Goal: Task Accomplishment & Management: Complete application form

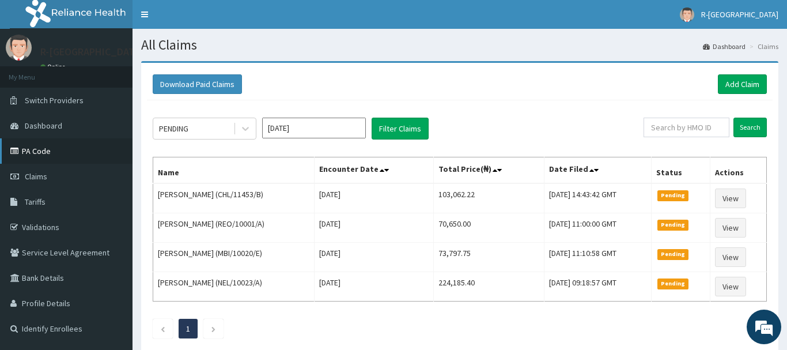
click at [42, 147] on link "PA Code" at bounding box center [66, 150] width 132 height 25
paste input "TOO/10142/C"
type input "TOO/10142/C"
click at [746, 124] on input "Search" at bounding box center [749, 128] width 33 height 20
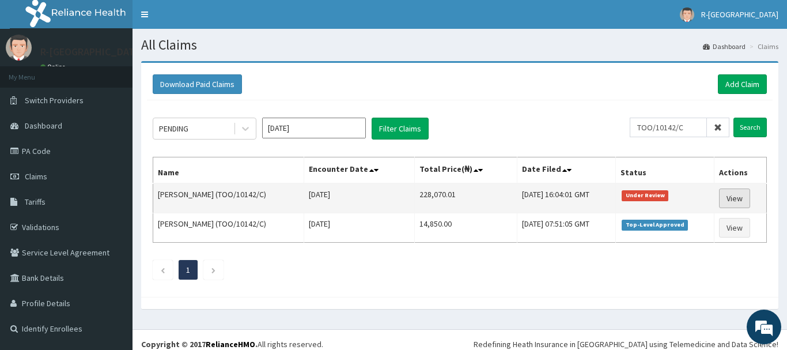
click at [733, 199] on link "View" at bounding box center [734, 198] width 31 height 20
click at [737, 200] on link "View" at bounding box center [734, 198] width 31 height 20
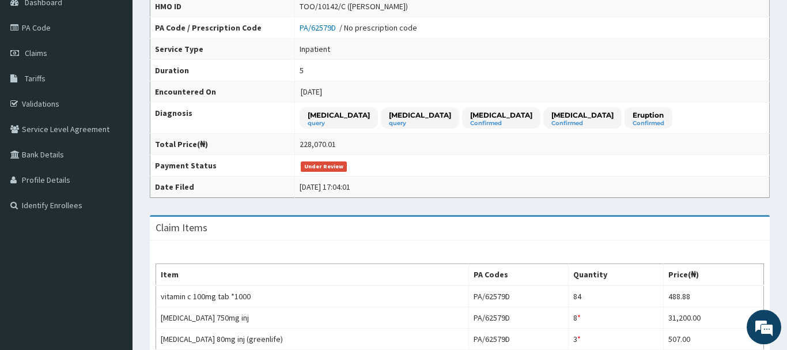
scroll to position [70, 0]
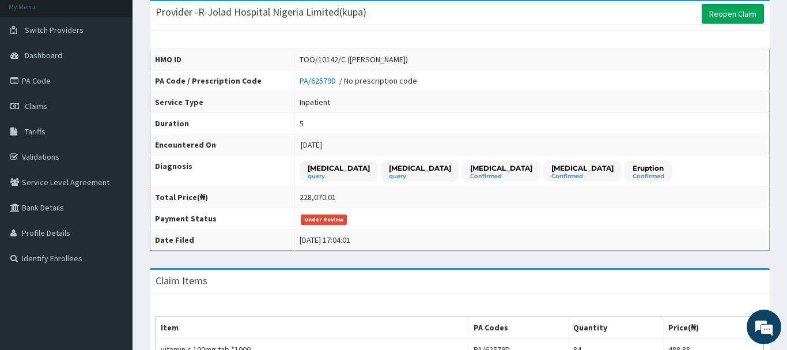
drag, startPoint x: 745, startPoint y: 12, endPoint x: 741, endPoint y: 30, distance: 18.3
click at [745, 12] on link "Reopen Claim" at bounding box center [733, 14] width 62 height 20
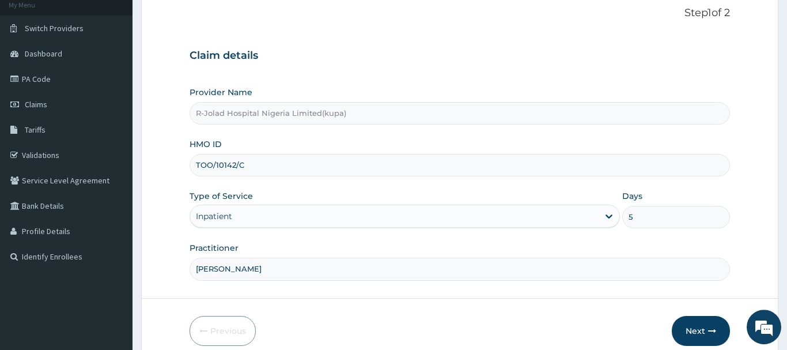
scroll to position [124, 0]
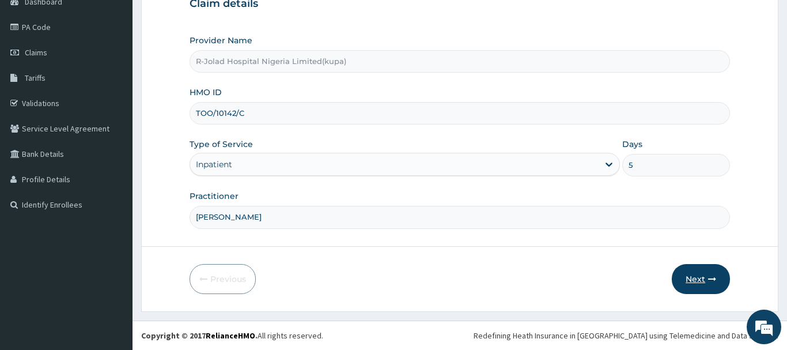
click at [692, 271] on button "Next" at bounding box center [701, 279] width 58 height 30
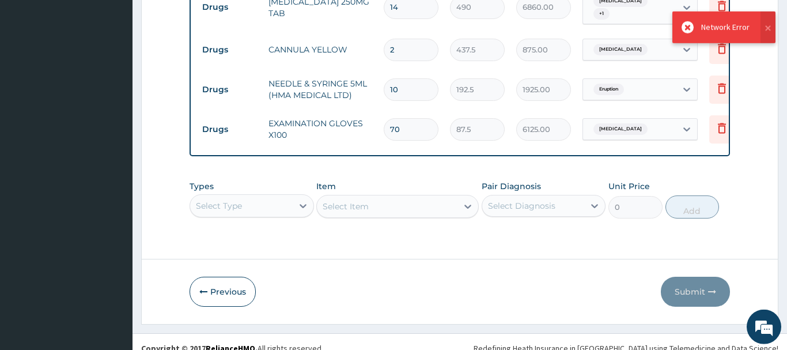
scroll to position [746, 0]
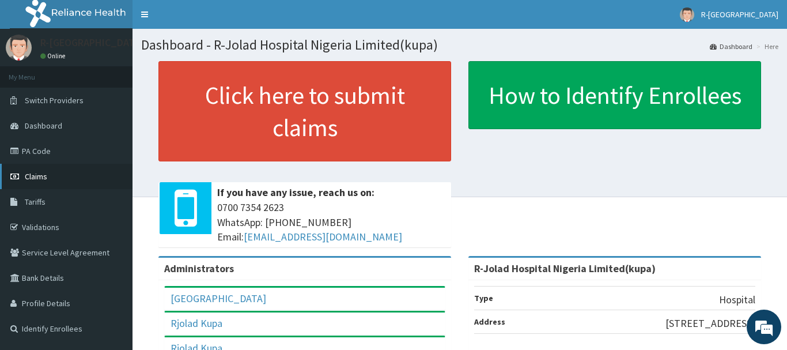
click at [41, 176] on span "Claims" at bounding box center [36, 176] width 22 height 10
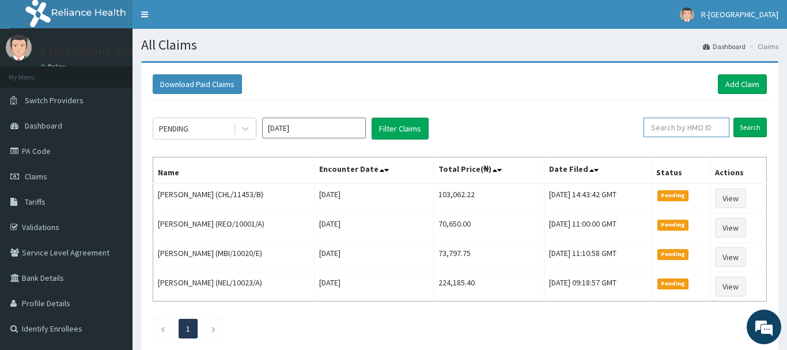
click at [667, 126] on input "text" at bounding box center [686, 128] width 86 height 20
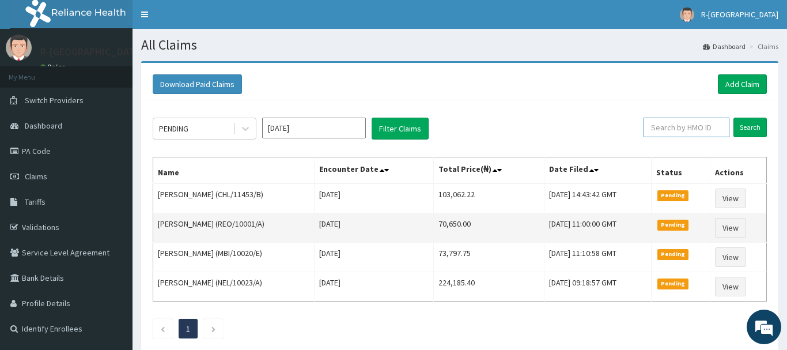
paste input "TOO/10142/C)"
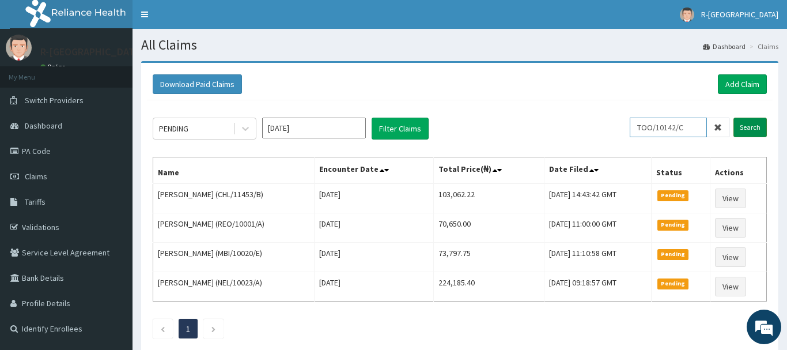
type input "TOO/10142/C"
click at [749, 125] on input "Search" at bounding box center [749, 128] width 33 height 20
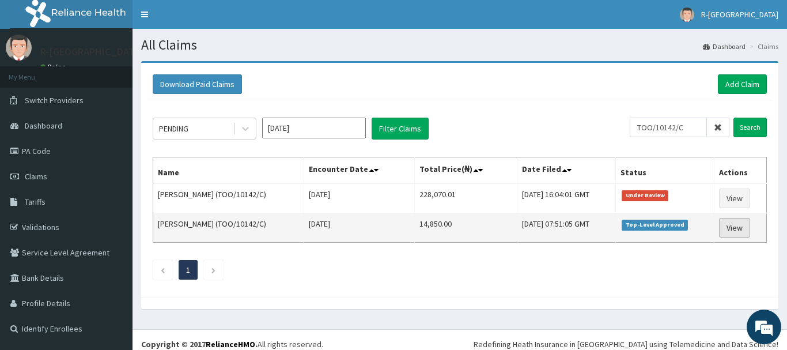
click at [732, 228] on link "View" at bounding box center [734, 228] width 31 height 20
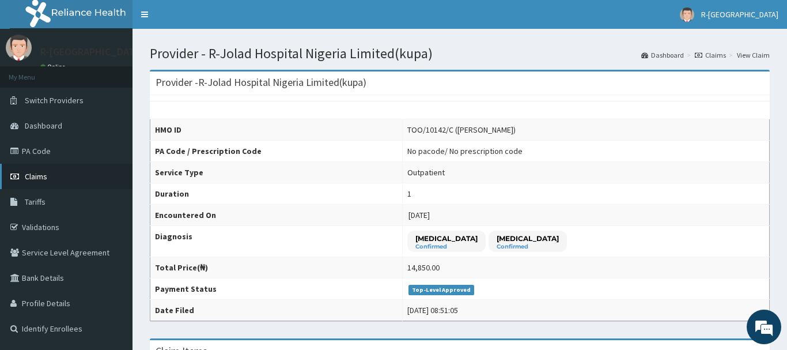
click at [32, 176] on span "Claims" at bounding box center [36, 176] width 22 height 10
click at [36, 176] on span "Claims" at bounding box center [36, 176] width 22 height 10
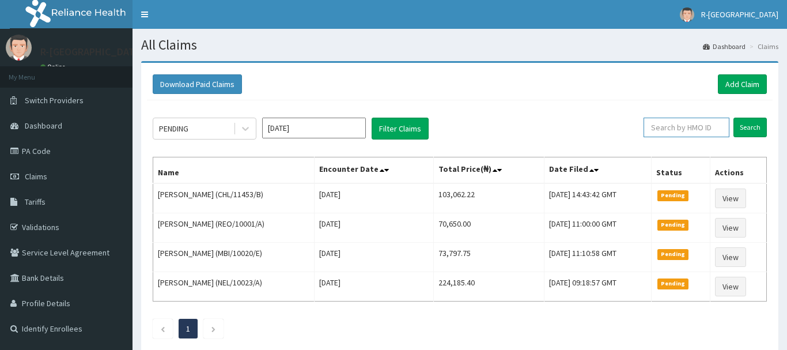
click at [662, 130] on input "text" at bounding box center [686, 128] width 86 height 20
paste input "TOO/10142/C"
type input "TOO/10142/C"
click at [745, 127] on input "Search" at bounding box center [749, 128] width 33 height 20
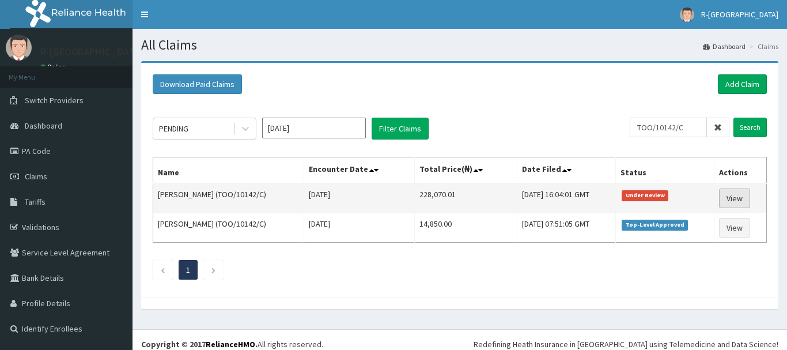
click at [736, 200] on link "View" at bounding box center [734, 198] width 31 height 20
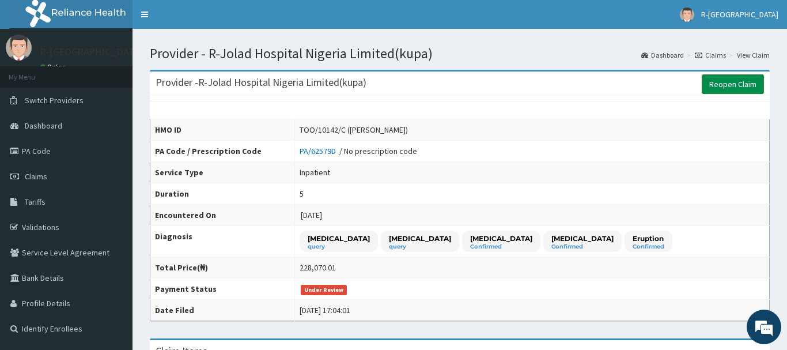
click at [732, 83] on link "Reopen Claim" at bounding box center [733, 84] width 62 height 20
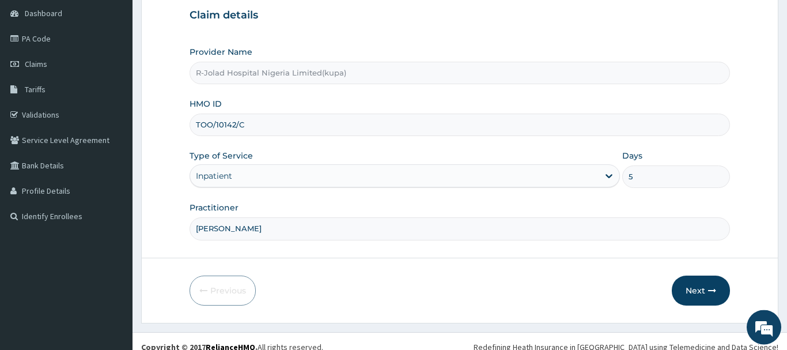
scroll to position [124, 0]
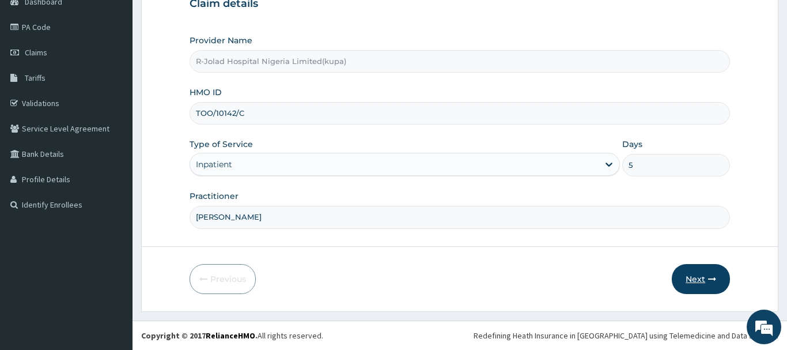
click at [698, 278] on button "Next" at bounding box center [701, 279] width 58 height 30
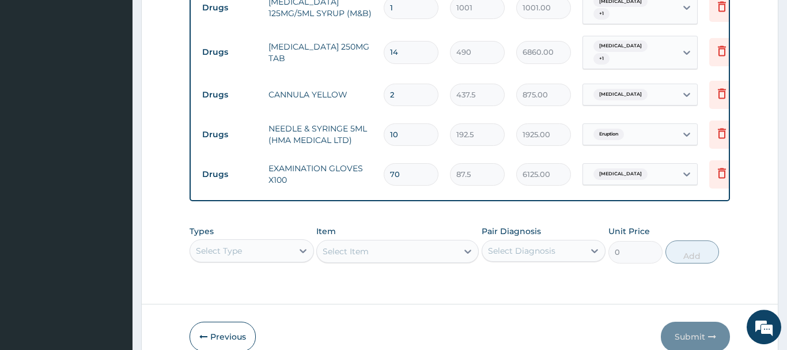
scroll to position [869, 0]
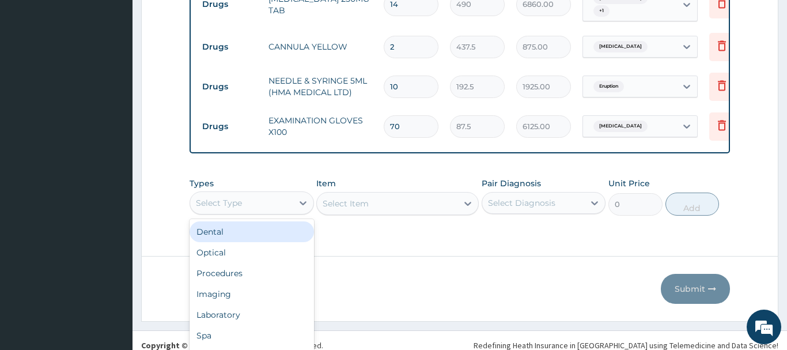
click at [233, 191] on div "option Dental focused, 1 of 10. 10 results available. Use Up and Down to choose…" at bounding box center [252, 202] width 124 height 23
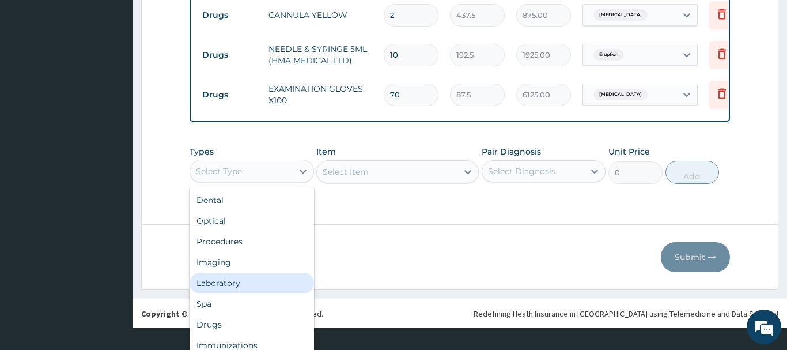
click at [209, 275] on div "Laboratory" at bounding box center [252, 282] width 124 height 21
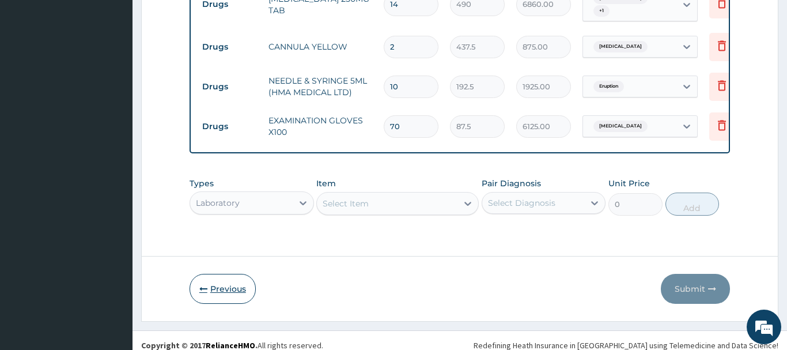
scroll to position [0, 0]
click at [338, 198] on div "Select Item" at bounding box center [397, 203] width 162 height 23
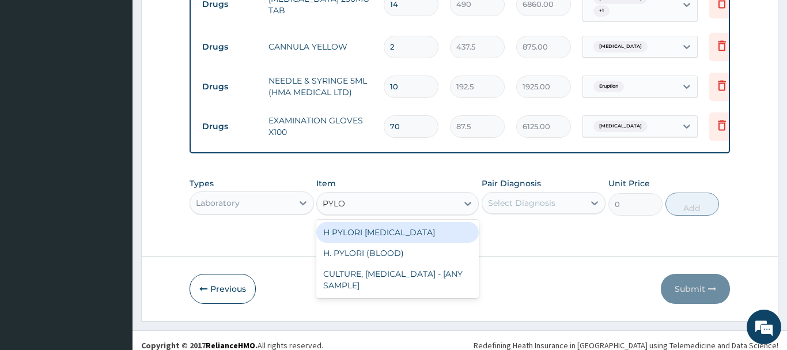
type input "PYLOR"
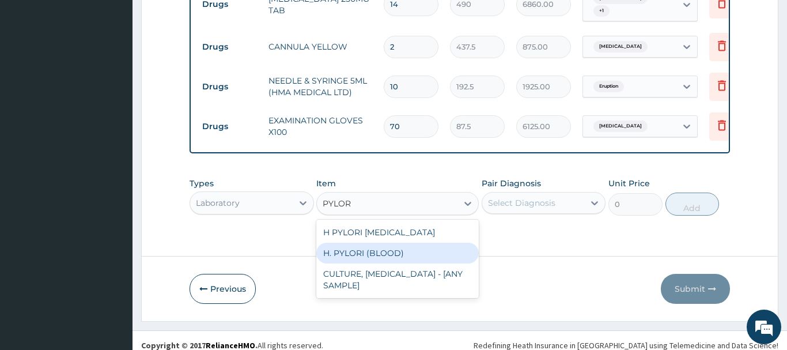
click at [389, 242] on div "H. PYLORI (BLOOD)" at bounding box center [397, 252] width 162 height 21
type input "8100"
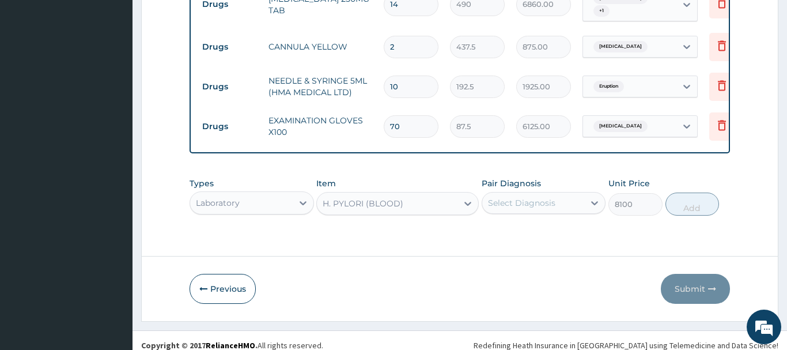
drag, startPoint x: 548, startPoint y: 190, endPoint x: 553, endPoint y: 195, distance: 7.3
click at [548, 197] on div "Select Diagnosis" at bounding box center [521, 203] width 67 height 12
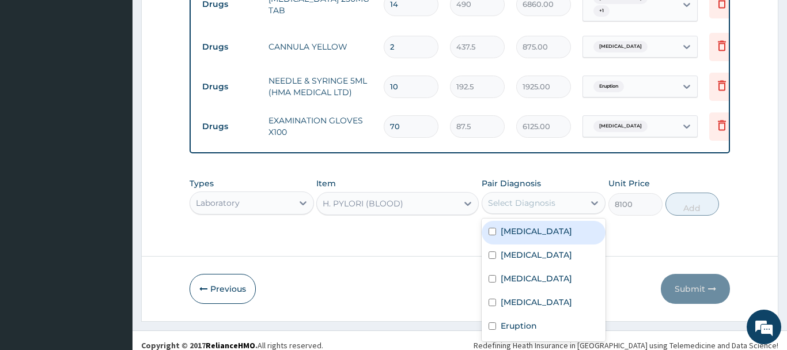
click at [531, 225] on label "Anemia" at bounding box center [536, 231] width 71 height 12
checkbox input "true"
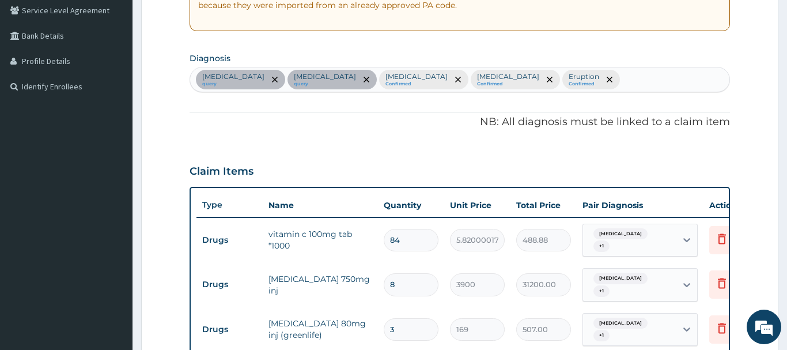
scroll to position [223, 0]
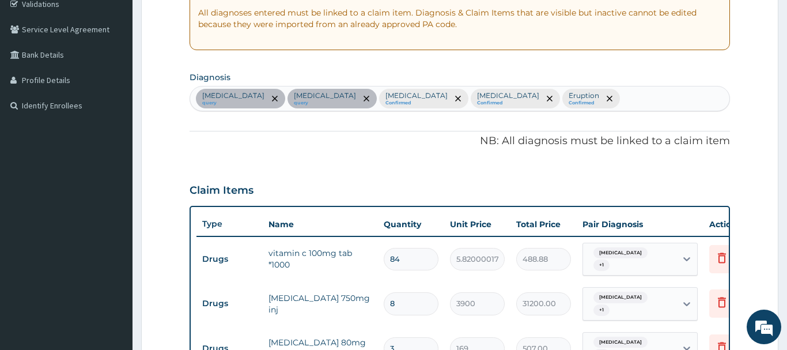
click at [556, 96] on div "Anemia query Bacterial infectious disease query Sepsis Confirmed Malaria Confir…" at bounding box center [459, 98] width 539 height 24
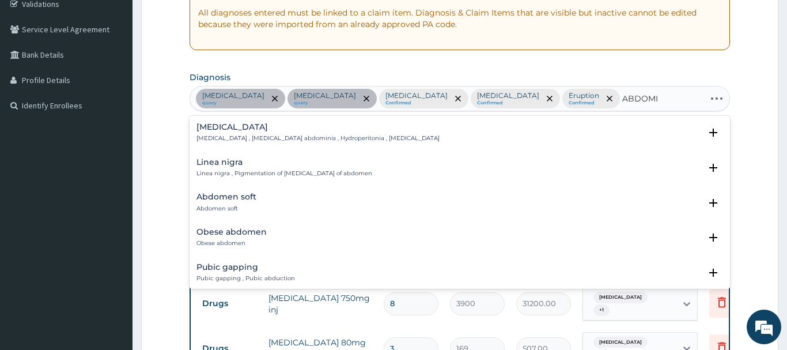
type input "ABDOMIN"
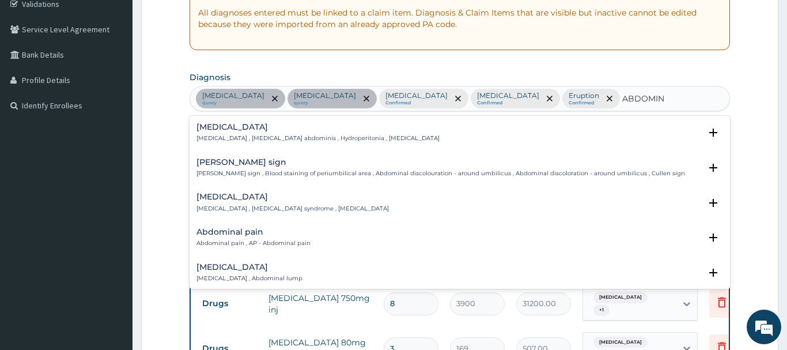
click at [225, 234] on h4 "Abdominal pain" at bounding box center [253, 232] width 114 height 9
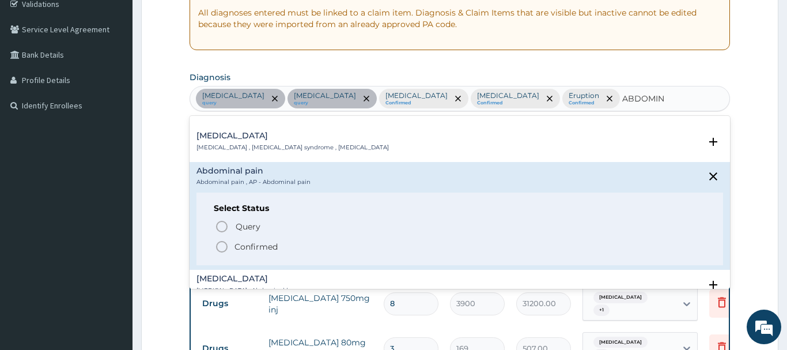
scroll to position [62, 0]
click at [222, 241] on icon "status option filled" at bounding box center [222, 245] width 14 height 14
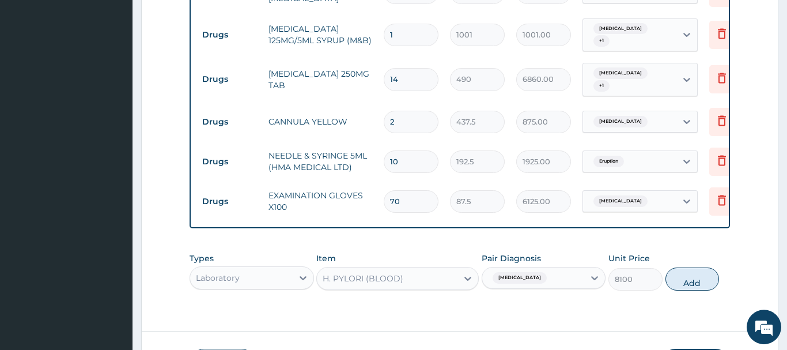
scroll to position [810, 0]
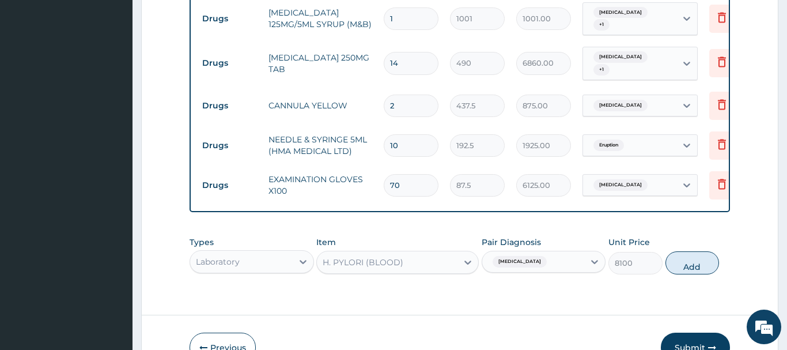
click at [536, 252] on div "Anemia" at bounding box center [544, 262] width 124 height 22
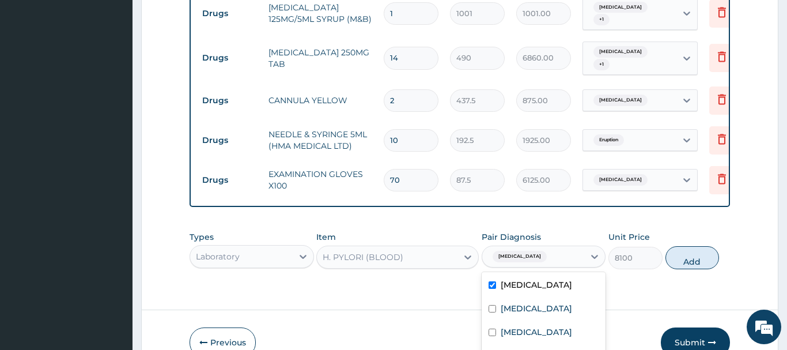
click at [491, 281] on input "checkbox" at bounding box center [491, 284] width 7 height 7
checkbox input "false"
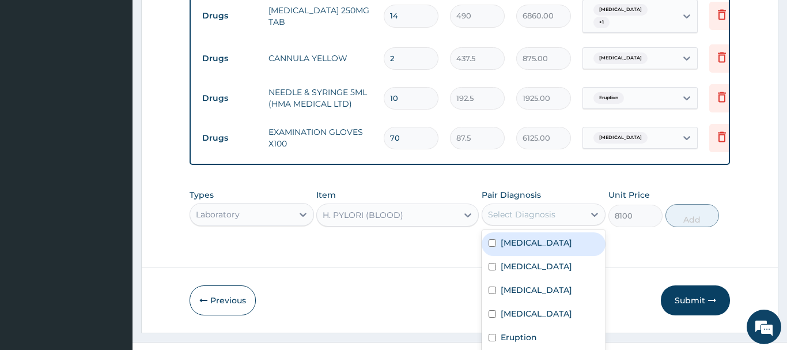
scroll to position [869, 0]
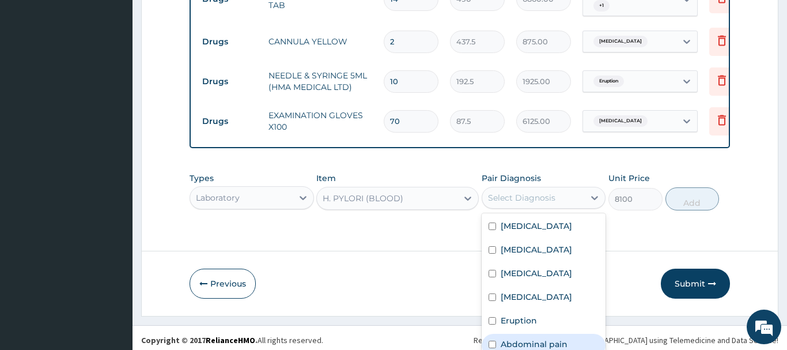
click at [494, 340] on input "checkbox" at bounding box center [491, 343] width 7 height 7
checkbox input "true"
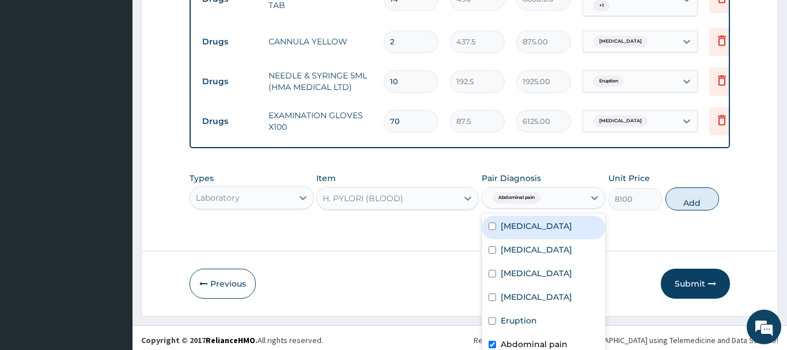
drag, startPoint x: 698, startPoint y: 177, endPoint x: 697, endPoint y: 170, distance: 7.5
click at [698, 175] on div "Types Laboratory Item H. PYLORI (BLOOD) Pair Diagnosis option Abdominal pain, s…" at bounding box center [460, 191] width 540 height 50
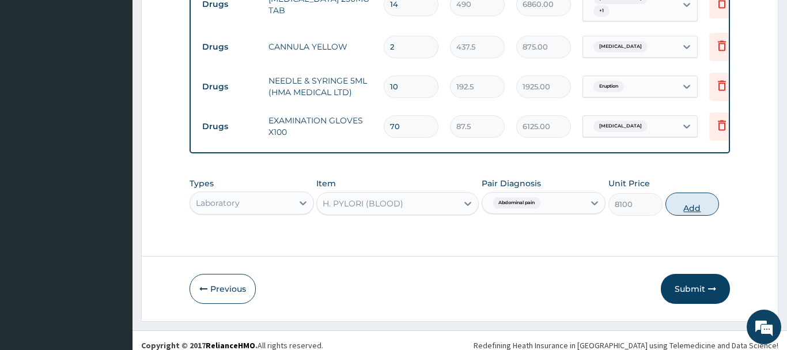
click at [696, 194] on button "Add" at bounding box center [692, 203] width 54 height 23
type input "0"
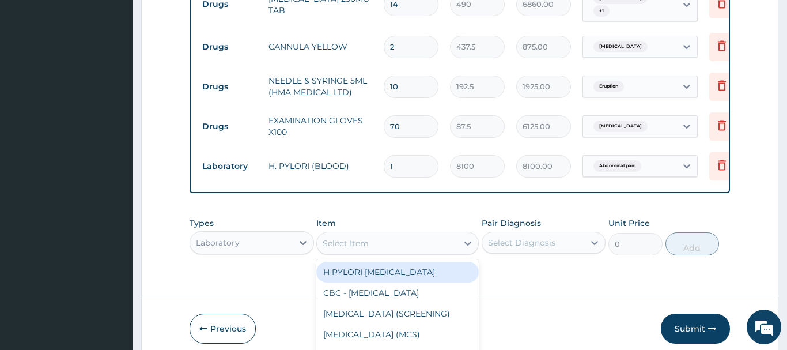
scroll to position [33, 0]
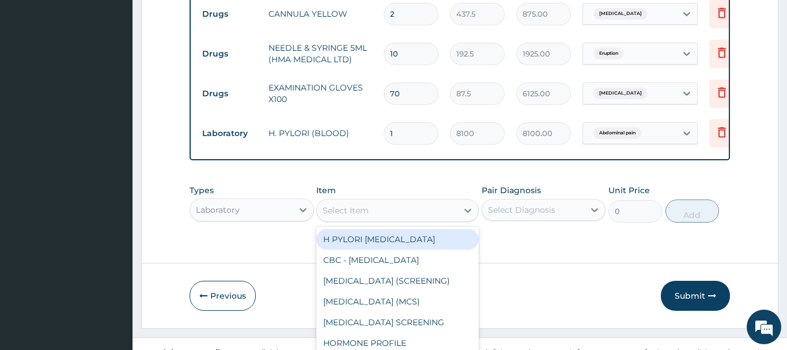
click at [347, 222] on div "option H. PYLORI (BLOOD), selected. option H PYLORI STOOL ANTIGEN TEST focused,…" at bounding box center [397, 210] width 162 height 23
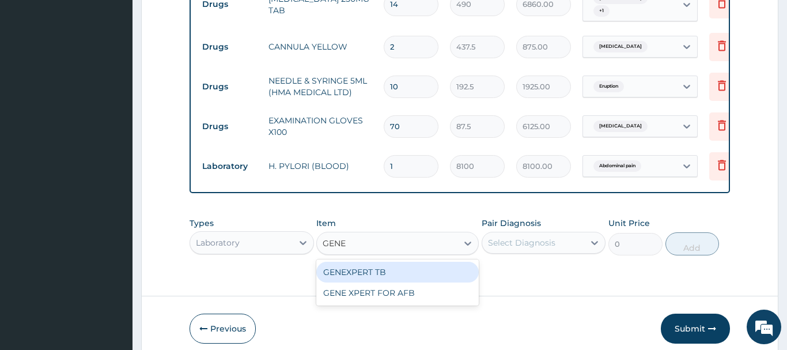
scroll to position [0, 0]
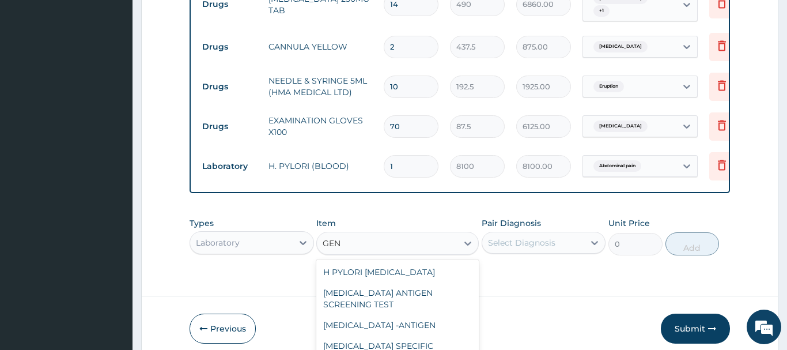
type input "GENO"
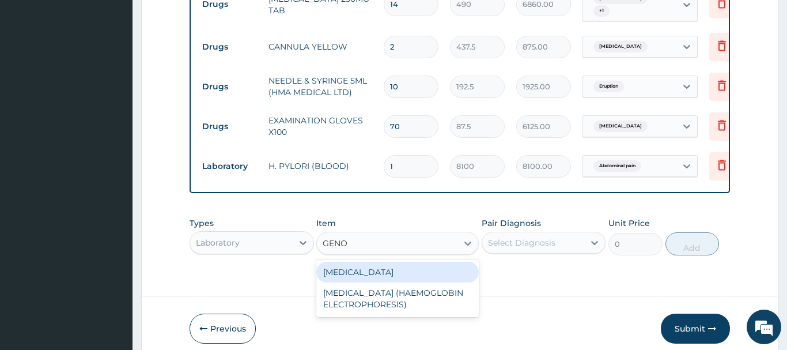
drag, startPoint x: 345, startPoint y: 262, endPoint x: 342, endPoint y: 255, distance: 7.0
click at [346, 262] on div "GENOTYPE" at bounding box center [397, 272] width 162 height 21
type input "3600"
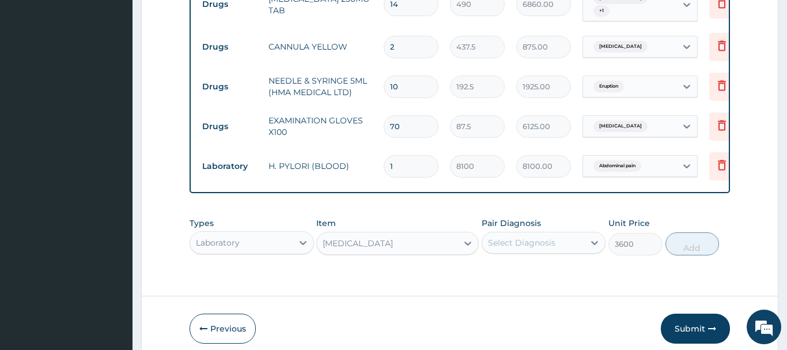
click at [528, 228] on div "Pair Diagnosis Select Diagnosis" at bounding box center [544, 236] width 124 height 38
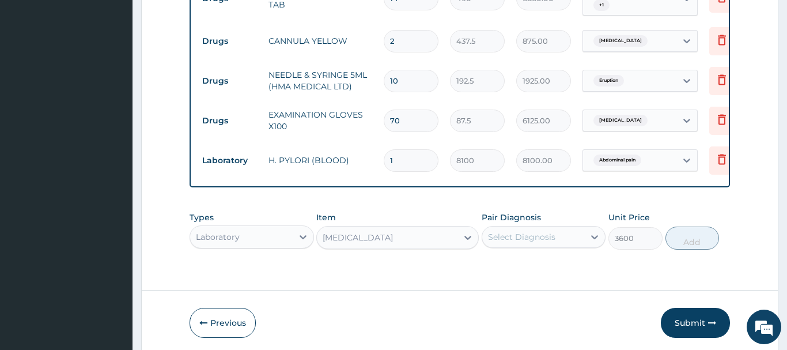
scroll to position [909, 0]
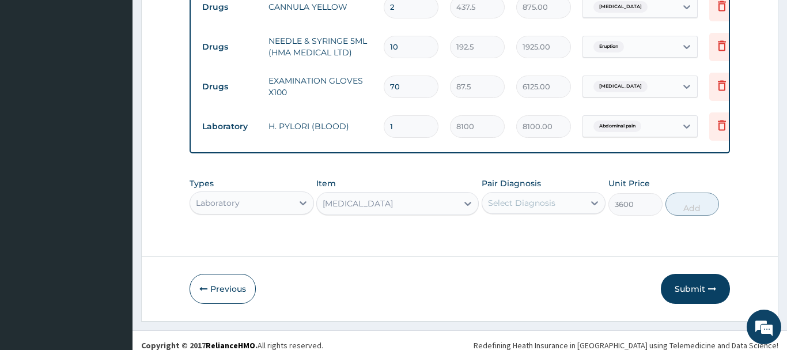
click at [526, 199] on div "option Abdominal pain, selected. Select is focused ,type to refine list, press …" at bounding box center [544, 203] width 124 height 22
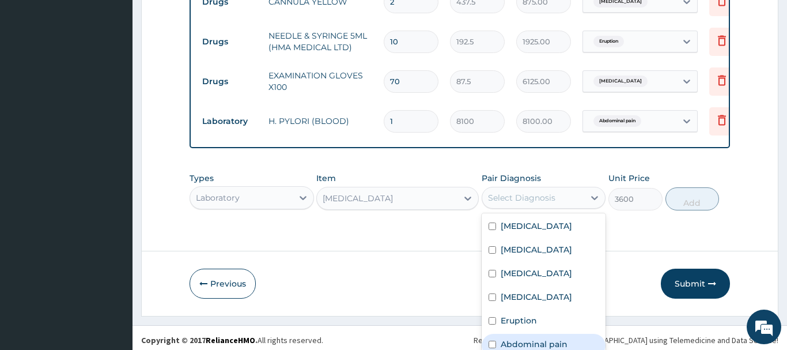
click at [552, 338] on label "Abdominal pain" at bounding box center [534, 344] width 67 height 12
checkbox input "true"
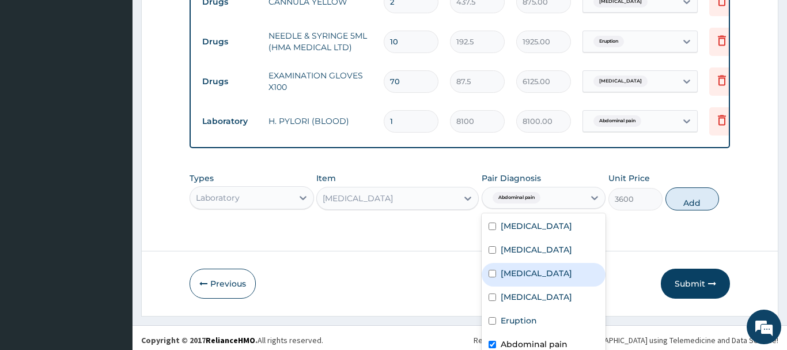
click at [515, 267] on label "Sepsis" at bounding box center [536, 273] width 71 height 12
checkbox input "true"
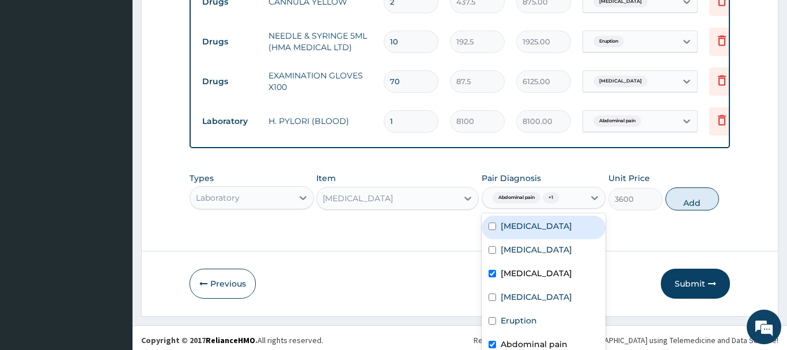
click at [527, 220] on label "Anemia" at bounding box center [536, 226] width 71 height 12
checkbox input "true"
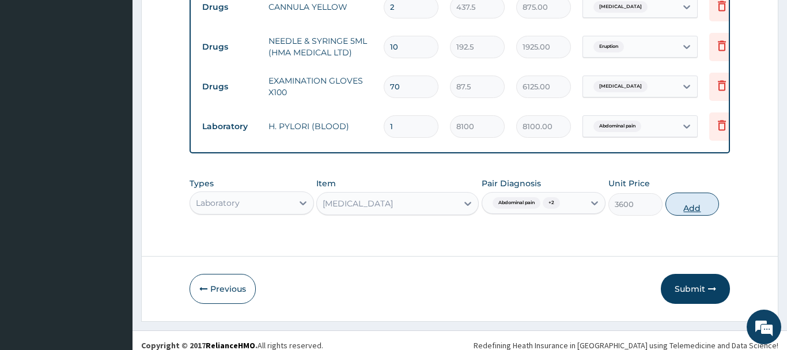
scroll to position [0, 0]
drag, startPoint x: 695, startPoint y: 176, endPoint x: 702, endPoint y: 170, distance: 8.6
click at [696, 176] on div "Types Laboratory Item GENOTYPE Pair Diagnosis Abdominal pain + 2 Unit Price 360…" at bounding box center [460, 197] width 540 height 50
click at [703, 192] on button "Add" at bounding box center [692, 203] width 54 height 23
type input "0"
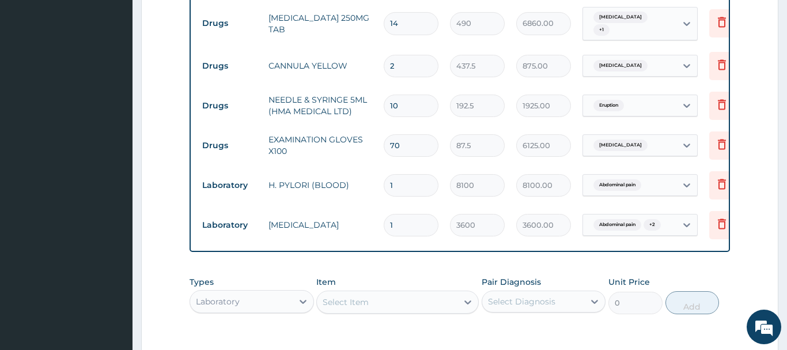
scroll to position [949, 0]
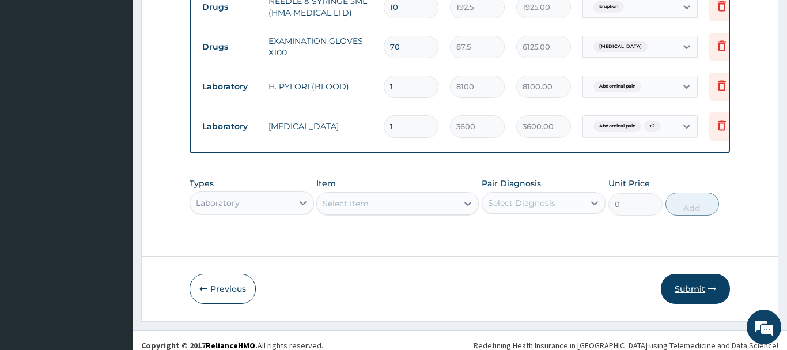
click at [696, 280] on button "Submit" at bounding box center [695, 289] width 69 height 30
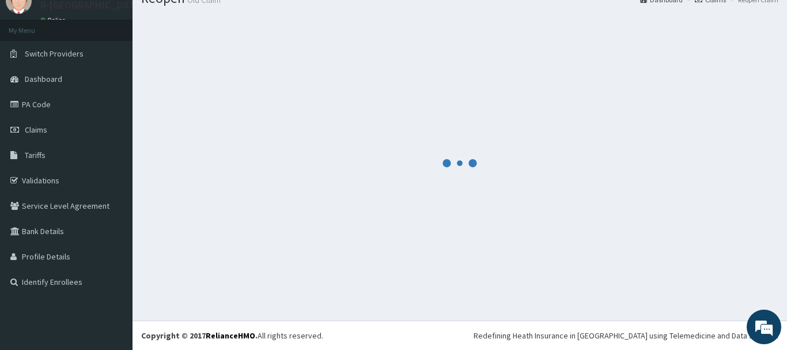
scroll to position [47, 0]
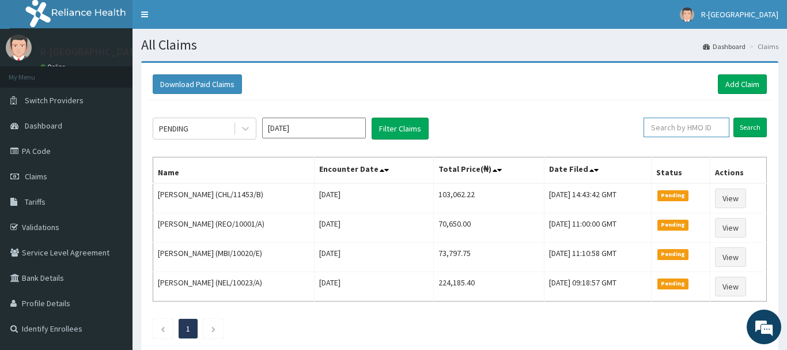
paste input "TOO/10142/C"
type input "TOO/10142/C"
click at [750, 127] on input "Search" at bounding box center [749, 128] width 33 height 20
click at [662, 129] on input "text" at bounding box center [686, 128] width 86 height 20
paste input "TOO/10142/C"
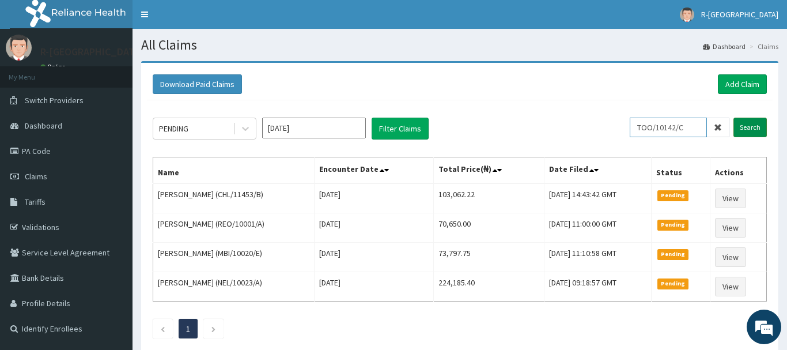
type input "TOO/10142/C"
click at [748, 130] on input "Search" at bounding box center [749, 128] width 33 height 20
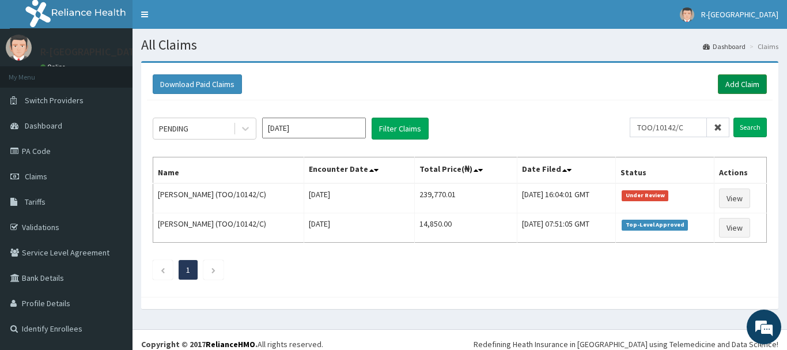
click at [748, 86] on link "Add Claim" at bounding box center [742, 84] width 49 height 20
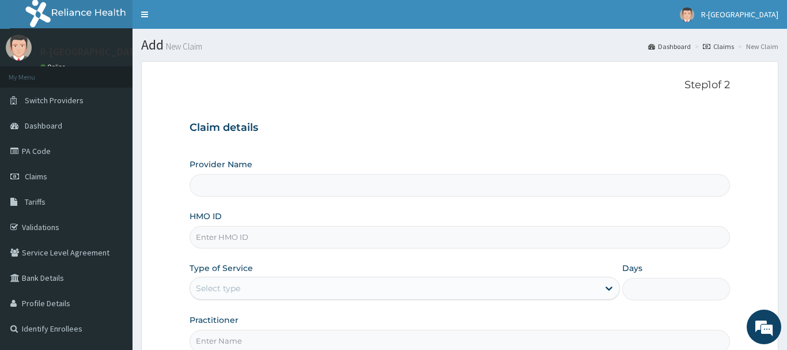
type input "R-Jolad Hospital Nigeria Limited(kupa)"
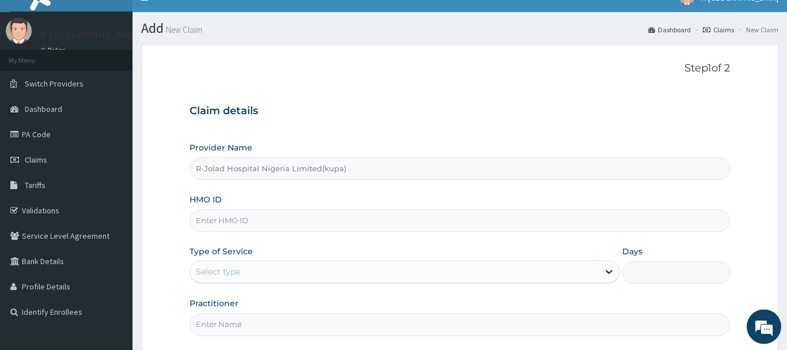
scroll to position [124, 0]
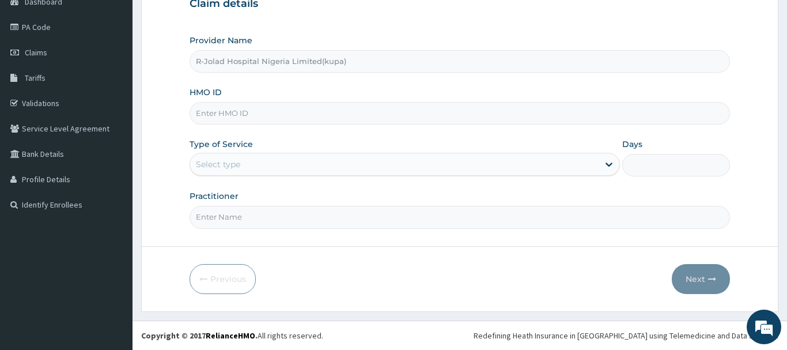
click at [213, 113] on input "HMO ID" at bounding box center [460, 113] width 540 height 22
paste input "DWP/10039/D"
type input "DWP/10039/D"
drag, startPoint x: 220, startPoint y: 164, endPoint x: 224, endPoint y: 175, distance: 12.2
click at [221, 164] on div "Select type" at bounding box center [218, 164] width 44 height 12
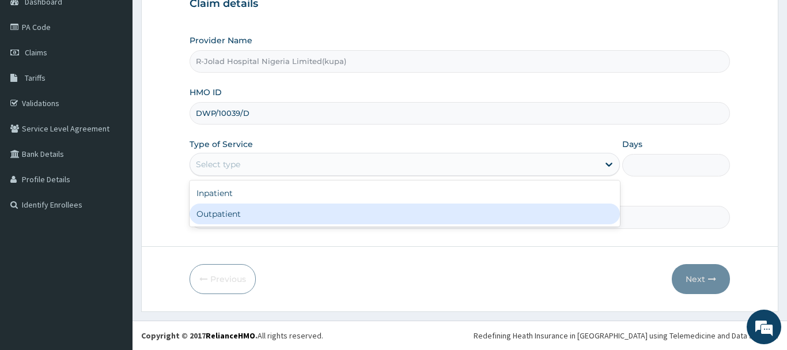
click at [225, 214] on div "Outpatient" at bounding box center [405, 213] width 431 height 21
type input "1"
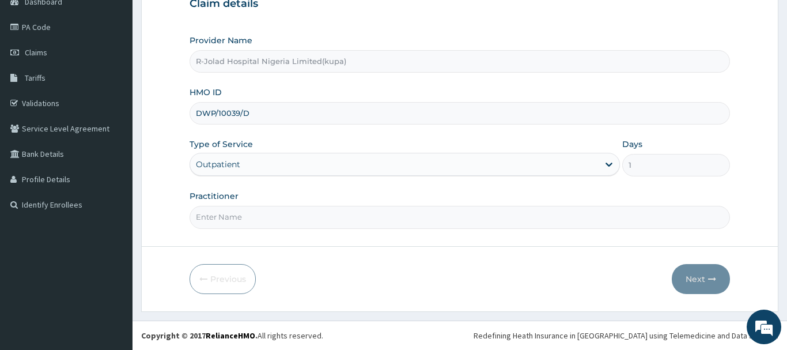
click at [224, 219] on input "Practitioner" at bounding box center [460, 217] width 540 height 22
paste input "Braxton Anaebo"
type input "Braxton Anaebo"
click at [700, 276] on button "Next" at bounding box center [701, 279] width 58 height 30
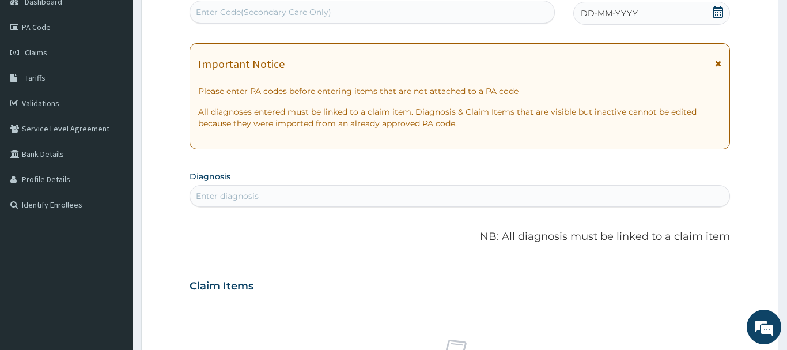
click at [718, 14] on icon at bounding box center [718, 12] width 12 height 12
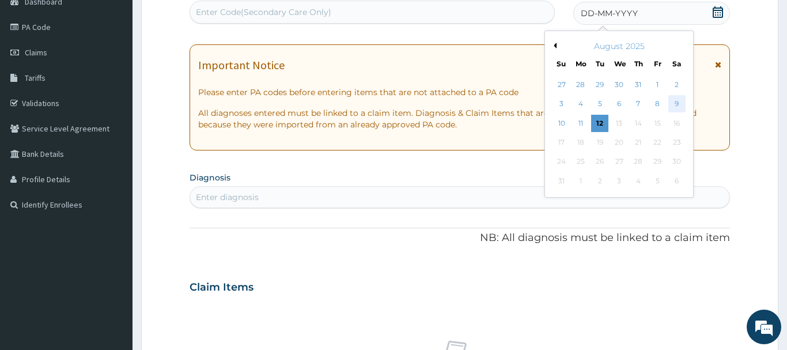
click at [679, 104] on div "9" at bounding box center [676, 104] width 17 height 17
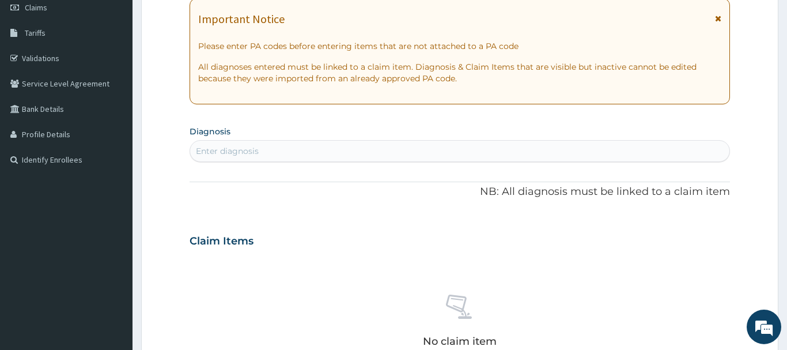
scroll to position [241, 0]
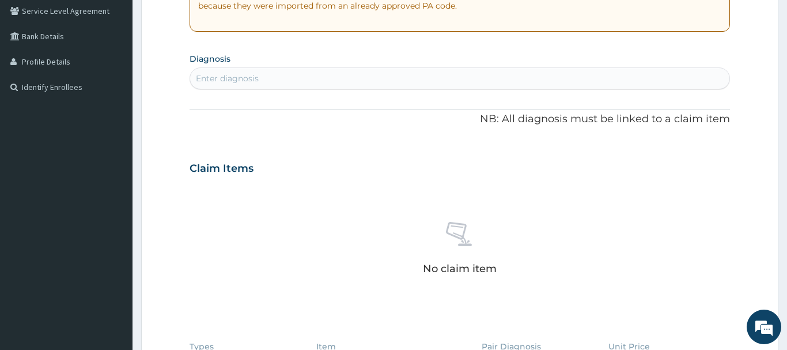
click at [215, 78] on div "Enter diagnosis" at bounding box center [227, 79] width 63 height 12
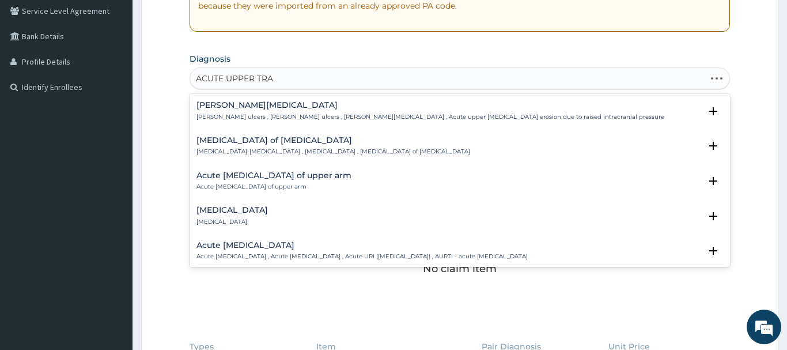
type input "ACUTE UPPER TRAC"
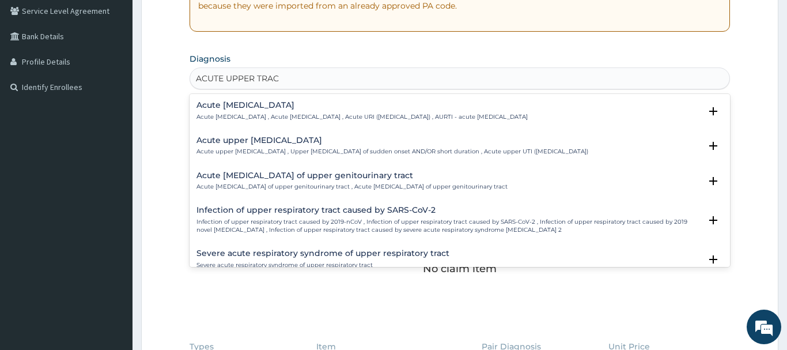
click at [237, 108] on h4 "Acute upper respiratory infection" at bounding box center [361, 105] width 331 height 9
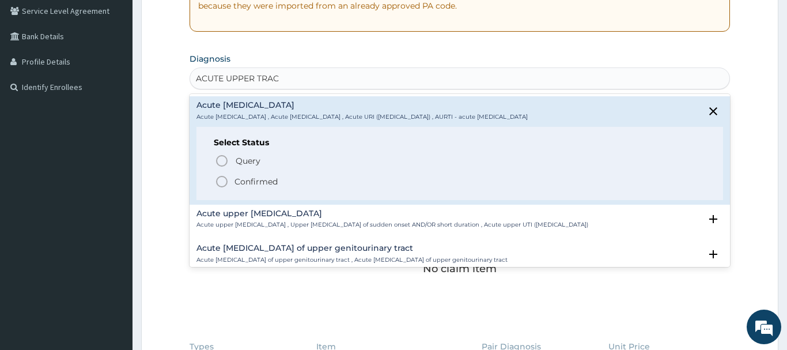
drag, startPoint x: 223, startPoint y: 183, endPoint x: 260, endPoint y: 165, distance: 40.7
click at [225, 181] on icon "status option filled" at bounding box center [222, 182] width 14 height 14
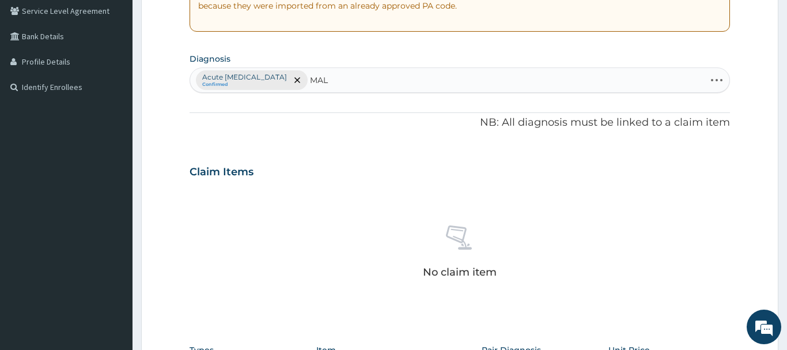
type input "MALA"
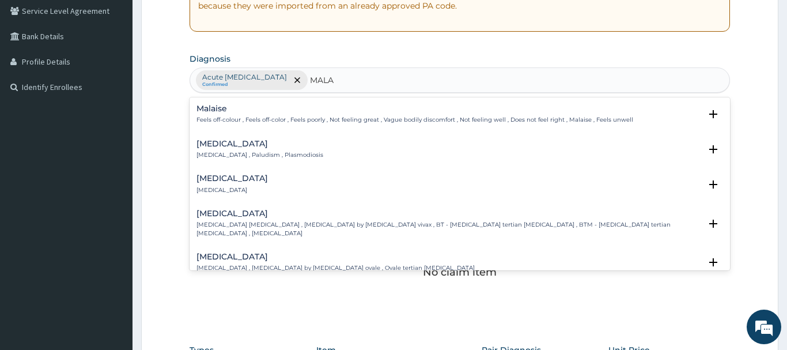
click at [217, 139] on h4 "Malaria" at bounding box center [259, 143] width 127 height 9
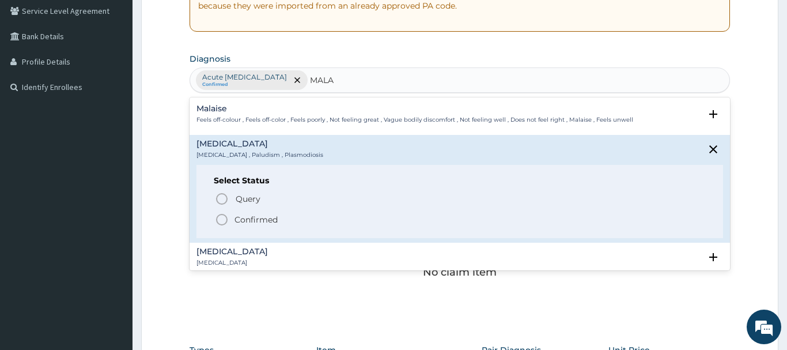
drag, startPoint x: 221, startPoint y: 219, endPoint x: 236, endPoint y: 191, distance: 32.5
click at [222, 218] on icon "status option filled" at bounding box center [222, 220] width 14 height 14
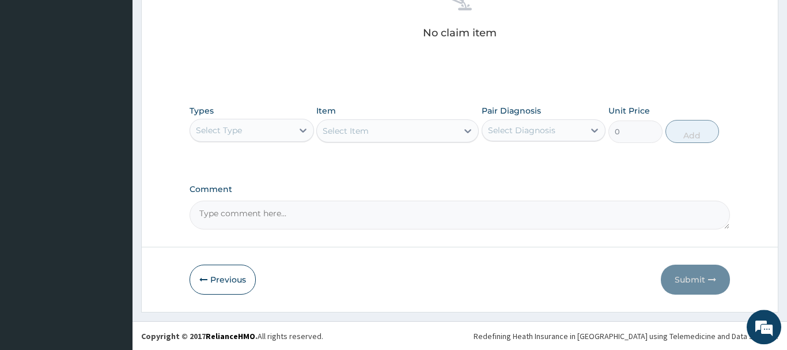
scroll to position [481, 0]
click at [237, 132] on div "Select Type" at bounding box center [219, 130] width 46 height 12
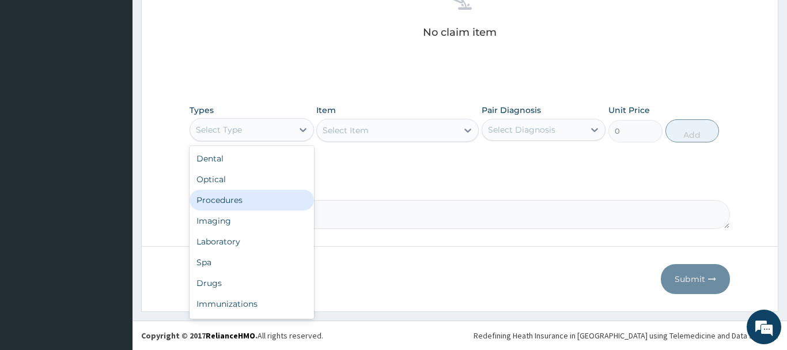
click at [226, 201] on div "Procedures" at bounding box center [252, 200] width 124 height 21
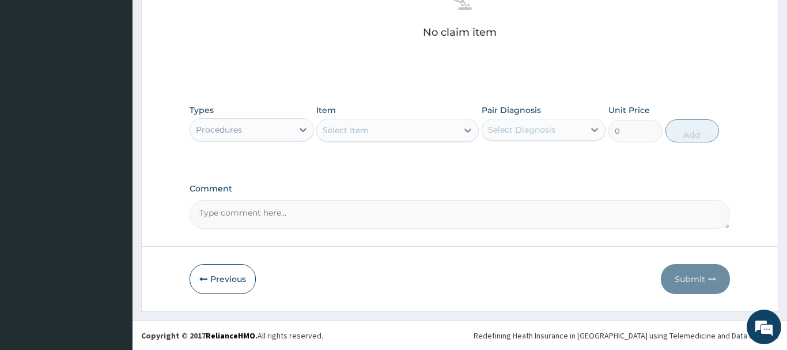
click at [344, 129] on div "Select Item" at bounding box center [346, 130] width 46 height 12
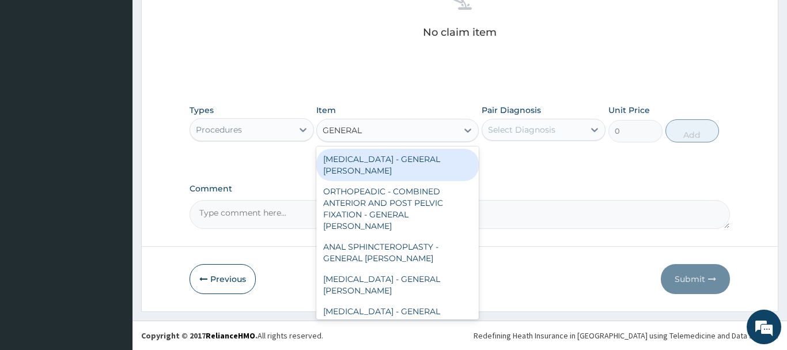
type input "GENERAL C"
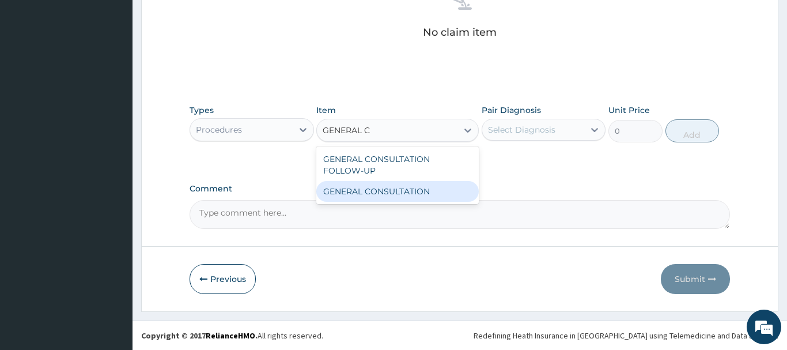
drag, startPoint x: 410, startPoint y: 192, endPoint x: 438, endPoint y: 180, distance: 30.7
click at [411, 192] on div "GENERAL CONSULTATION" at bounding box center [397, 191] width 162 height 21
type input "6750"
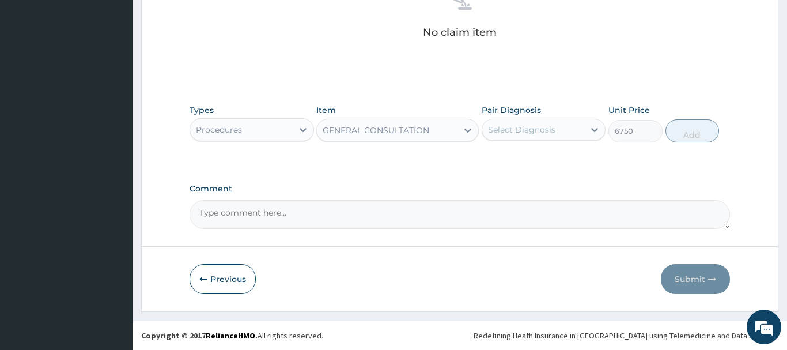
click at [544, 131] on div "Select Diagnosis" at bounding box center [521, 130] width 67 height 12
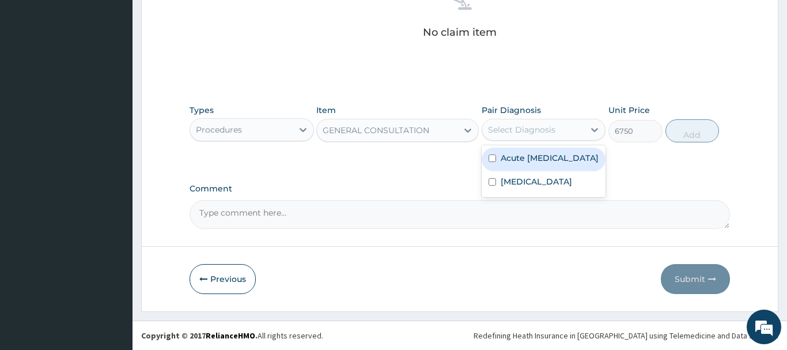
drag, startPoint x: 529, startPoint y: 169, endPoint x: 522, endPoint y: 158, distance: 12.2
click at [529, 164] on label "Acute upper respiratory infection" at bounding box center [550, 158] width 98 height 12
checkbox input "true"
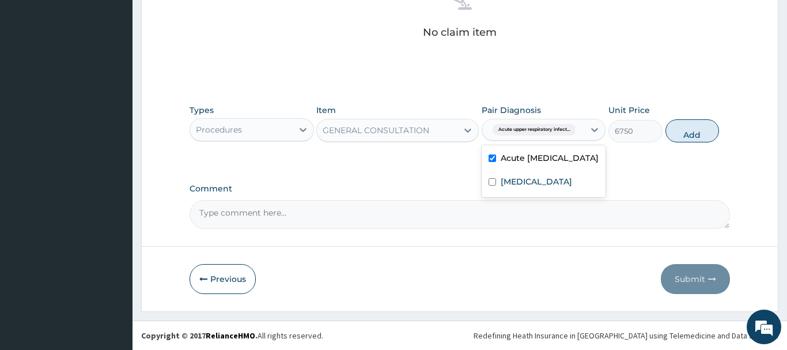
drag, startPoint x: 682, startPoint y: 125, endPoint x: 493, endPoint y: 139, distance: 189.5
click at [676, 125] on button "Add" at bounding box center [692, 130] width 54 height 23
type input "0"
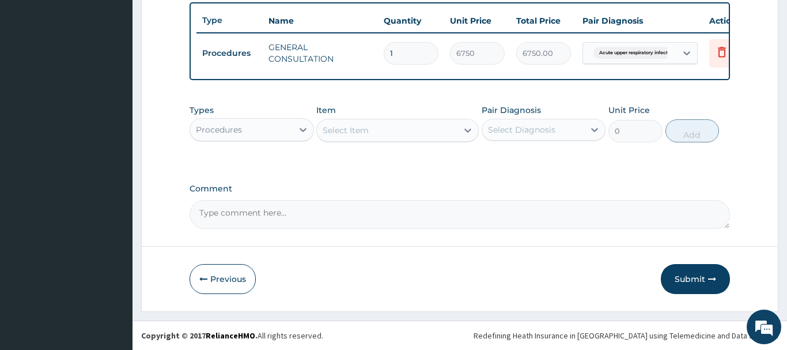
scroll to position [426, 0]
click at [264, 136] on div "Procedures" at bounding box center [241, 129] width 103 height 18
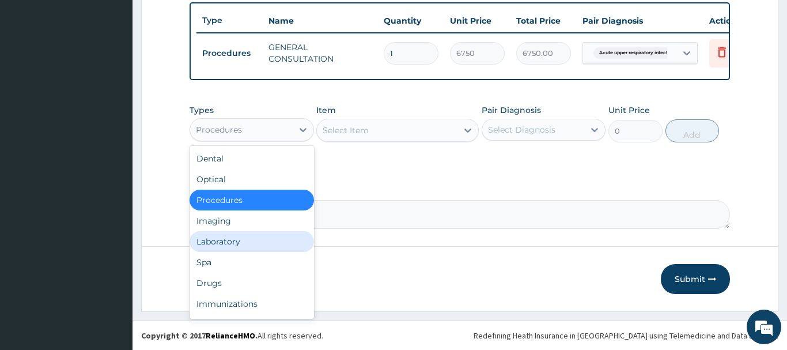
drag, startPoint x: 223, startPoint y: 241, endPoint x: 217, endPoint y: 232, distance: 11.2
click at [223, 240] on div "Laboratory" at bounding box center [252, 241] width 124 height 21
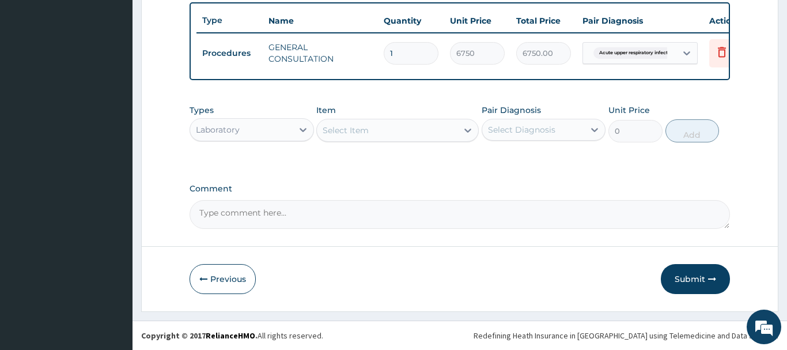
click at [359, 132] on div "Select Item" at bounding box center [346, 130] width 46 height 12
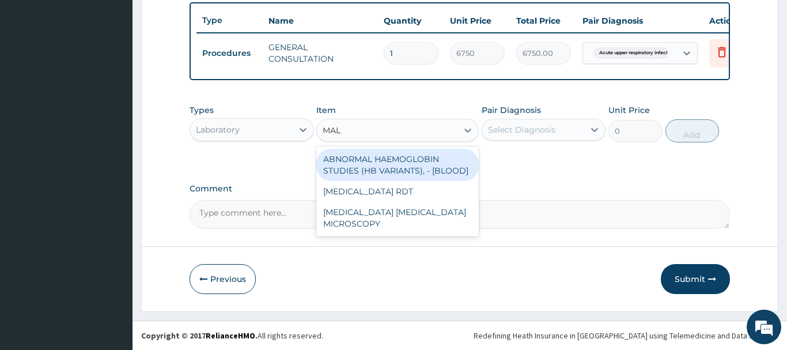
type input "MALA"
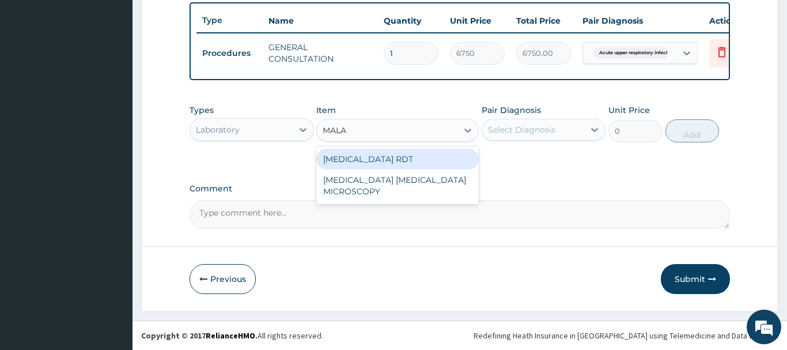
drag, startPoint x: 396, startPoint y: 162, endPoint x: 395, endPoint y: 151, distance: 11.1
click at [397, 160] on div "MALARIA RDT" at bounding box center [397, 159] width 162 height 21
type input "2700"
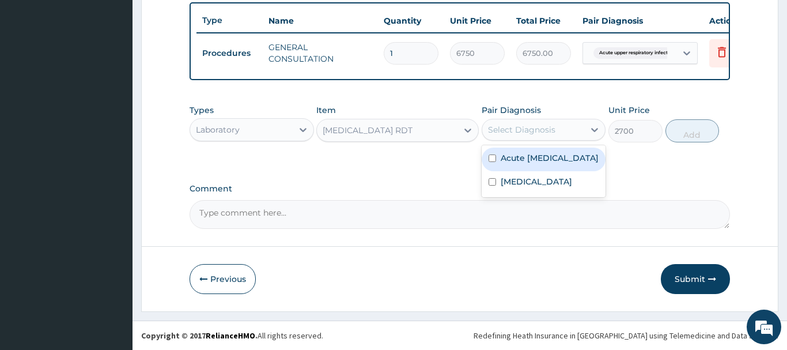
drag, startPoint x: 522, startPoint y: 130, endPoint x: 521, endPoint y: 164, distance: 34.6
click at [524, 138] on div "Select Diagnosis" at bounding box center [533, 129] width 103 height 18
click at [526, 164] on label "Acute upper respiratory infection" at bounding box center [550, 158] width 98 height 12
checkbox input "true"
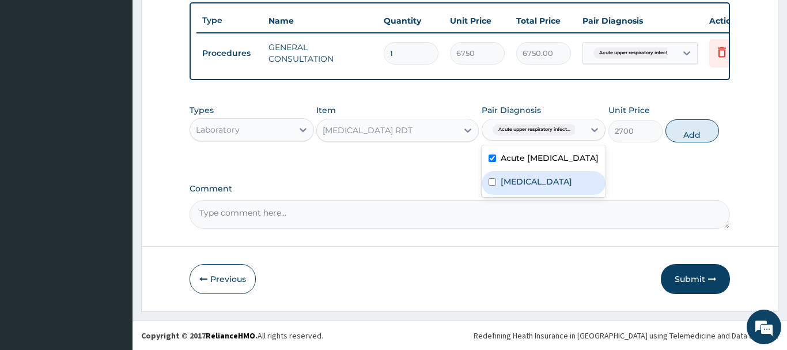
click at [531, 187] on label "Malaria" at bounding box center [536, 182] width 71 height 12
checkbox input "true"
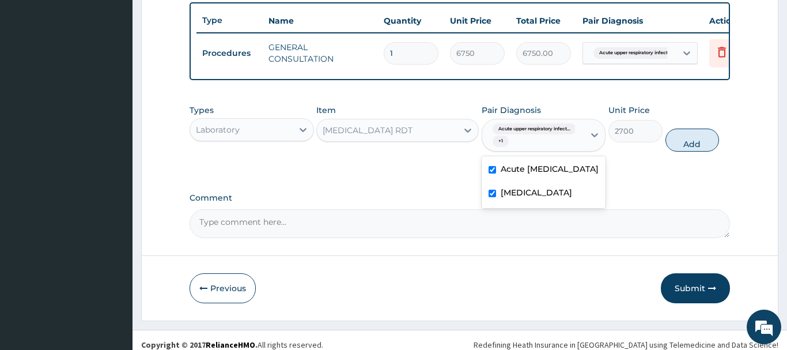
drag, startPoint x: 543, startPoint y: 168, endPoint x: 598, endPoint y: 167, distance: 54.7
click at [544, 168] on label "Acute upper respiratory infection" at bounding box center [550, 169] width 98 height 12
checkbox input "false"
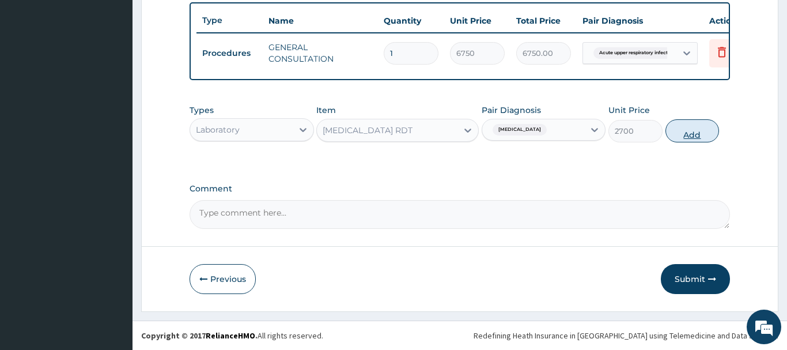
click at [683, 133] on button "Add" at bounding box center [692, 130] width 54 height 23
type input "0"
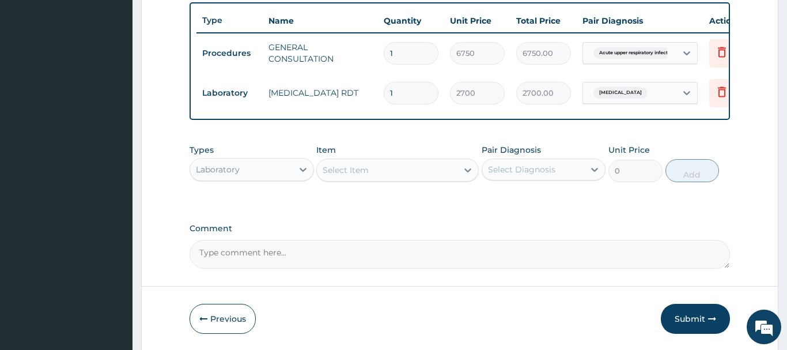
click at [338, 166] on div "Select Item" at bounding box center [346, 170] width 46 height 12
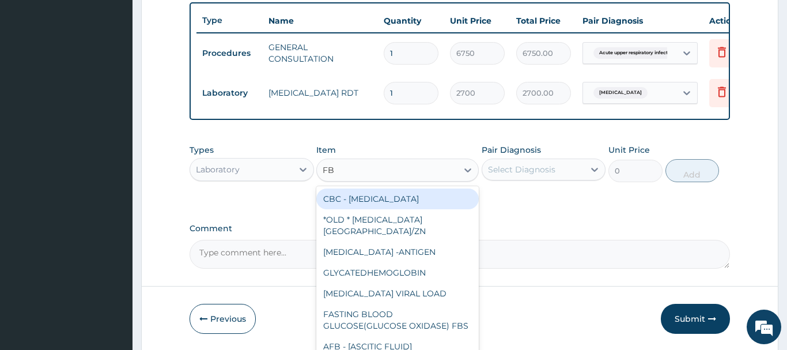
type input "FBC"
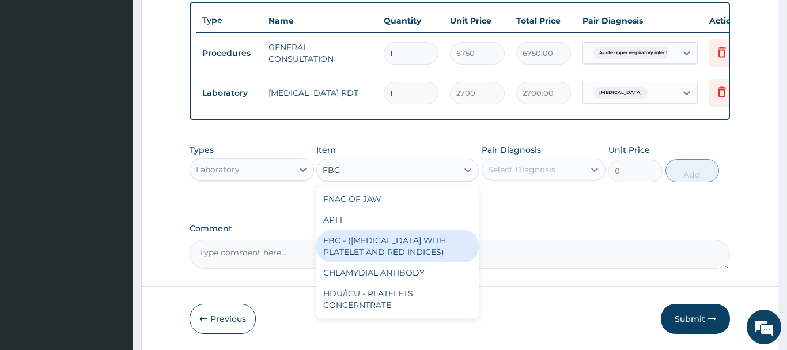
drag, startPoint x: 415, startPoint y: 250, endPoint x: 414, endPoint y: 241, distance: 8.7
click at [416, 247] on div "FBC - (FULL BLOOD COUNT WITH PLATELET AND RED INDICES)" at bounding box center [397, 246] width 162 height 32
type input "5400"
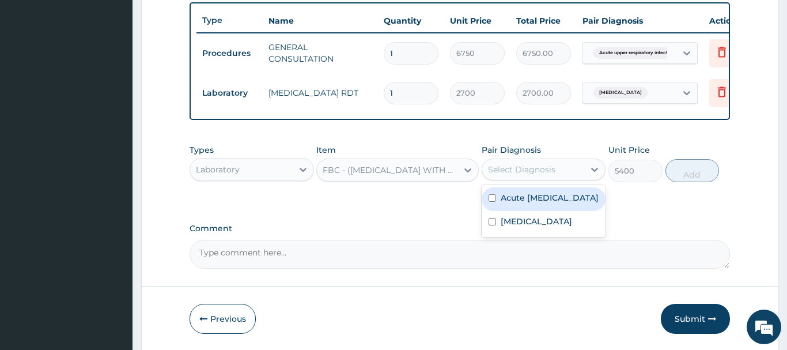
click at [540, 169] on div "Select Diagnosis" at bounding box center [521, 170] width 67 height 12
drag, startPoint x: 539, startPoint y: 207, endPoint x: 536, endPoint y: 202, distance: 5.9
click at [538, 203] on label "Acute upper respiratory infection" at bounding box center [550, 198] width 98 height 12
checkbox input "true"
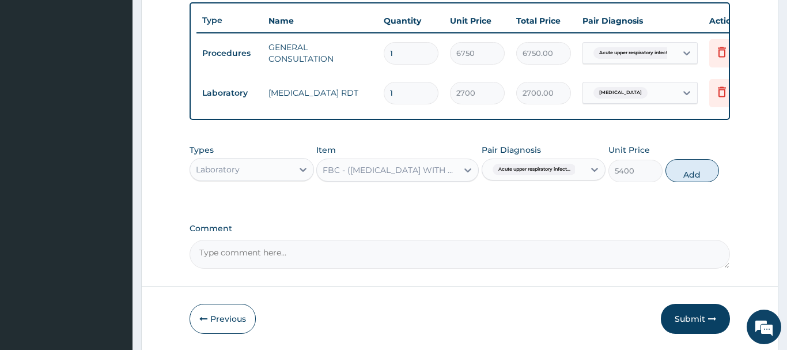
click at [680, 169] on button "Add" at bounding box center [692, 170] width 54 height 23
type input "0"
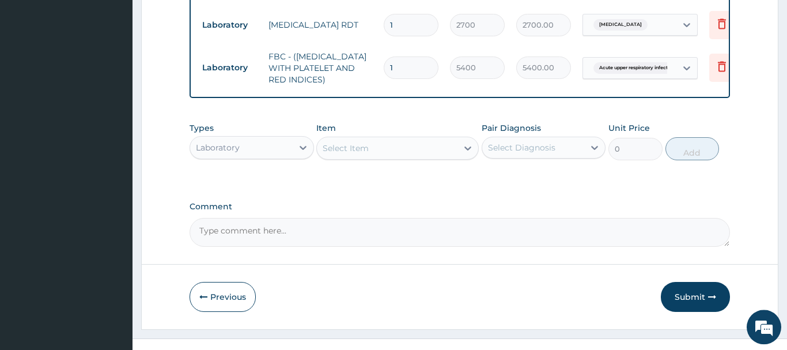
scroll to position [512, 0]
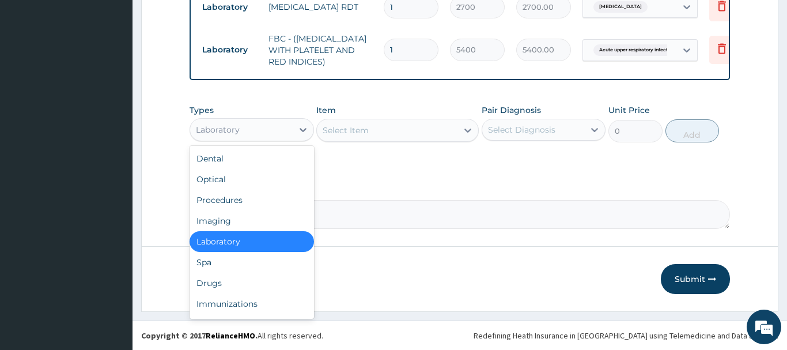
drag, startPoint x: 266, startPoint y: 132, endPoint x: 287, endPoint y: 94, distance: 43.8
click at [267, 131] on div "Laboratory" at bounding box center [241, 129] width 103 height 18
drag, startPoint x: 203, startPoint y: 282, endPoint x: 196, endPoint y: 274, distance: 10.2
click at [203, 279] on div "Drugs" at bounding box center [252, 282] width 124 height 21
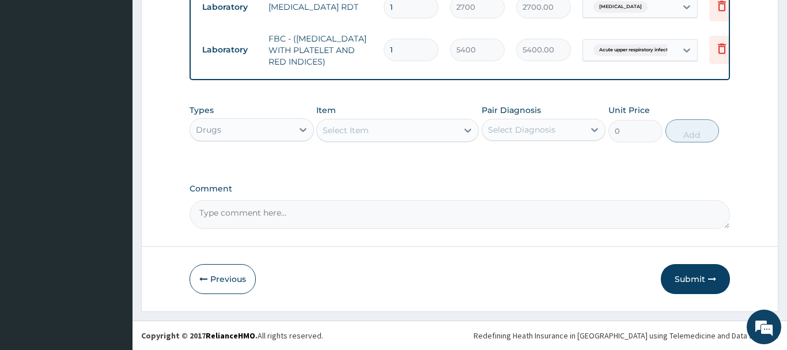
click at [339, 135] on div "Select Item" at bounding box center [346, 130] width 46 height 12
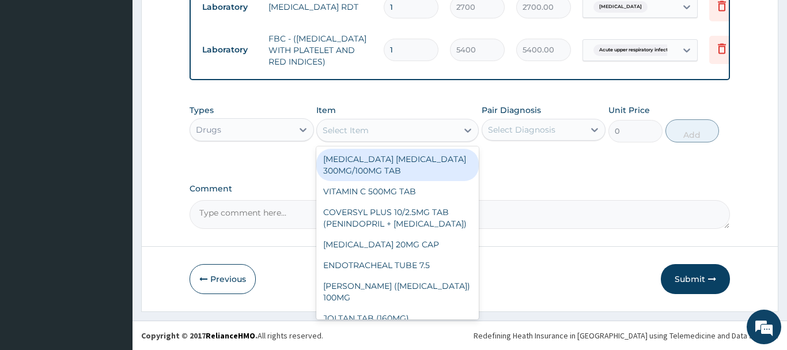
paste input "VITAMIN C 100MG TAB"
type input "VITAMIN C 100MG TAB"
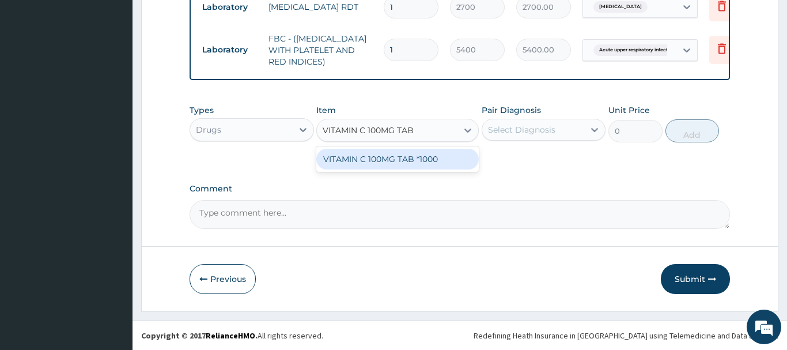
drag, startPoint x: 431, startPoint y: 162, endPoint x: 471, endPoint y: 147, distance: 42.7
click at [430, 151] on div "VITAMIN C 100MG TAB *1000" at bounding box center [397, 159] width 162 height 21
type input "5.820000171661377"
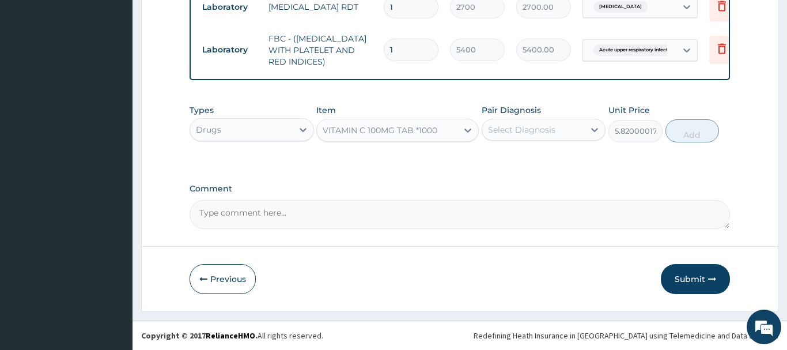
click at [526, 137] on div "Select Diagnosis" at bounding box center [533, 129] width 103 height 18
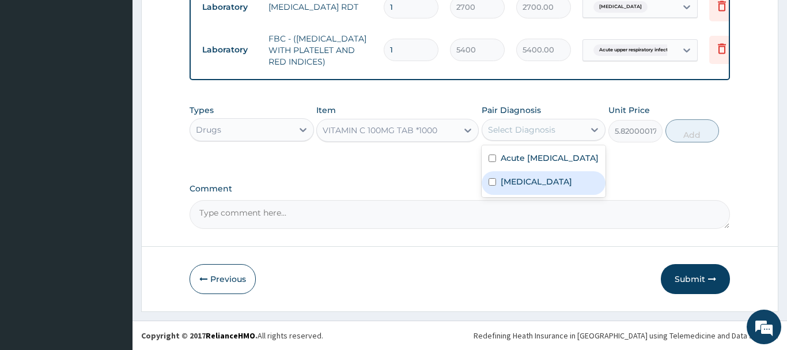
click at [535, 195] on div "Malaria" at bounding box center [544, 183] width 124 height 24
checkbox input "true"
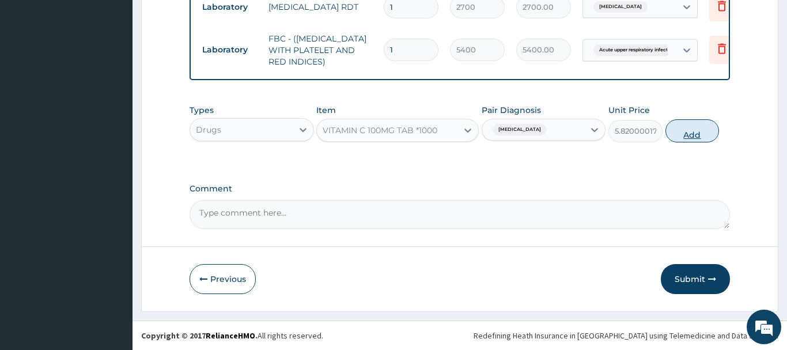
click at [698, 131] on button "Add" at bounding box center [692, 130] width 54 height 23
type input "0"
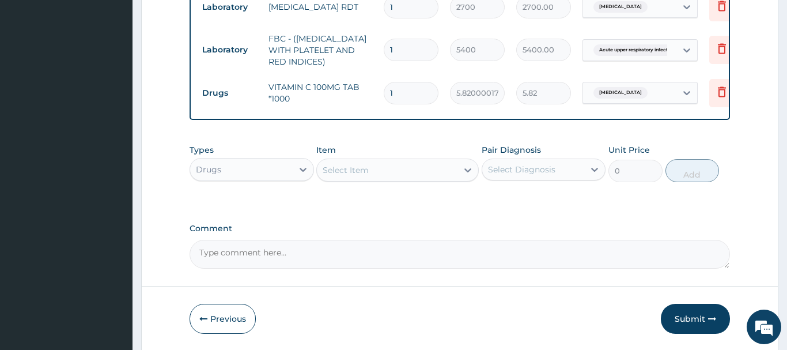
click at [346, 177] on div "Select Item" at bounding box center [387, 170] width 141 height 18
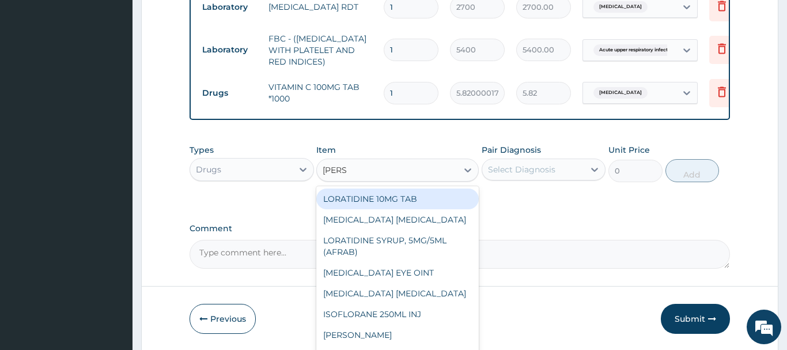
type input "LORAT"
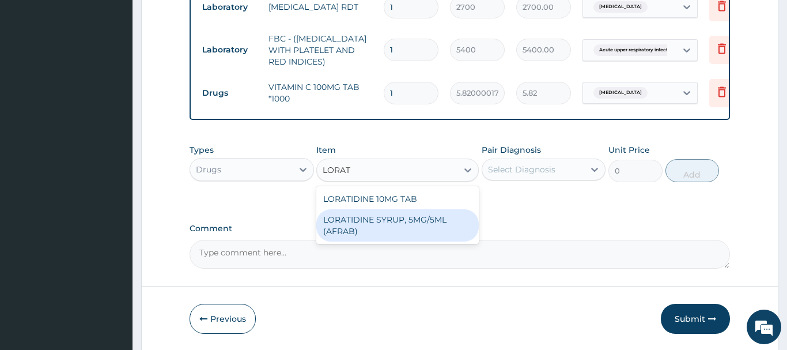
click at [439, 215] on div "LORATIDINE SYRUP, 5MG/5ML (AFRAB)" at bounding box center [397, 225] width 162 height 32
type input "1706.25"
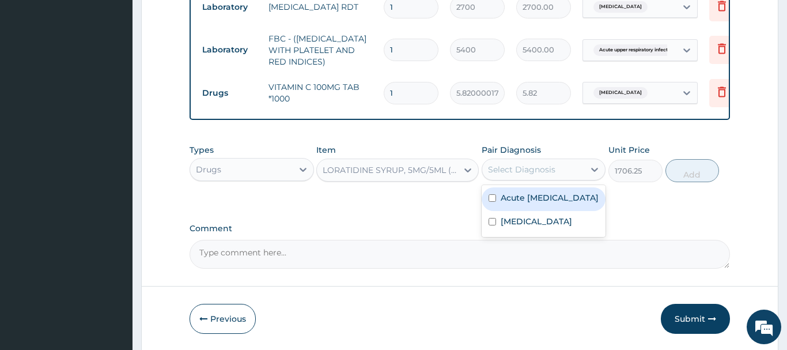
click at [533, 169] on div "Select Diagnosis" at bounding box center [521, 170] width 67 height 12
click at [537, 203] on label "Acute upper respiratory infection" at bounding box center [550, 198] width 98 height 12
checkbox input "true"
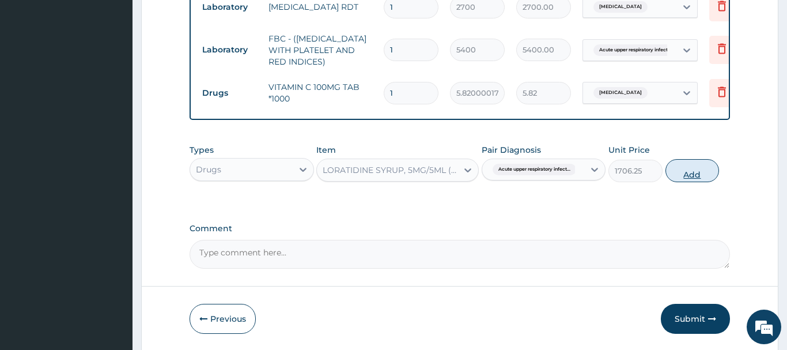
drag, startPoint x: 682, startPoint y: 165, endPoint x: 689, endPoint y: 161, distance: 8.0
click at [683, 165] on button "Add" at bounding box center [692, 170] width 54 height 23
type input "0"
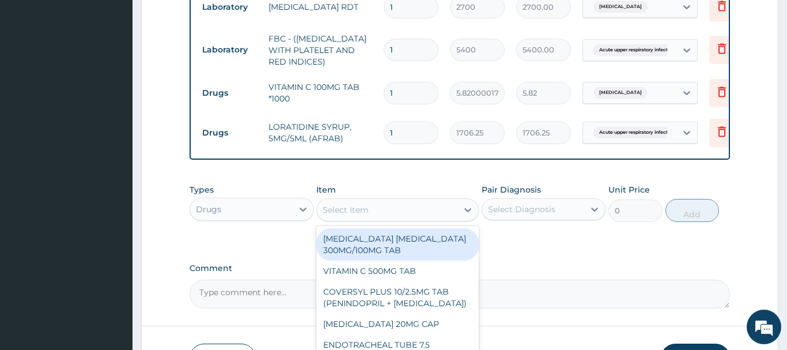
click at [330, 209] on div "Select Item" at bounding box center [346, 210] width 46 height 12
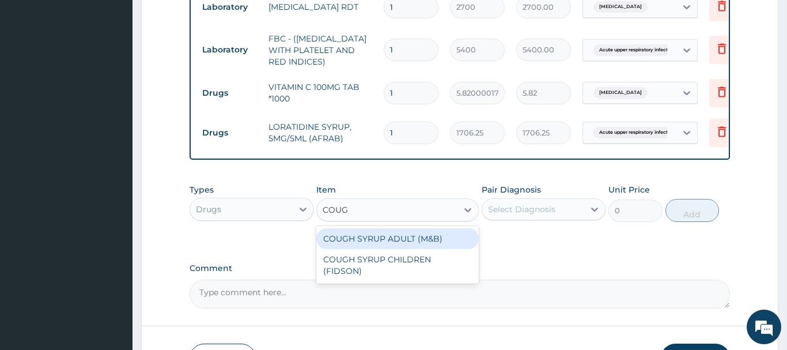
type input "COUGH"
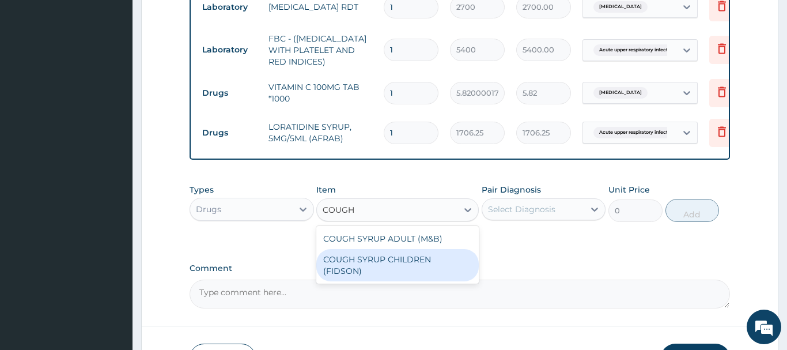
drag, startPoint x: 428, startPoint y: 261, endPoint x: 426, endPoint y: 252, distance: 8.8
click at [427, 256] on div "COUGH SYRUP CHILDREN (FIDSON)" at bounding box center [397, 265] width 162 height 32
type input "1312.5"
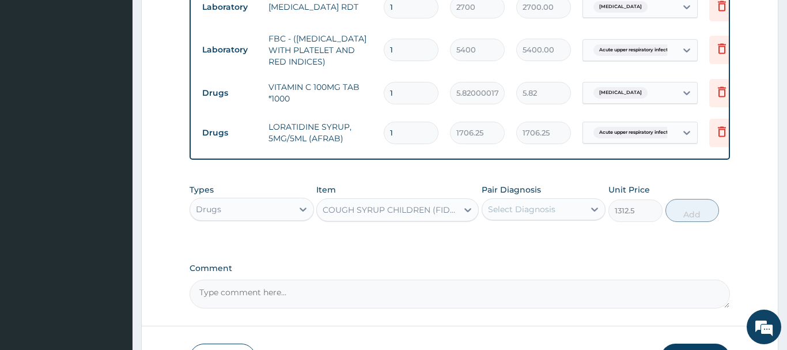
click at [576, 207] on div "Select Diagnosis" at bounding box center [533, 209] width 103 height 18
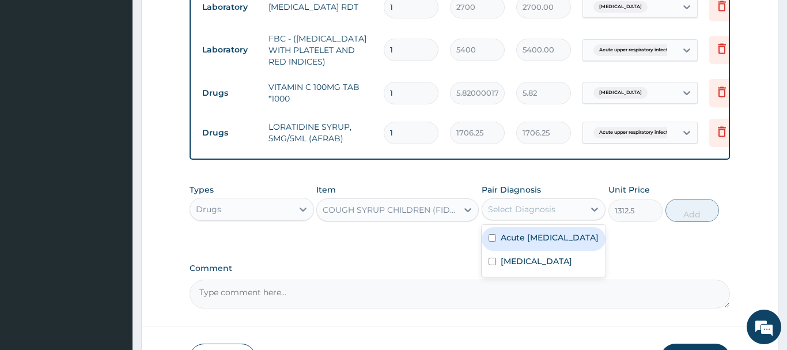
drag, startPoint x: 518, startPoint y: 251, endPoint x: 516, endPoint y: 244, distance: 7.3
click at [518, 243] on label "Acute upper respiratory infection" at bounding box center [550, 238] width 98 height 12
checkbox input "true"
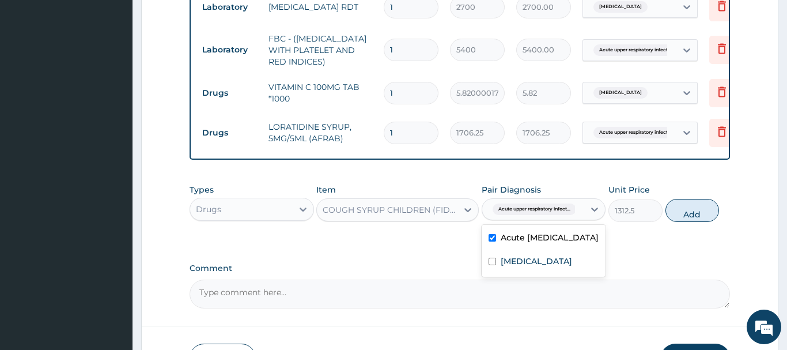
click at [702, 210] on button "Add" at bounding box center [692, 210] width 54 height 23
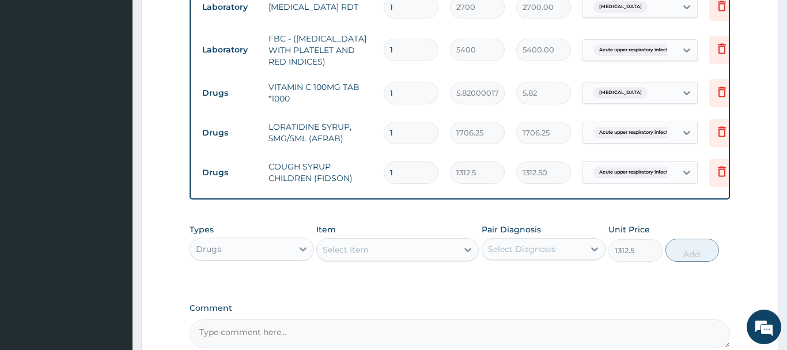
type input "0"
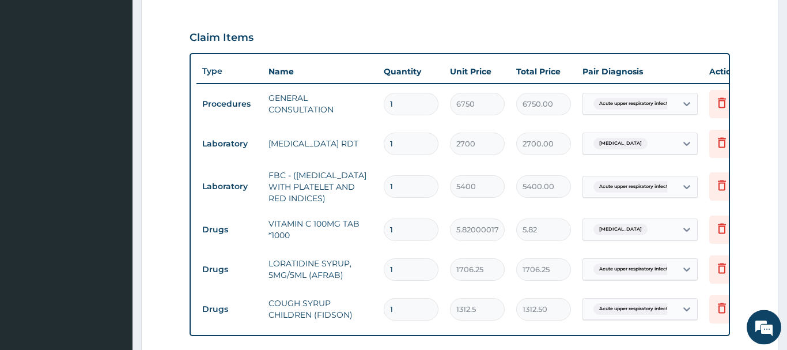
scroll to position [395, 0]
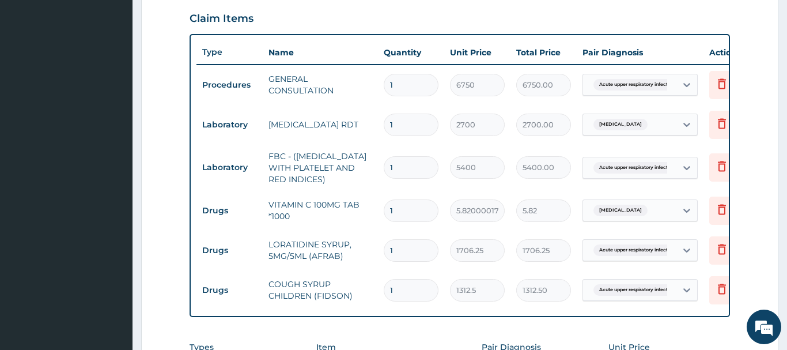
drag, startPoint x: 402, startPoint y: 209, endPoint x: 397, endPoint y: 214, distance: 6.9
click at [397, 214] on input "1" at bounding box center [411, 210] width 55 height 22
type input "14"
type input "81.48"
type input "14"
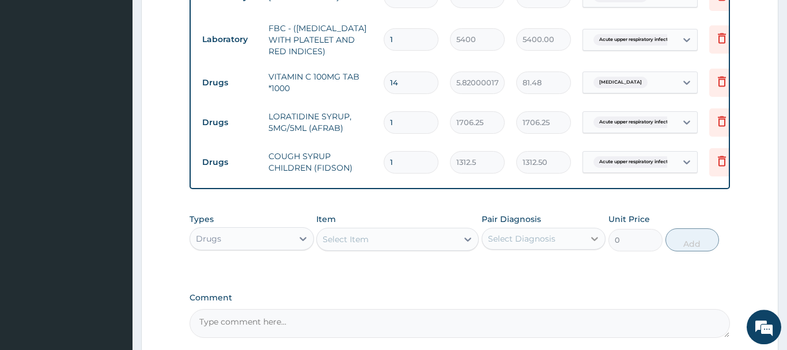
scroll to position [571, 0]
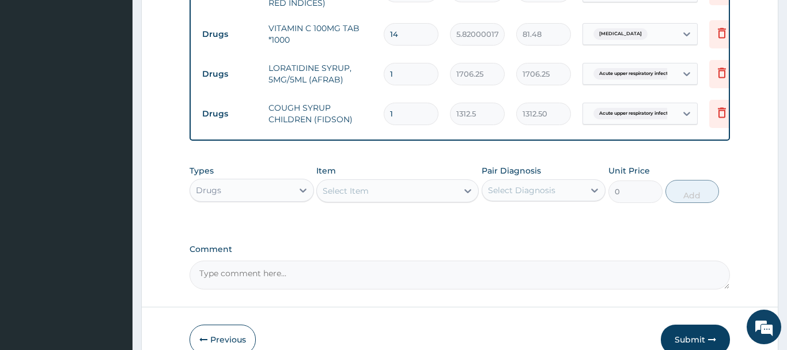
click at [703, 328] on button "Submit" at bounding box center [695, 339] width 69 height 30
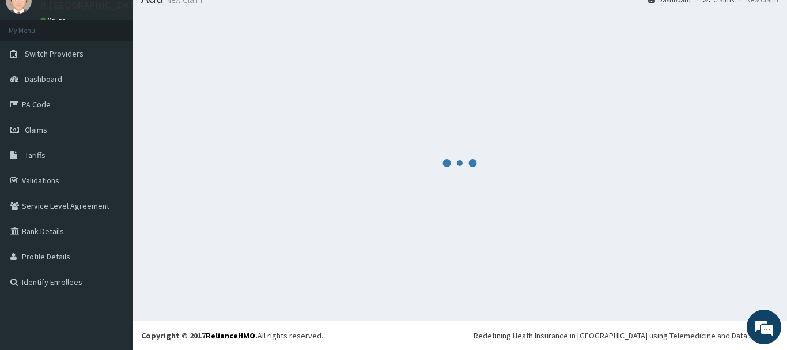
scroll to position [47, 0]
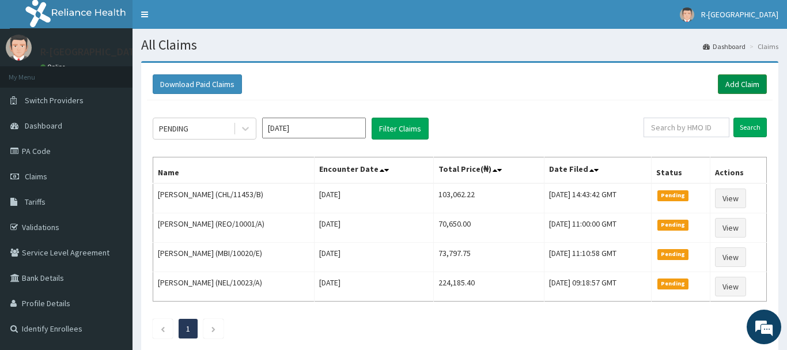
click at [735, 81] on link "Add Claim" at bounding box center [742, 84] width 49 height 20
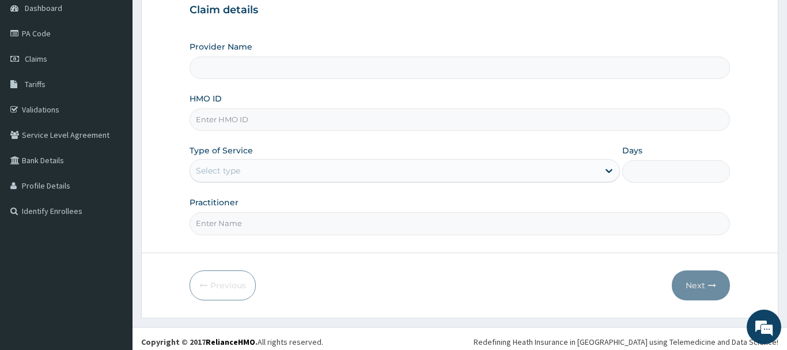
scroll to position [118, 0]
click at [200, 120] on input "HMO ID" at bounding box center [460, 119] width 540 height 22
type input "R-Jolad Hospital Nigeria Limited(kupa)"
paste input "RFC/10090/A"
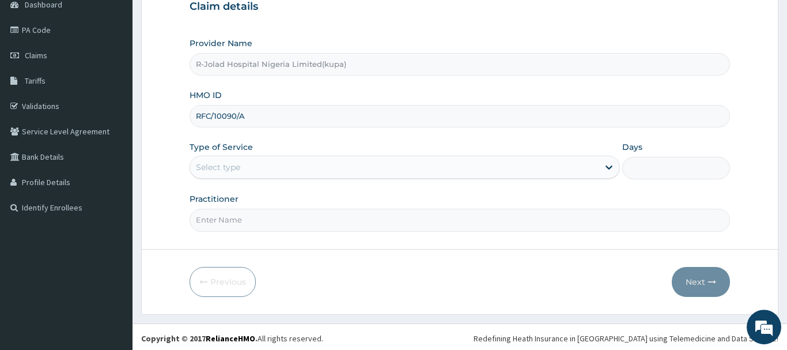
scroll to position [124, 0]
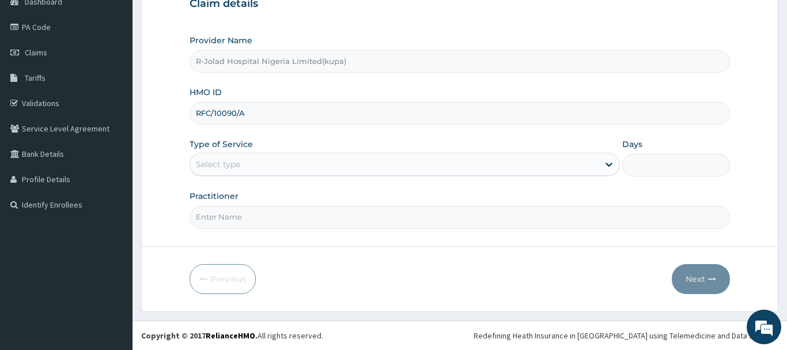
type input "RFC/10090/A"
drag, startPoint x: 204, startPoint y: 161, endPoint x: 204, endPoint y: 172, distance: 10.4
click at [204, 166] on div "Select type" at bounding box center [218, 164] width 44 height 12
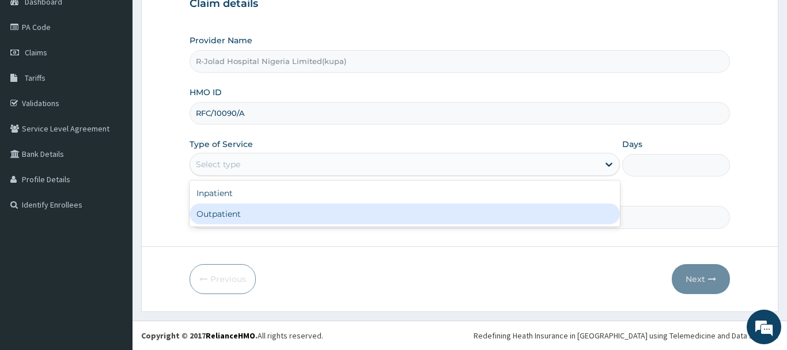
click at [209, 213] on div "Outpatient" at bounding box center [405, 213] width 431 height 21
type input "1"
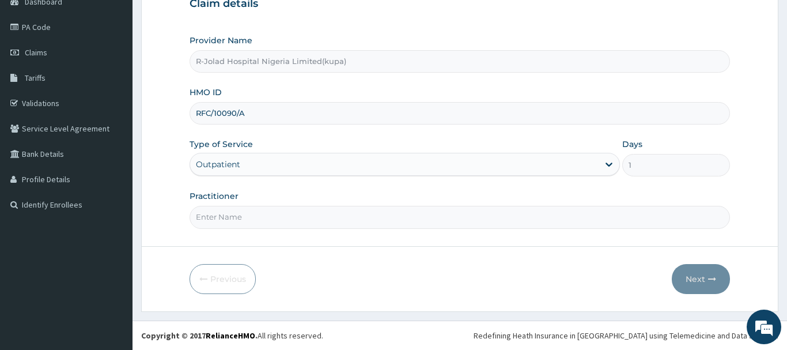
click at [210, 221] on input "Practitioner" at bounding box center [460, 217] width 540 height 22
paste input "Braxton Anaebo"
type input "Braxton Anaebo"
click at [695, 275] on button "Next" at bounding box center [701, 279] width 58 height 30
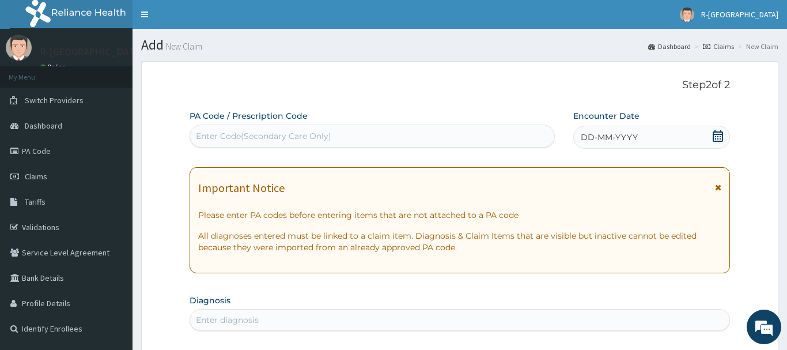
click at [718, 133] on icon at bounding box center [718, 136] width 12 height 12
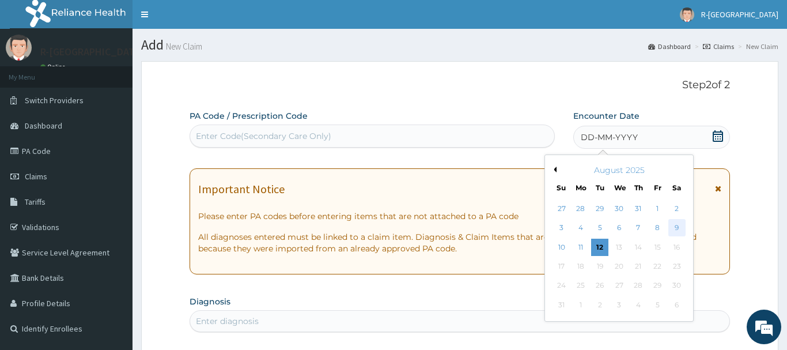
click at [680, 227] on div "9" at bounding box center [676, 227] width 17 height 17
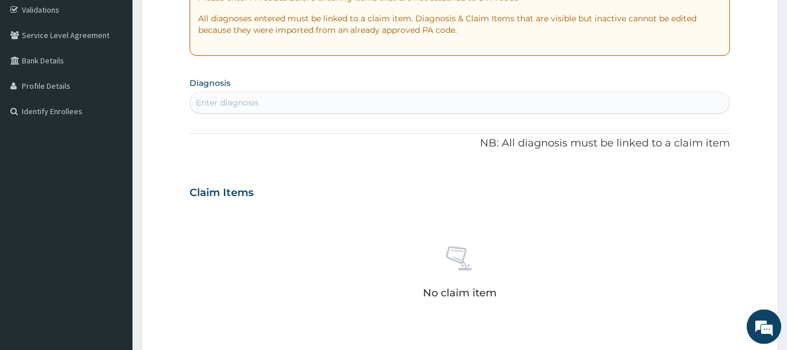
scroll to position [235, 0]
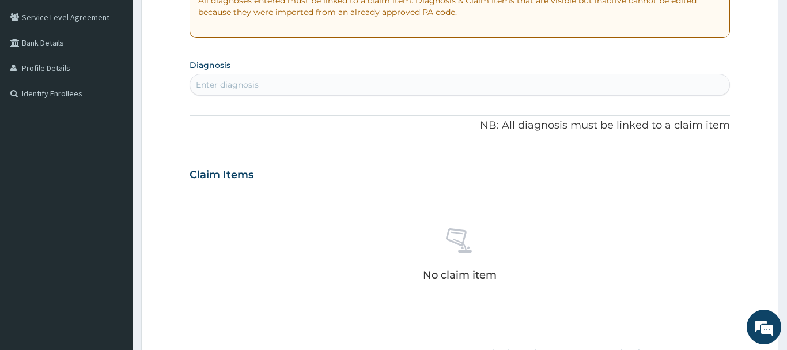
click at [206, 84] on div "Enter diagnosis" at bounding box center [227, 85] width 63 height 12
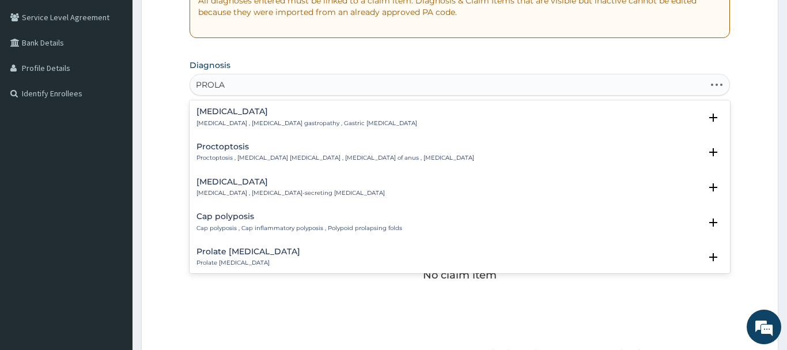
type input "PROLAC"
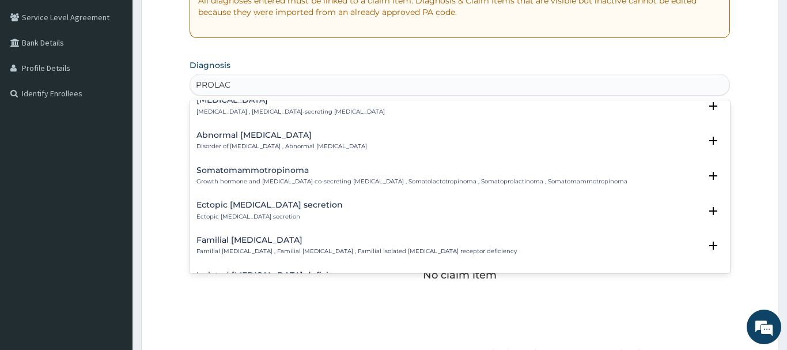
scroll to position [0, 0]
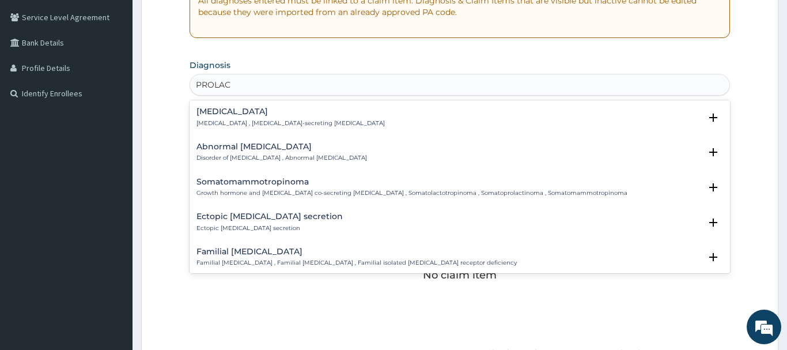
click at [219, 114] on h4 "Prolactinoma" at bounding box center [290, 111] width 188 height 9
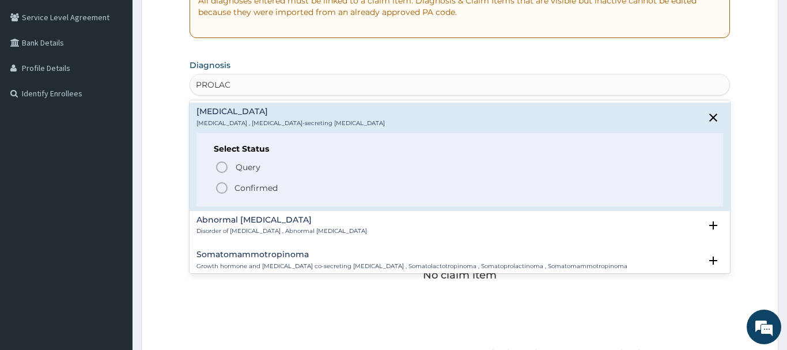
click at [225, 191] on icon "status option filled" at bounding box center [222, 188] width 14 height 14
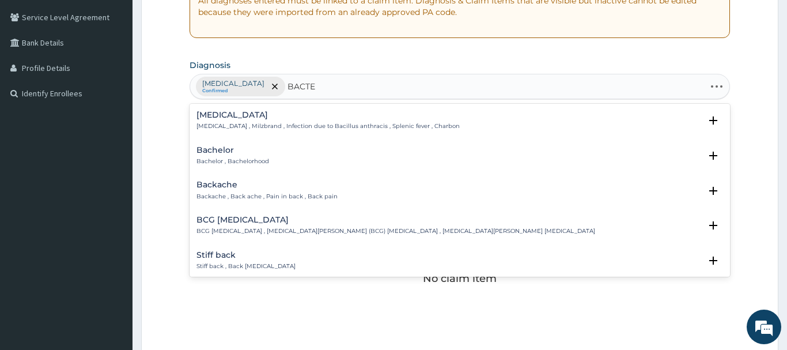
type input "BACTER"
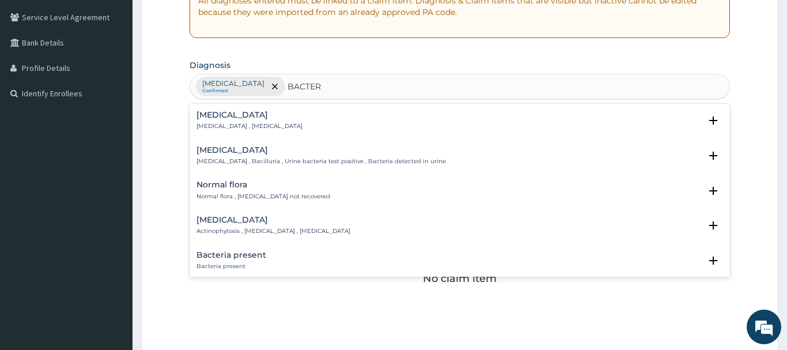
drag, startPoint x: 215, startPoint y: 120, endPoint x: 227, endPoint y: 102, distance: 21.2
click at [219, 119] on h4 "Bacteremia" at bounding box center [249, 115] width 106 height 9
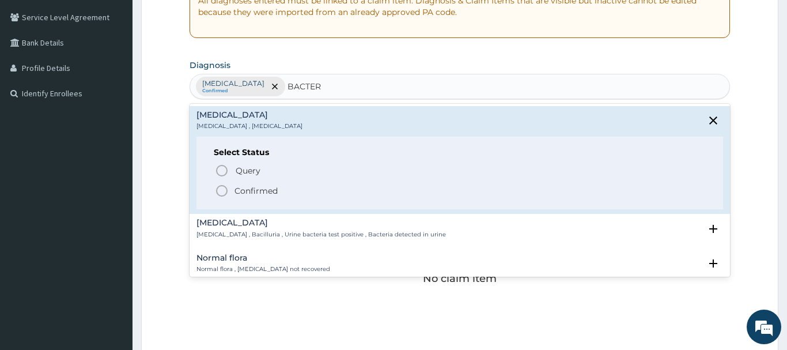
click at [219, 192] on icon "status option filled" at bounding box center [222, 191] width 14 height 14
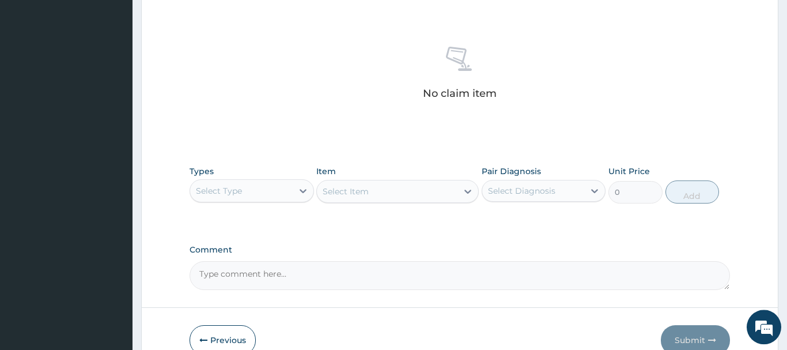
scroll to position [481, 0]
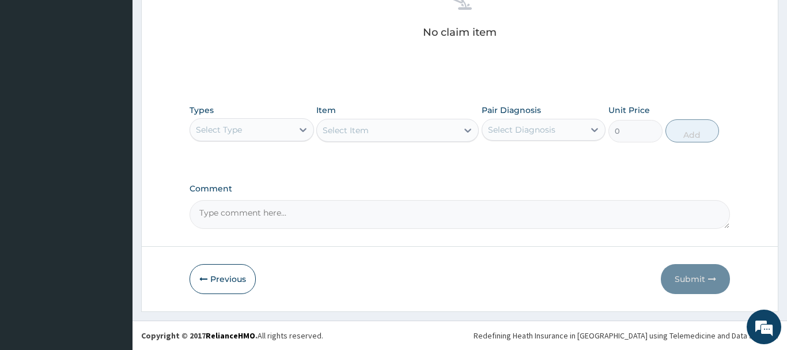
click at [244, 135] on div "Select Type" at bounding box center [241, 129] width 103 height 18
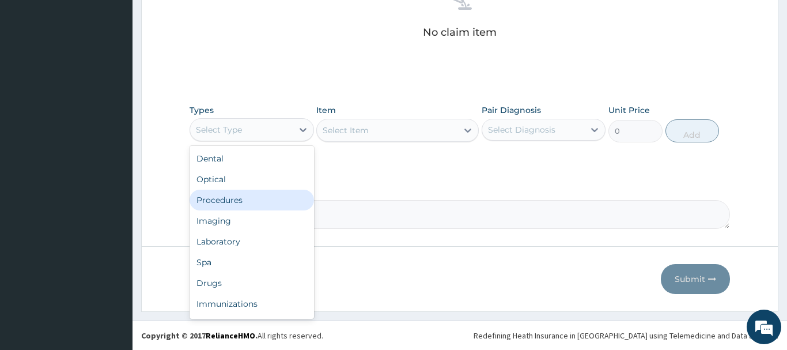
click at [222, 200] on div "Procedures" at bounding box center [252, 200] width 124 height 21
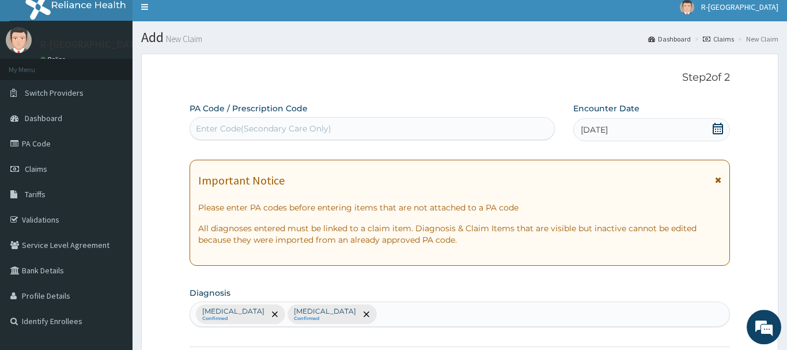
scroll to position [0, 0]
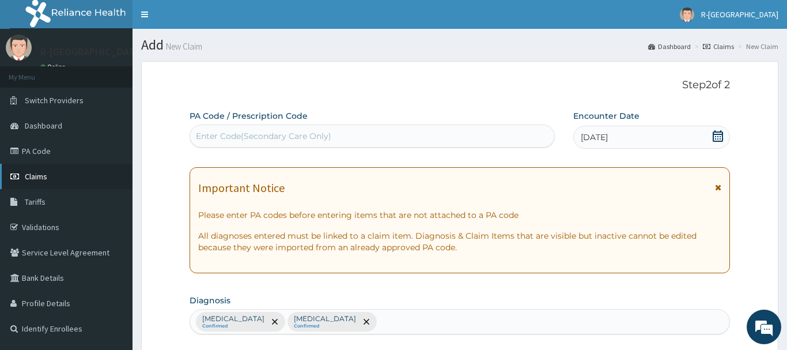
click at [37, 179] on span "Claims" at bounding box center [36, 176] width 22 height 10
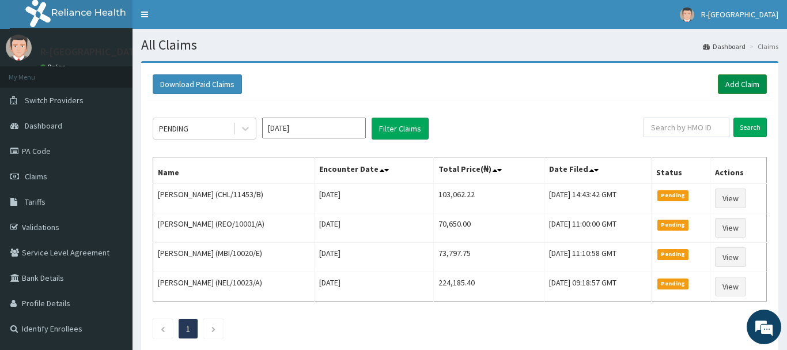
click at [730, 82] on link "Add Claim" at bounding box center [742, 84] width 49 height 20
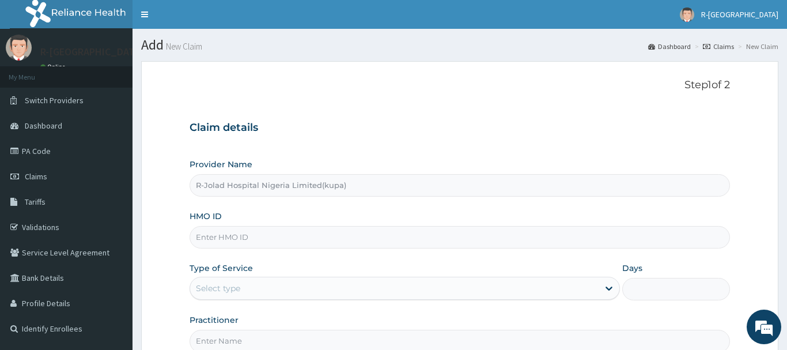
type input "R-Jolad Hospital Nigeria Limited(kupa)"
paste input "RFC/10090/A)"
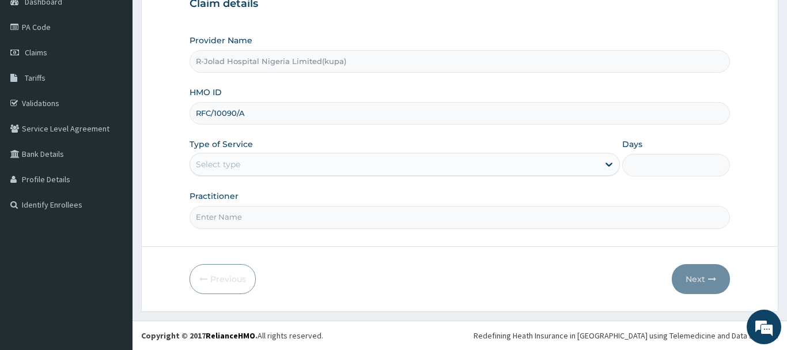
type input "RFC/10090/A"
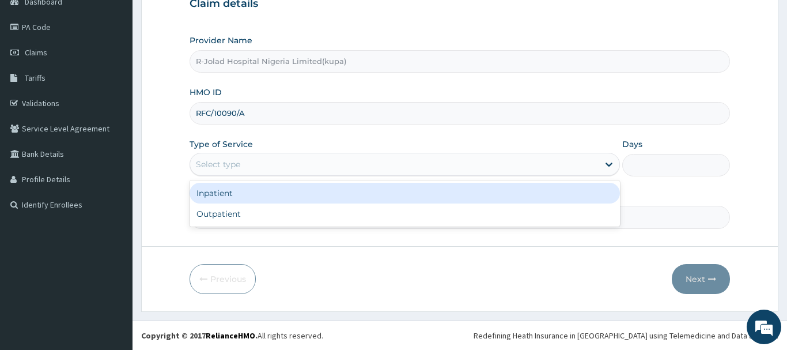
drag, startPoint x: 201, startPoint y: 160, endPoint x: 208, endPoint y: 141, distance: 20.2
click at [204, 157] on div "Select type" at bounding box center [394, 164] width 409 height 18
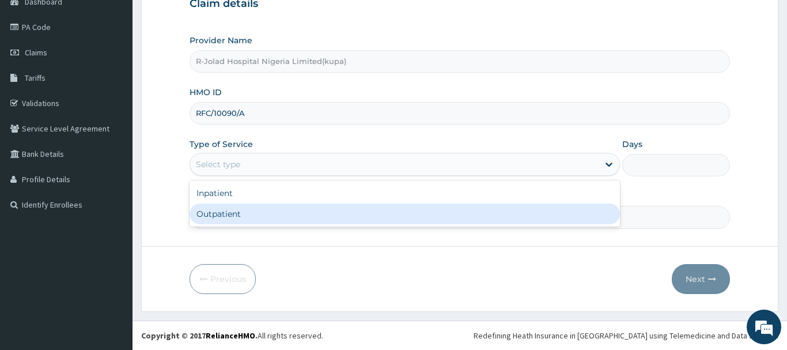
click at [222, 211] on div "Outpatient" at bounding box center [405, 213] width 431 height 21
type input "1"
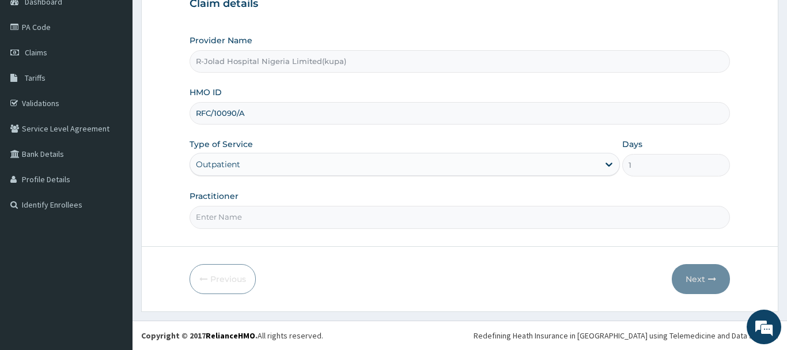
click at [226, 221] on input "Practitioner" at bounding box center [460, 217] width 540 height 22
paste input "Braxton Anaebo"
type input "Braxton Anaebo"
click at [703, 274] on button "Next" at bounding box center [701, 279] width 58 height 30
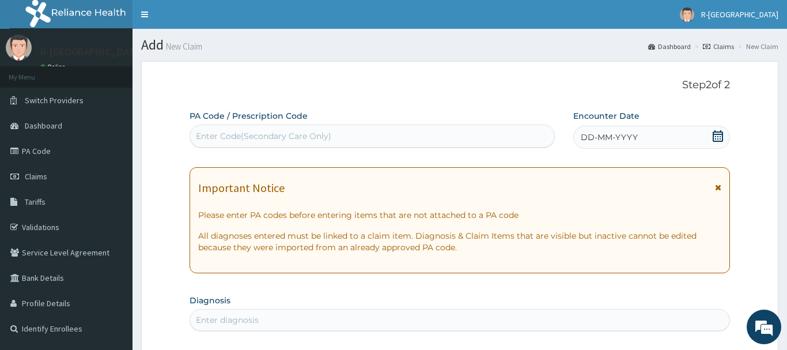
drag, startPoint x: 718, startPoint y: 132, endPoint x: 717, endPoint y: 120, distance: 12.1
click at [718, 132] on icon at bounding box center [718, 136] width 10 height 12
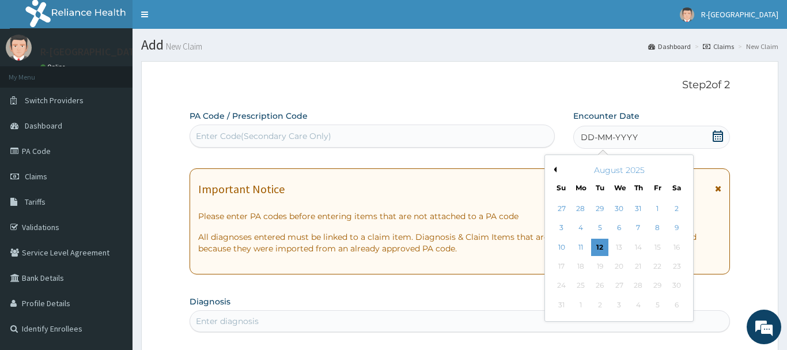
click at [680, 226] on div "9" at bounding box center [676, 227] width 17 height 17
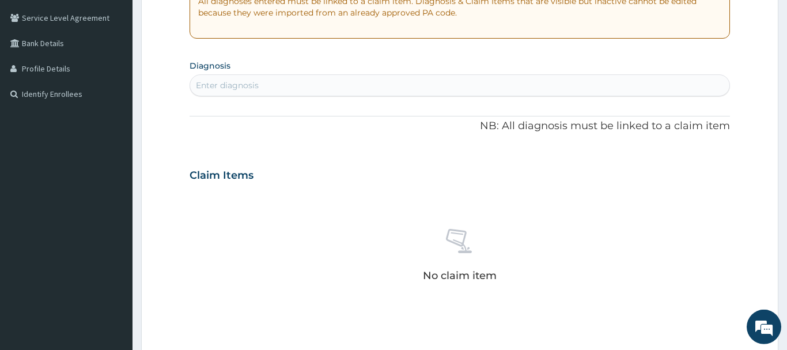
scroll to position [235, 0]
drag, startPoint x: 210, startPoint y: 88, endPoint x: 203, endPoint y: 112, distance: 24.6
click at [209, 87] on div "Enter diagnosis" at bounding box center [227, 85] width 63 height 12
type input "PROLAC"
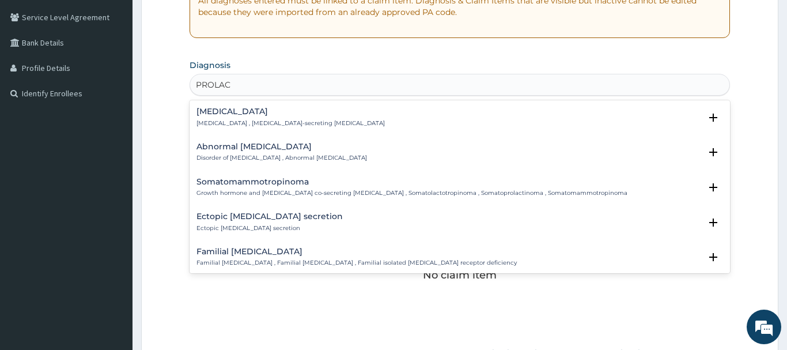
click at [223, 112] on h4 "[MEDICAL_DATA]" at bounding box center [290, 111] width 188 height 9
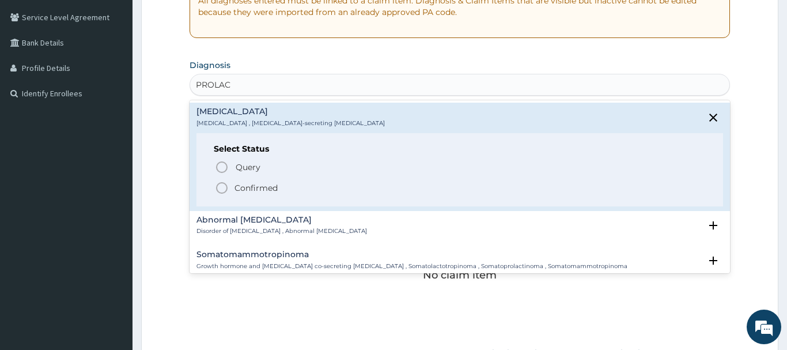
click at [221, 189] on icon "status option filled" at bounding box center [222, 188] width 14 height 14
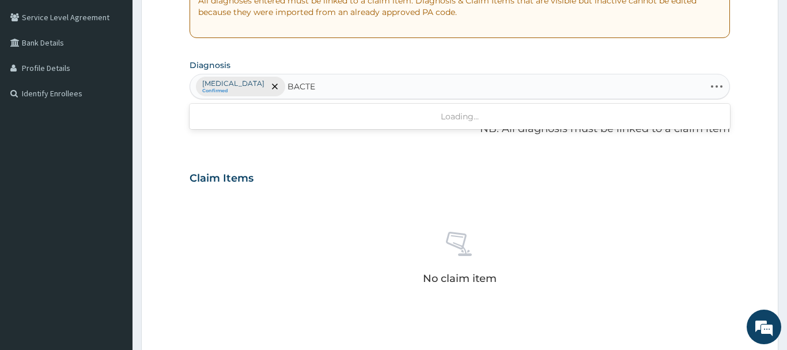
type input "BACTER"
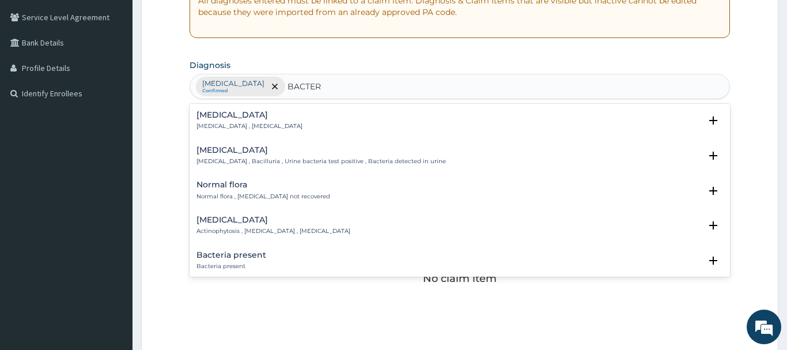
click at [221, 119] on h4 "[MEDICAL_DATA]" at bounding box center [249, 115] width 106 height 9
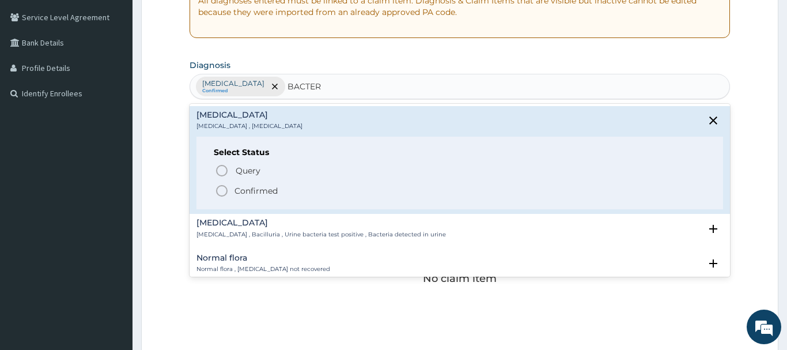
drag, startPoint x: 222, startPoint y: 190, endPoint x: 237, endPoint y: 170, distance: 24.7
click at [223, 186] on icon "status option filled" at bounding box center [222, 191] width 14 height 14
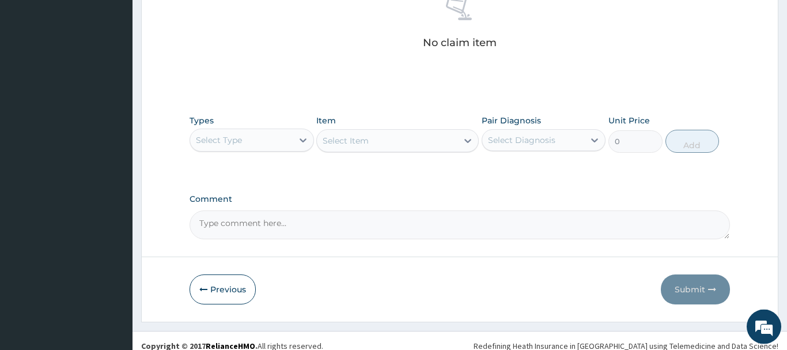
scroll to position [481, 0]
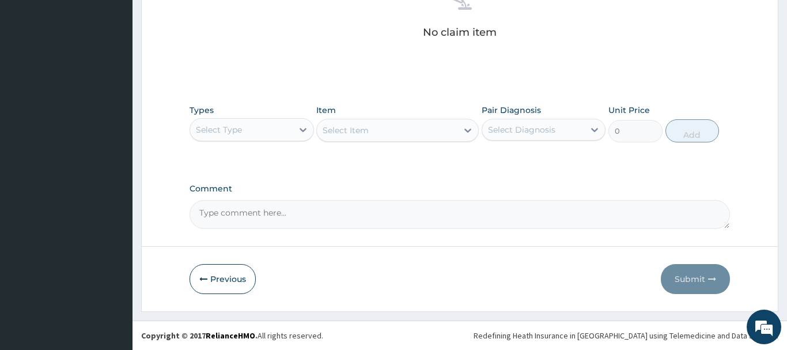
drag, startPoint x: 248, startPoint y: 129, endPoint x: 252, endPoint y: 145, distance: 16.2
click at [249, 128] on div "Select Type" at bounding box center [241, 129] width 103 height 18
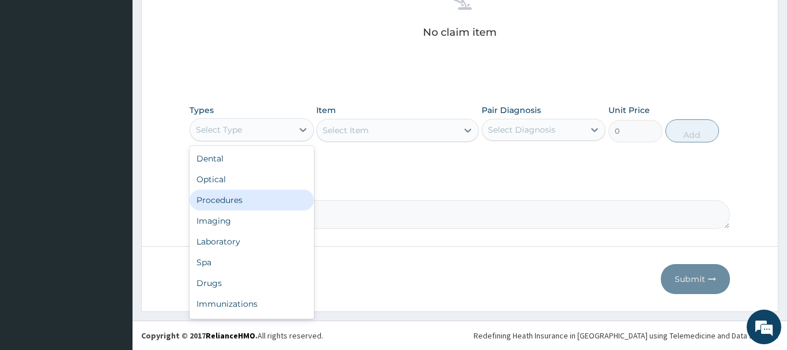
click at [223, 200] on div "Procedures" at bounding box center [252, 200] width 124 height 21
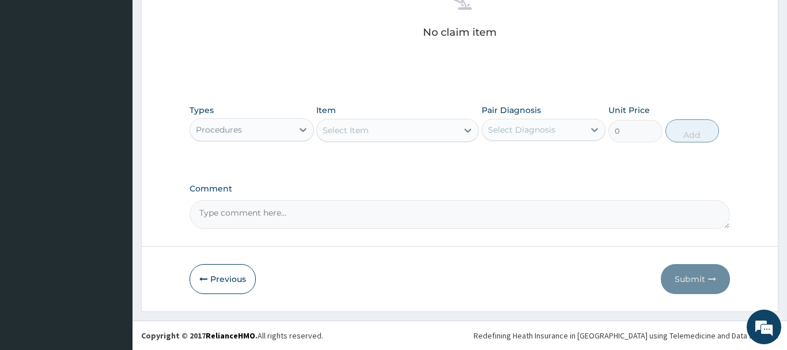
click at [343, 130] on div "Select Item" at bounding box center [346, 130] width 46 height 12
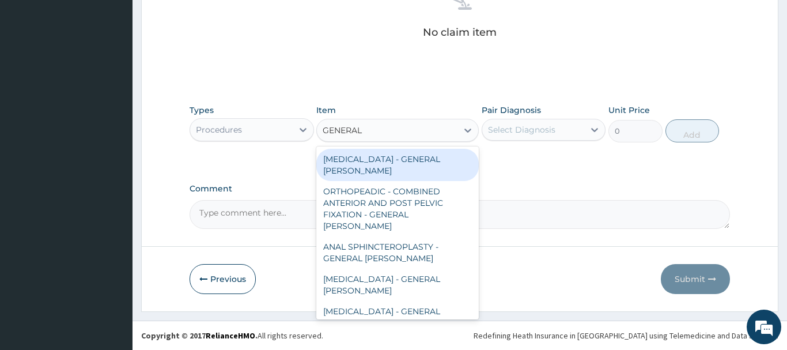
type input "GENERAL C"
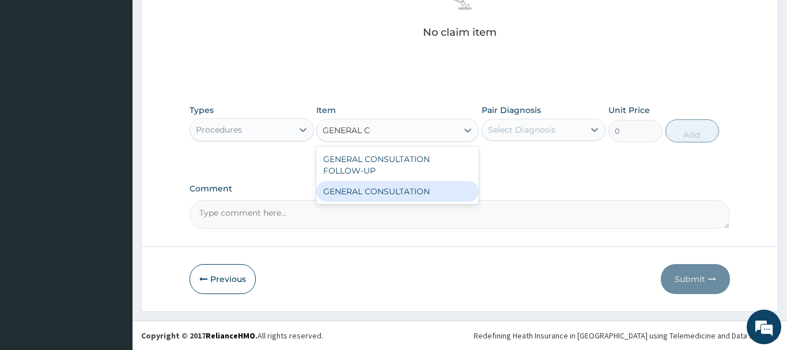
drag, startPoint x: 408, startPoint y: 196, endPoint x: 407, endPoint y: 190, distance: 6.4
click at [408, 195] on div "GENERAL CONSULTATION" at bounding box center [397, 191] width 162 height 21
type input "6750"
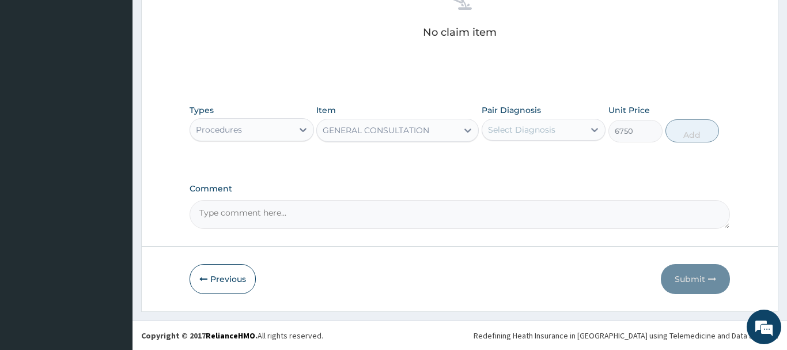
click at [519, 130] on div "Select Diagnosis" at bounding box center [521, 130] width 67 height 12
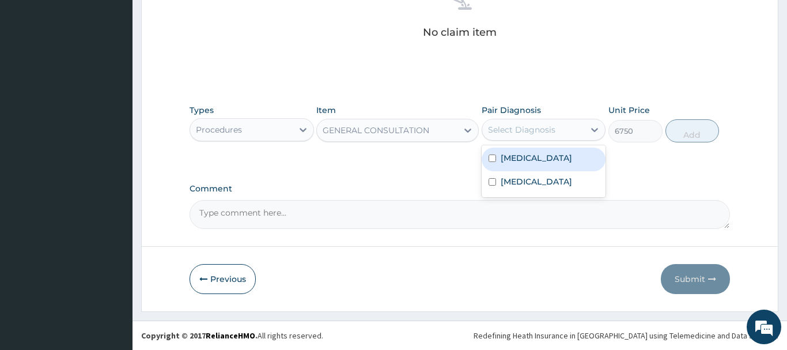
drag, startPoint x: 536, startPoint y: 157, endPoint x: 534, endPoint y: 150, distance: 7.1
click at [536, 156] on label "[MEDICAL_DATA]" at bounding box center [536, 158] width 71 height 12
checkbox input "true"
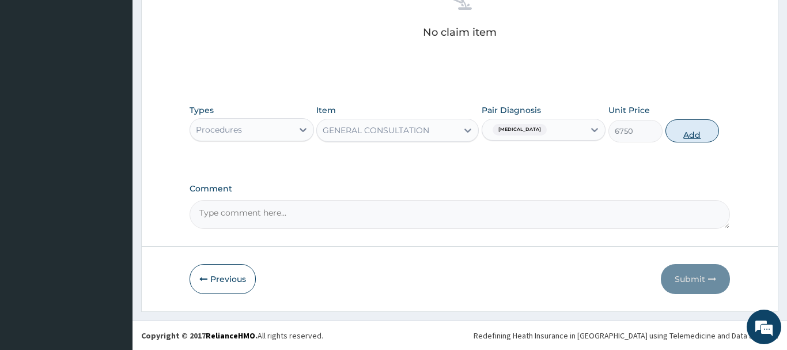
click at [687, 127] on button "Add" at bounding box center [692, 130] width 54 height 23
type input "0"
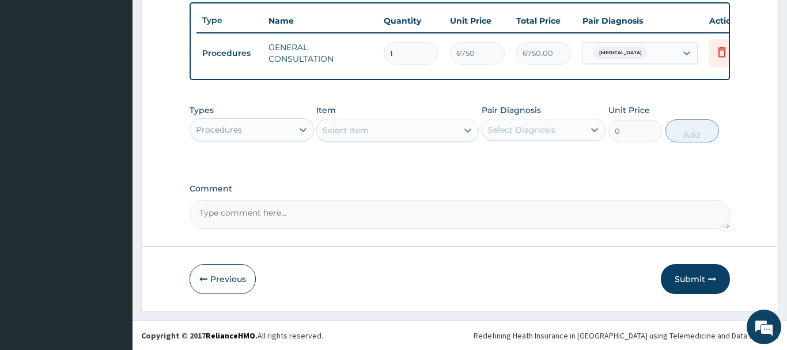
click at [367, 134] on div "Select Item" at bounding box center [346, 130] width 46 height 12
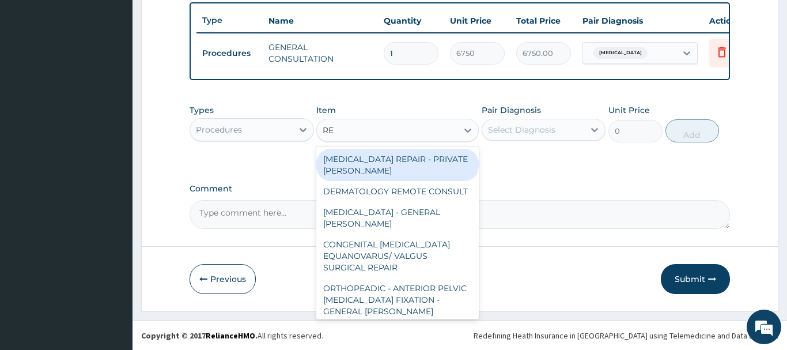
type input "REG"
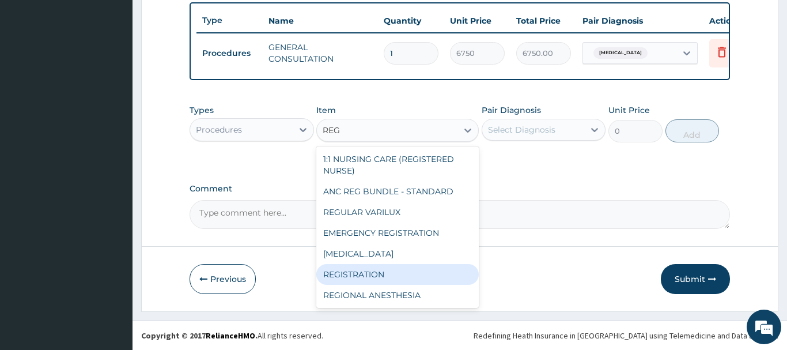
click at [362, 275] on div "REGISTRATION" at bounding box center [397, 274] width 162 height 21
type input "6750"
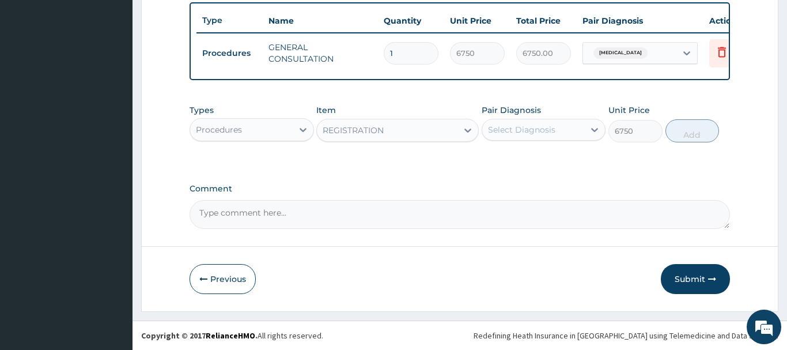
click at [540, 127] on div "Select Diagnosis" at bounding box center [521, 130] width 67 height 12
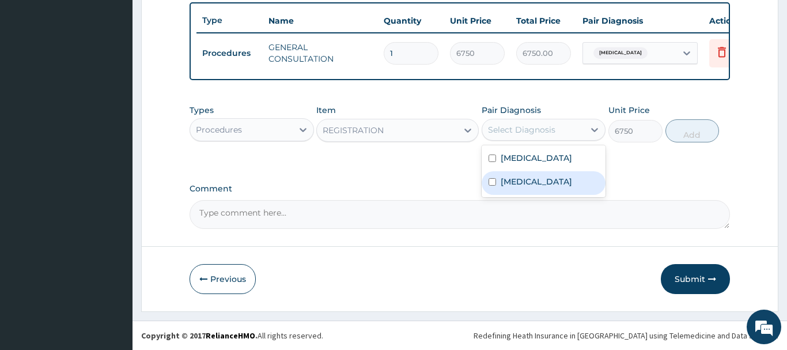
click at [519, 184] on label "[MEDICAL_DATA]" at bounding box center [536, 182] width 71 height 12
checkbox input "true"
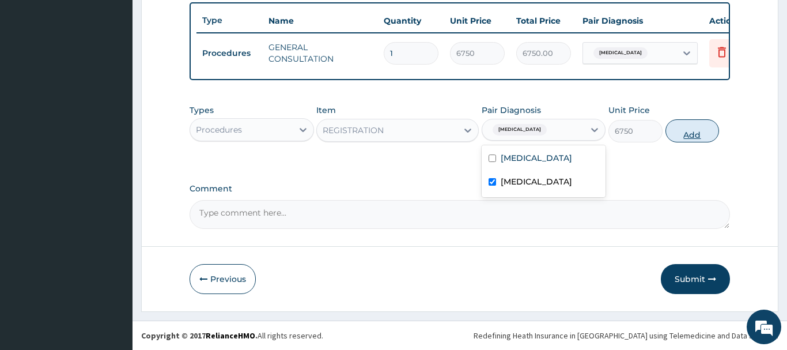
click at [694, 130] on button "Add" at bounding box center [692, 130] width 54 height 23
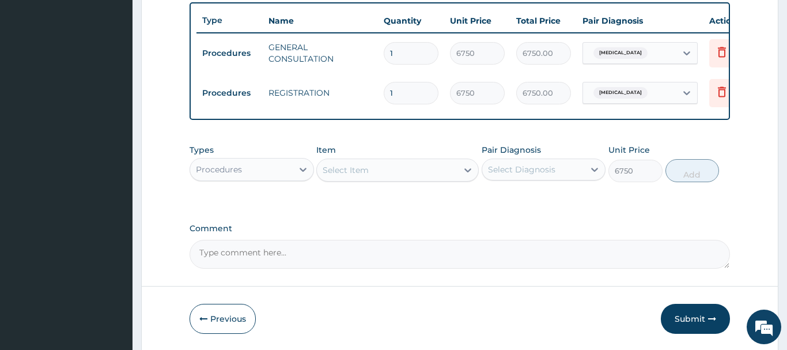
type input "0"
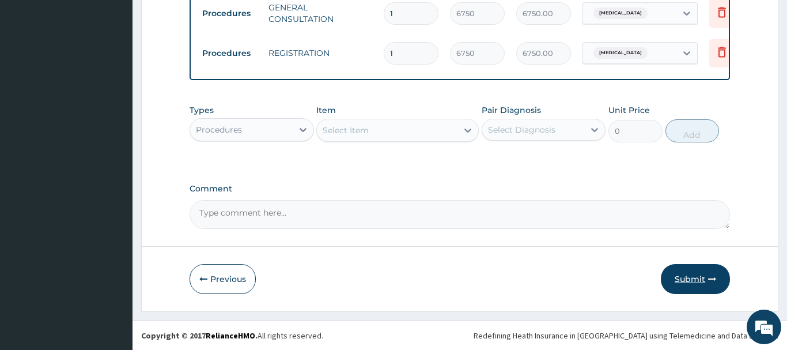
click at [696, 272] on button "Submit" at bounding box center [695, 279] width 69 height 30
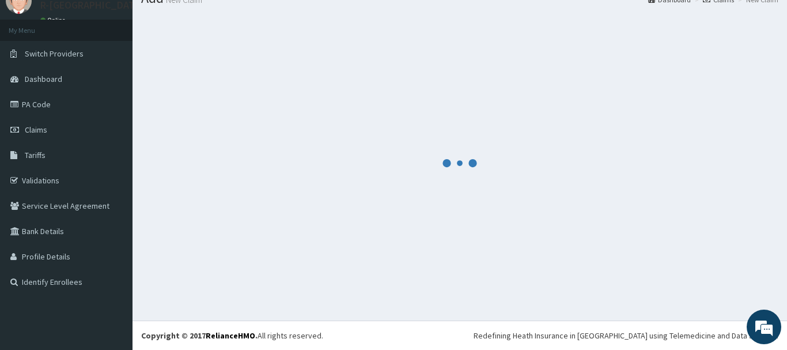
scroll to position [47, 0]
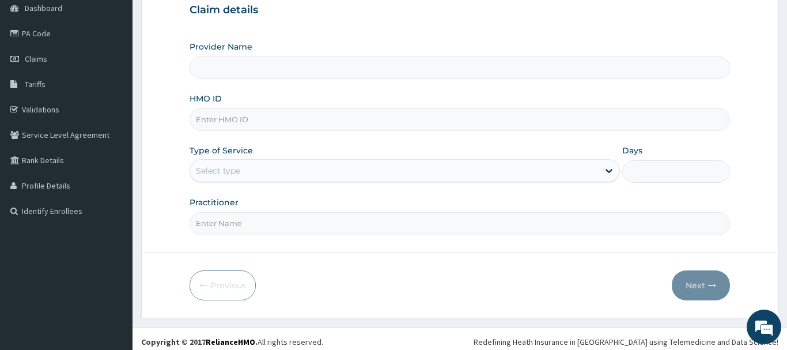
scroll to position [118, 0]
click at [202, 120] on input "HMO ID" at bounding box center [460, 119] width 540 height 22
type input "R-Jolad Hospital Nigeria Limited(kupa)"
paste input "CIL/10052/D"
type input "CIL/10052/D"
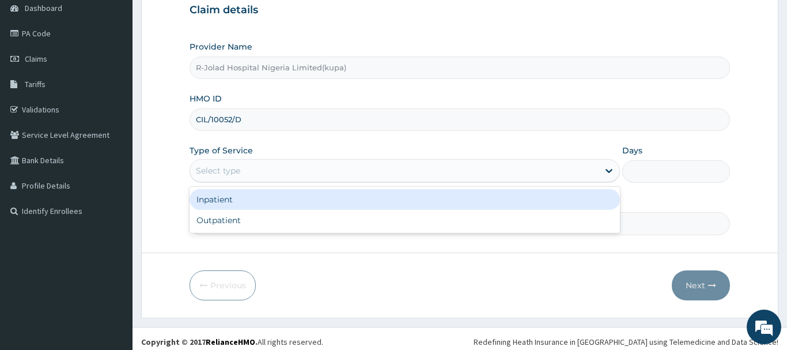
click at [219, 174] on div "Select type" at bounding box center [218, 171] width 44 height 12
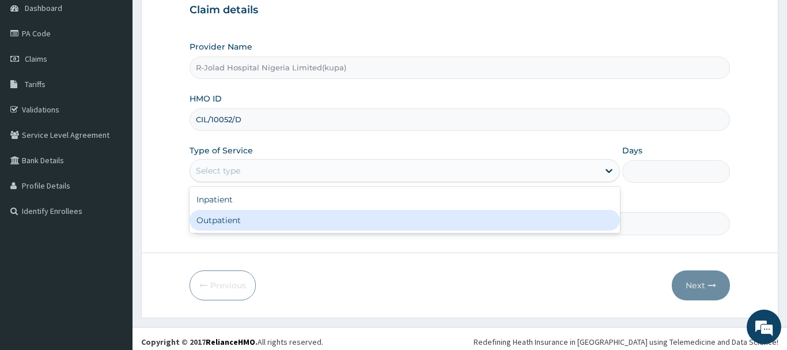
drag, startPoint x: 203, startPoint y: 223, endPoint x: 205, endPoint y: 217, distance: 7.1
click at [204, 222] on div "Outpatient" at bounding box center [405, 220] width 431 height 21
type input "1"
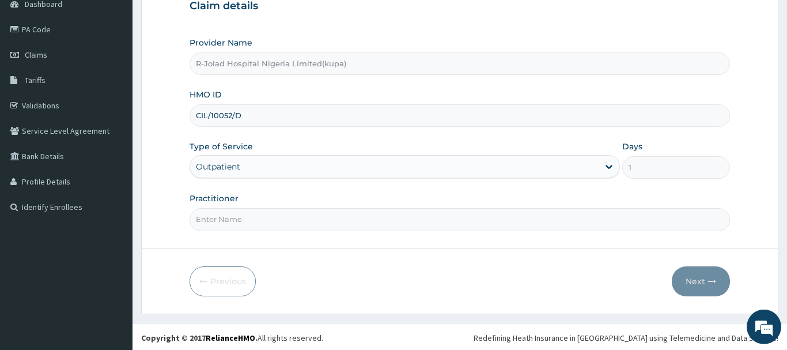
scroll to position [124, 0]
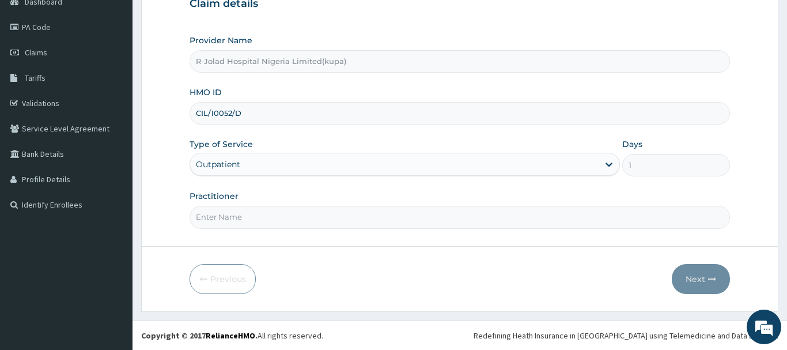
click at [217, 218] on input "Practitioner" at bounding box center [460, 217] width 540 height 22
paste input "Amarachi Onwuegbuchulam"
type input "Amarachi Onwuegbuchulam"
click at [695, 278] on button "Next" at bounding box center [701, 279] width 58 height 30
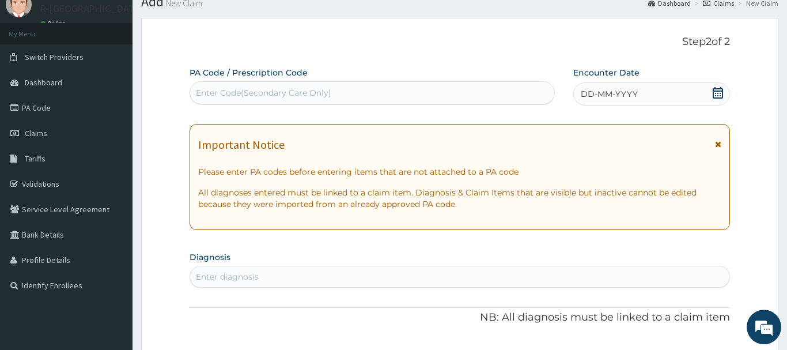
scroll to position [6, 0]
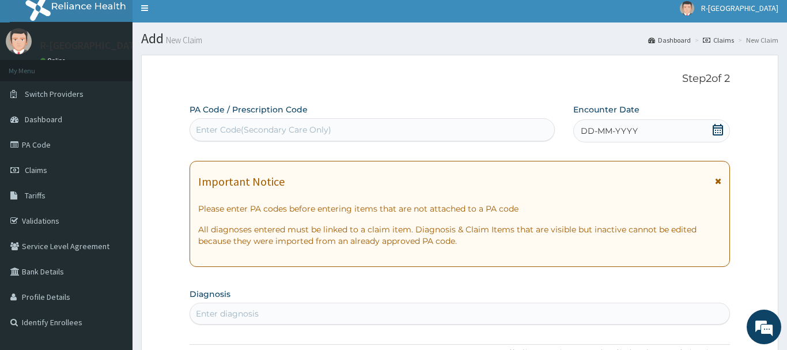
drag, startPoint x: 717, startPoint y: 127, endPoint x: 707, endPoint y: 127, distance: 9.8
click at [717, 127] on icon at bounding box center [718, 130] width 12 height 12
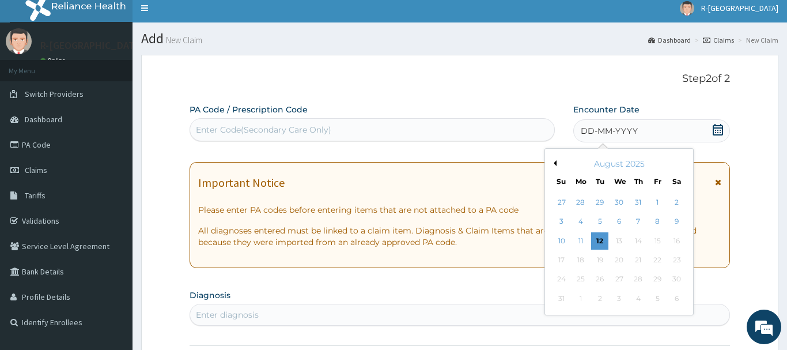
drag, startPoint x: 679, startPoint y: 222, endPoint x: 663, endPoint y: 222, distance: 16.1
click at [679, 220] on div "9" at bounding box center [676, 221] width 17 height 17
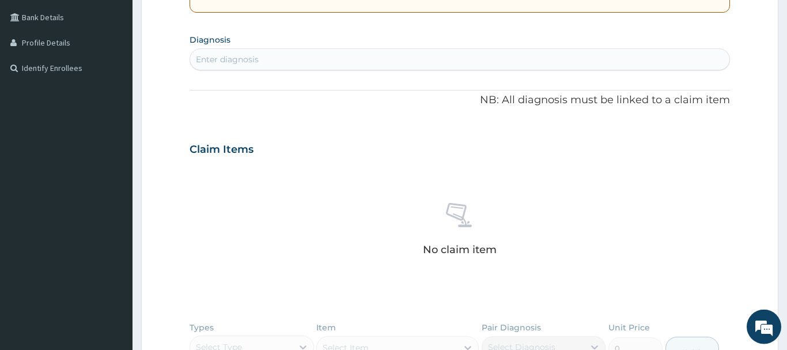
scroll to position [300, 0]
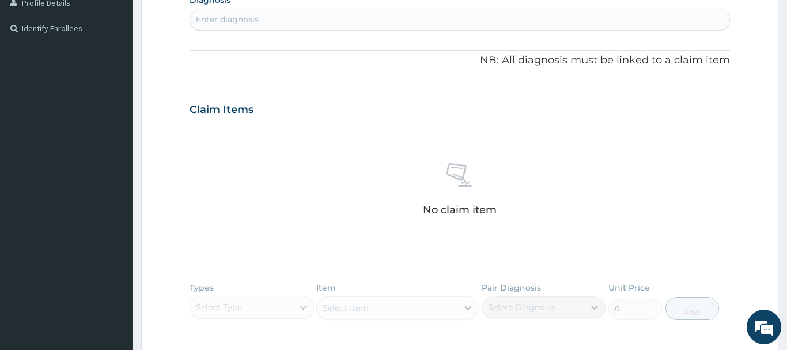
click at [218, 23] on div "Enter diagnosis" at bounding box center [459, 19] width 539 height 18
type input "PUD"
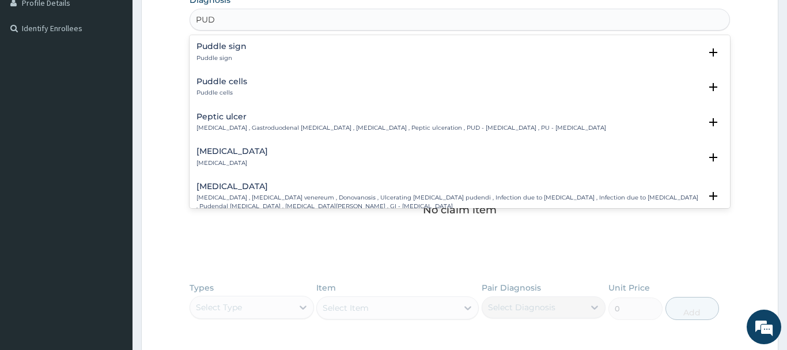
click at [211, 121] on h4 "Peptic ulcer" at bounding box center [401, 116] width 410 height 9
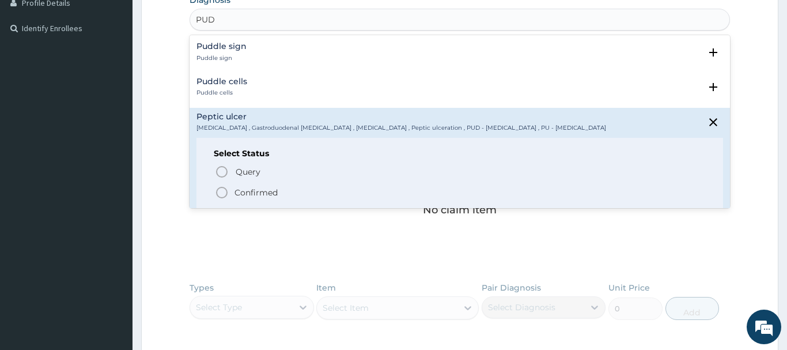
click at [219, 194] on icon "status option filled" at bounding box center [222, 192] width 14 height 14
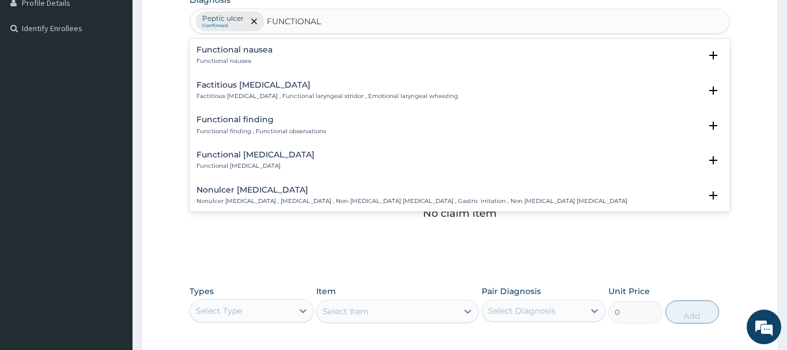
type input "FUNCTIONAL D"
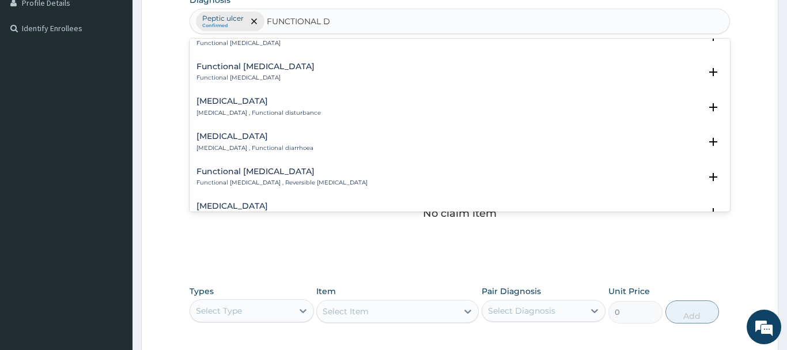
scroll to position [249, 0]
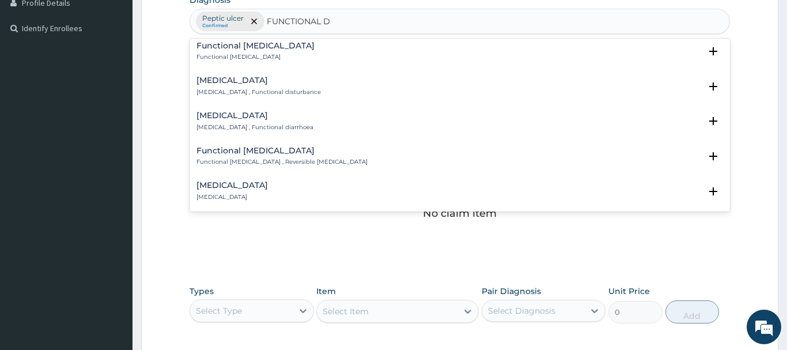
click at [232, 124] on p "Functional diarrhea , Functional diarrhoea" at bounding box center [254, 127] width 117 height 8
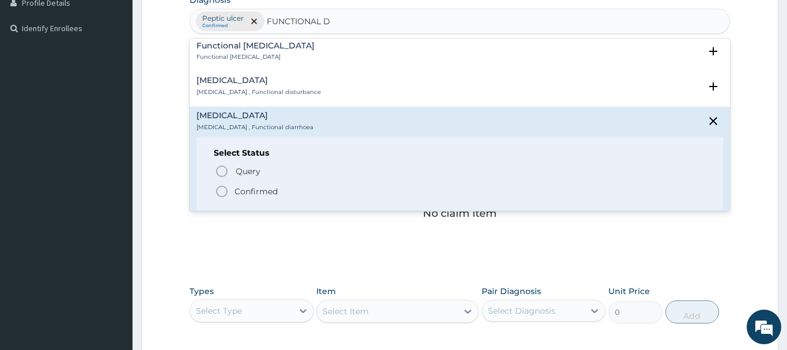
drag, startPoint x: 222, startPoint y: 194, endPoint x: 221, endPoint y: 187, distance: 6.4
click at [222, 192] on icon "status option filled" at bounding box center [222, 191] width 14 height 14
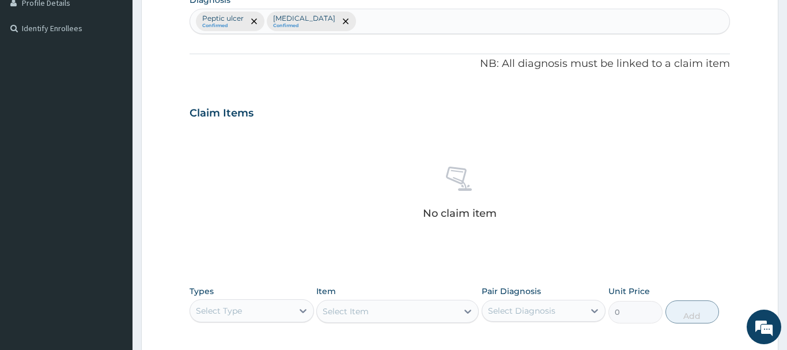
scroll to position [183, 0]
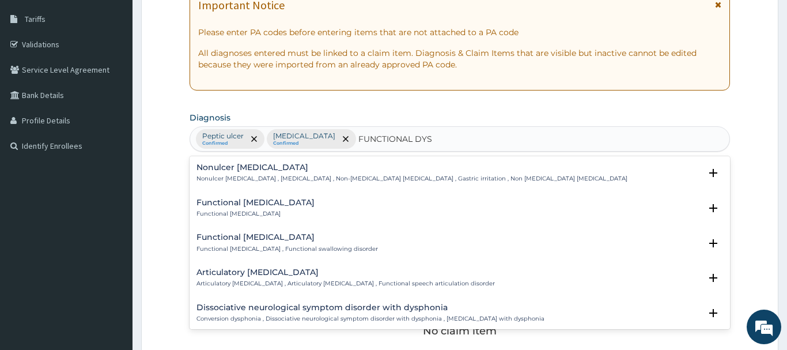
type input "FUNCTIONAL DYSP"
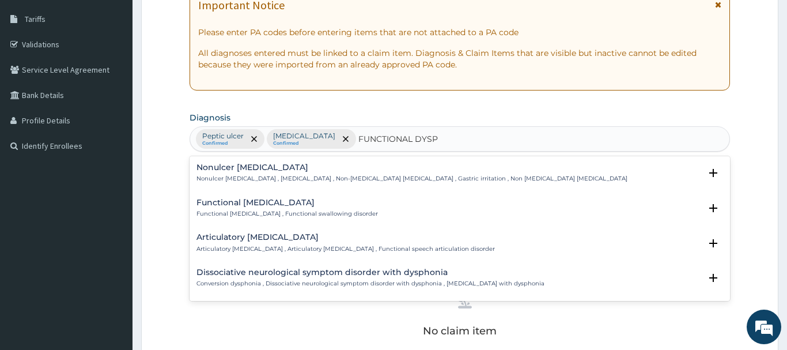
click at [234, 202] on h4 "Functional dysphagia" at bounding box center [286, 202] width 181 height 9
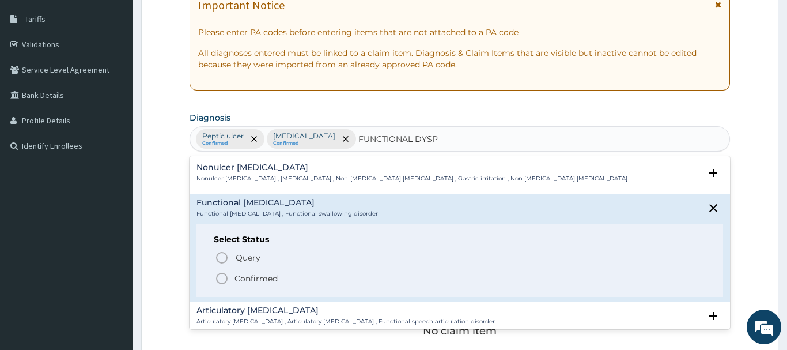
click at [226, 281] on circle "status option filled" at bounding box center [222, 278] width 10 height 10
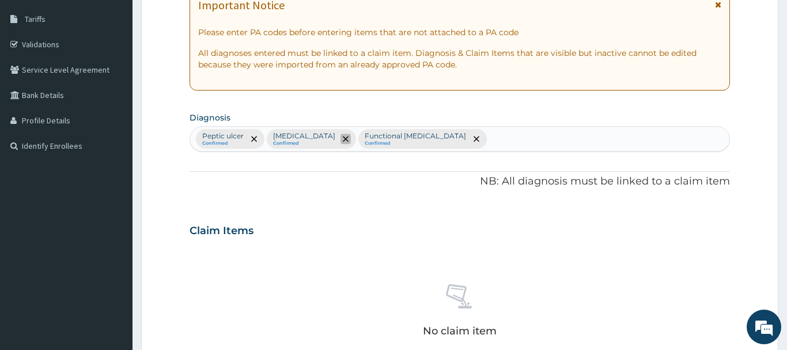
click at [351, 139] on span "remove selection option" at bounding box center [345, 139] width 10 height 10
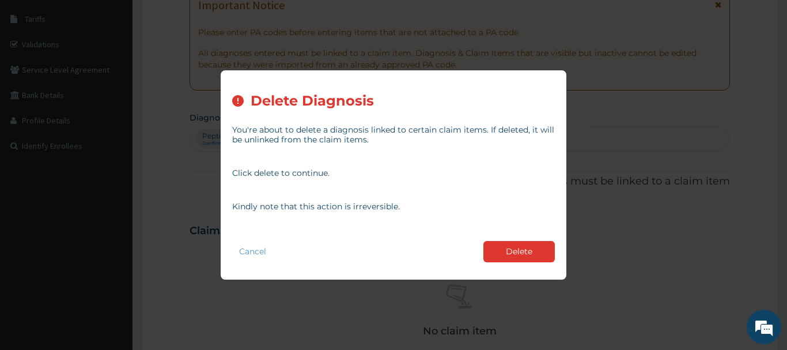
drag, startPoint x: 513, startPoint y: 252, endPoint x: 504, endPoint y: 244, distance: 12.2
click at [513, 251] on button "Delete" at bounding box center [518, 251] width 71 height 21
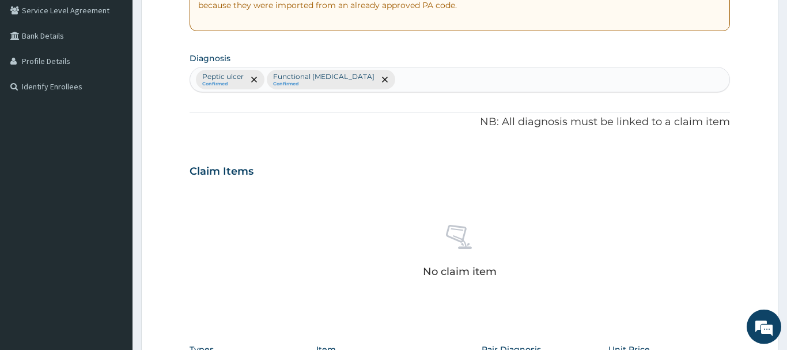
scroll to position [418, 0]
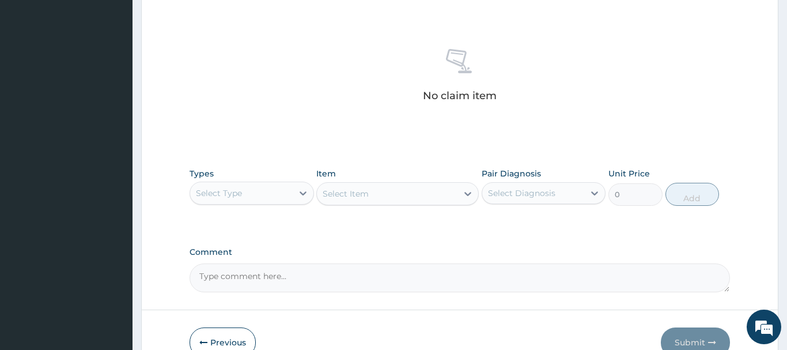
drag, startPoint x: 228, startPoint y: 198, endPoint x: 230, endPoint y: 182, distance: 15.7
click at [228, 196] on div "Select Type" at bounding box center [219, 193] width 46 height 12
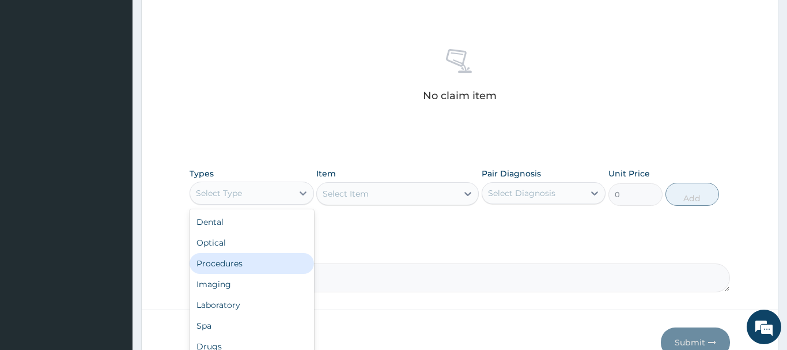
click at [214, 266] on div "Procedures" at bounding box center [252, 263] width 124 height 21
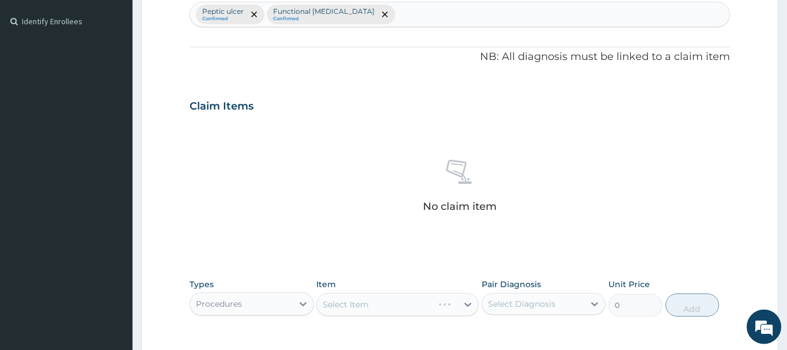
scroll to position [481, 0]
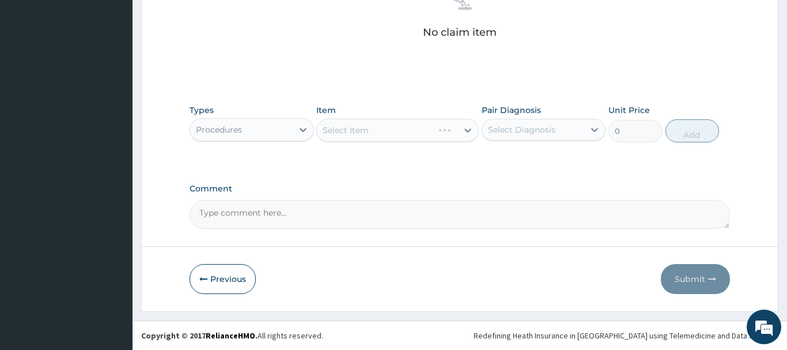
click at [434, 134] on div "Select Item" at bounding box center [397, 130] width 162 height 23
click at [241, 284] on button "Previous" at bounding box center [223, 279] width 66 height 30
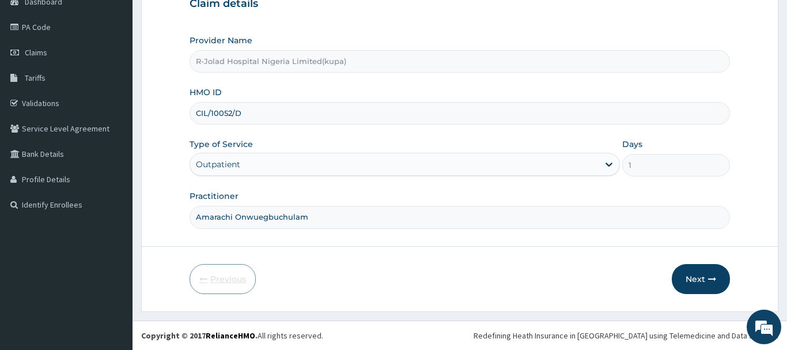
scroll to position [124, 0]
drag, startPoint x: 240, startPoint y: 113, endPoint x: 191, endPoint y: 120, distance: 49.4
click at [191, 120] on input "CIL/10052/D" at bounding box center [460, 113] width 540 height 22
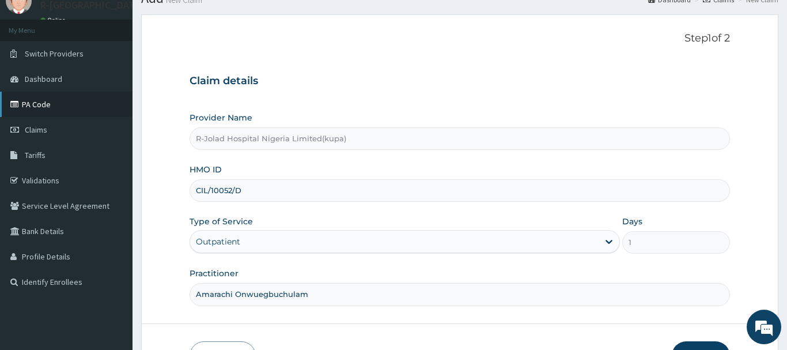
scroll to position [0, 0]
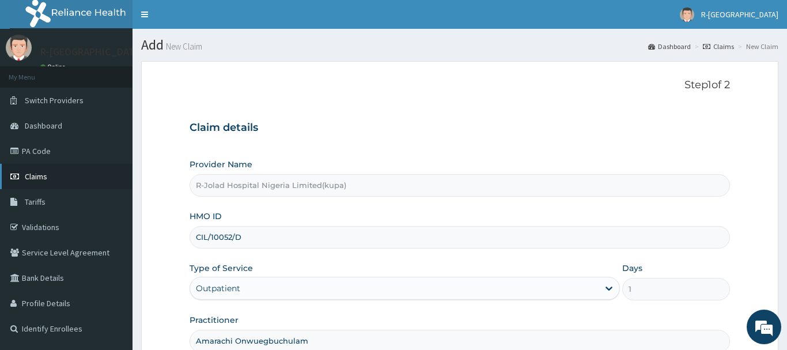
click at [37, 175] on span "Claims" at bounding box center [36, 176] width 22 height 10
click at [28, 173] on span "Claims" at bounding box center [36, 176] width 22 height 10
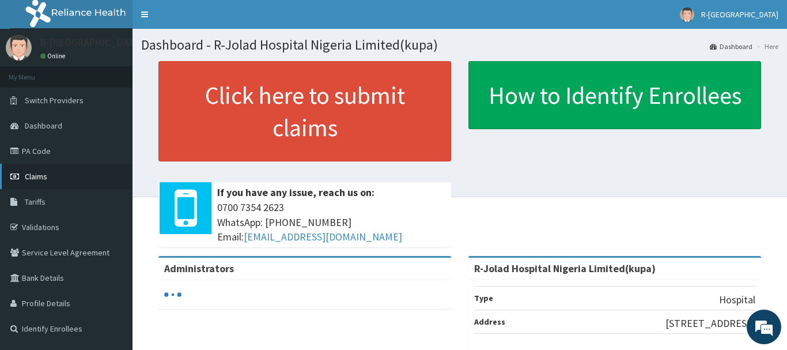
click at [39, 176] on span "Claims" at bounding box center [36, 176] width 22 height 10
click at [39, 175] on span "Claims" at bounding box center [36, 176] width 22 height 10
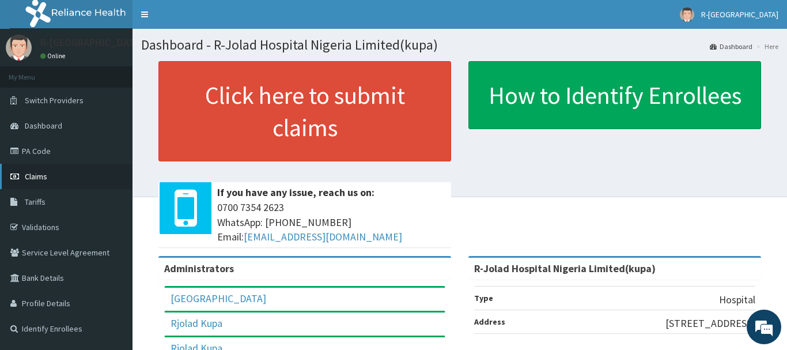
click at [38, 173] on span "Claims" at bounding box center [36, 176] width 22 height 10
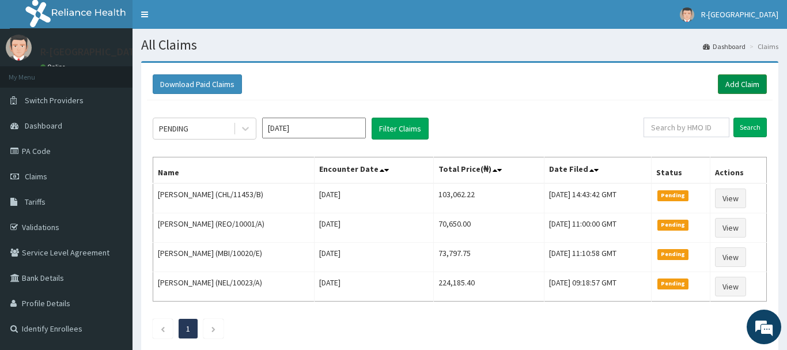
click at [741, 84] on link "Add Claim" at bounding box center [742, 84] width 49 height 20
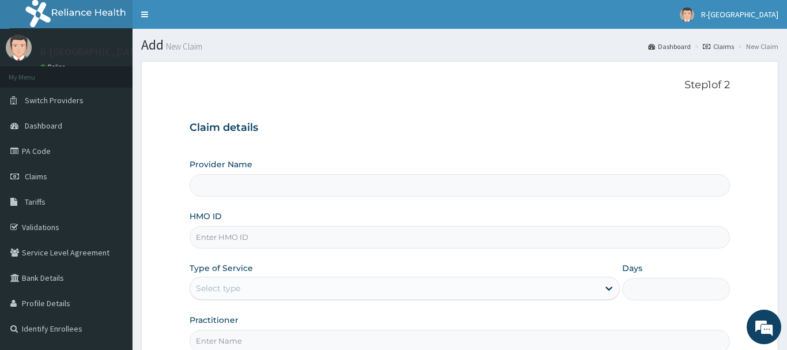
scroll to position [124, 0]
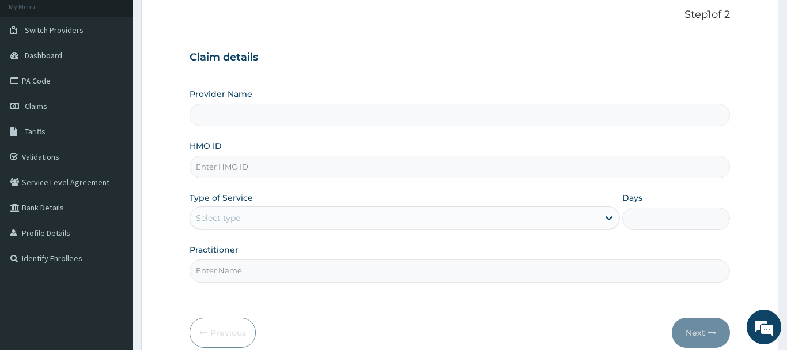
type input "R-Jolad Hospital Nigeria Limited(kupa)"
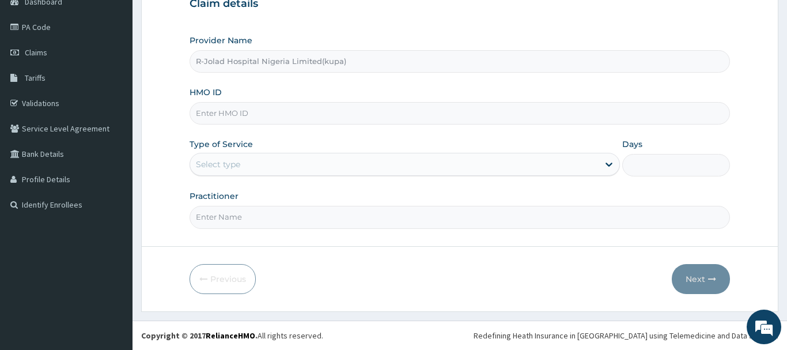
click at [210, 114] on input "HMO ID" at bounding box center [460, 113] width 540 height 22
paste input "CIL/10052/D"
type input "CIL/10052/D"
drag, startPoint x: 219, startPoint y: 161, endPoint x: 221, endPoint y: 177, distance: 16.2
click at [219, 162] on div "Select type" at bounding box center [218, 164] width 44 height 12
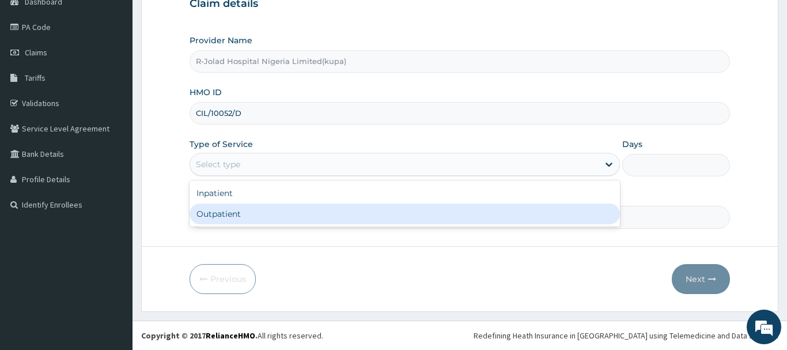
click at [213, 217] on div "Outpatient" at bounding box center [405, 213] width 431 height 21
type input "1"
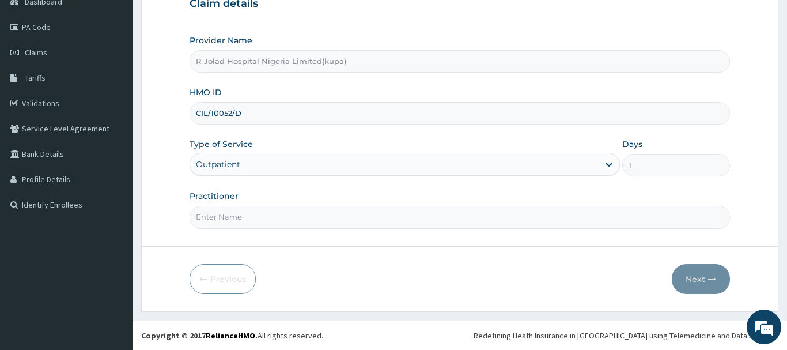
click at [211, 221] on input "Practitioner" at bounding box center [460, 217] width 540 height 22
paste input "Amarachi Onwuegbuchulam"
type input "Amarachi Onwuegbuchulam"
click at [692, 278] on button "Next" at bounding box center [701, 279] width 58 height 30
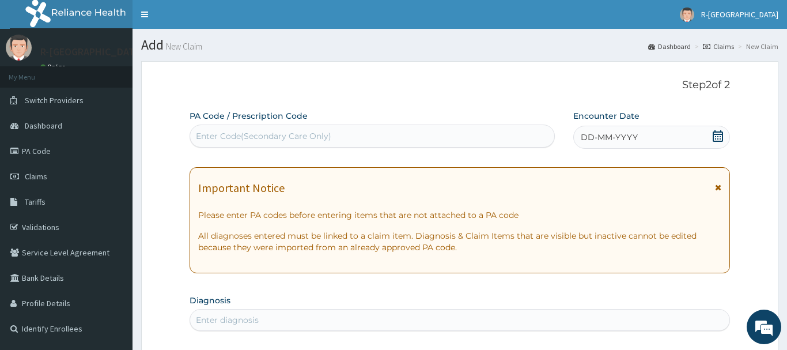
click at [715, 134] on icon at bounding box center [718, 136] width 10 height 12
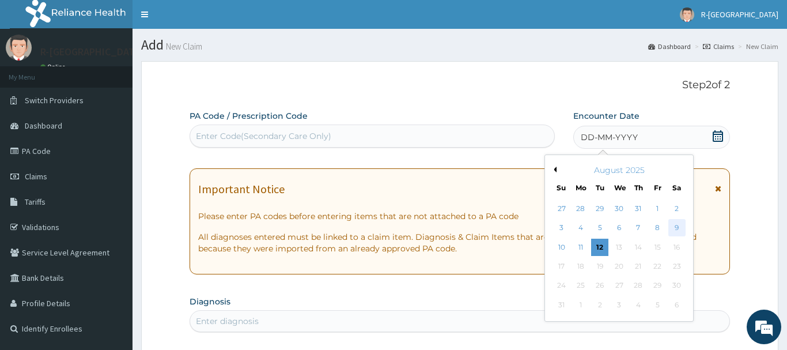
click at [676, 229] on div "9" at bounding box center [676, 227] width 17 height 17
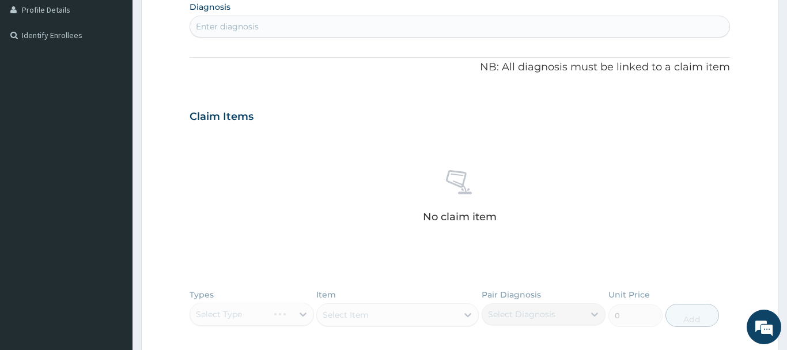
scroll to position [294, 0]
drag, startPoint x: 201, startPoint y: 25, endPoint x: 196, endPoint y: 112, distance: 87.7
click at [200, 25] on div "Enter diagnosis" at bounding box center [227, 26] width 63 height 12
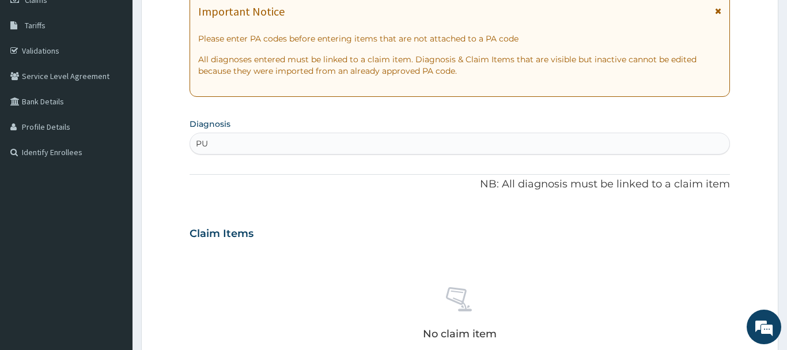
type input "PUD"
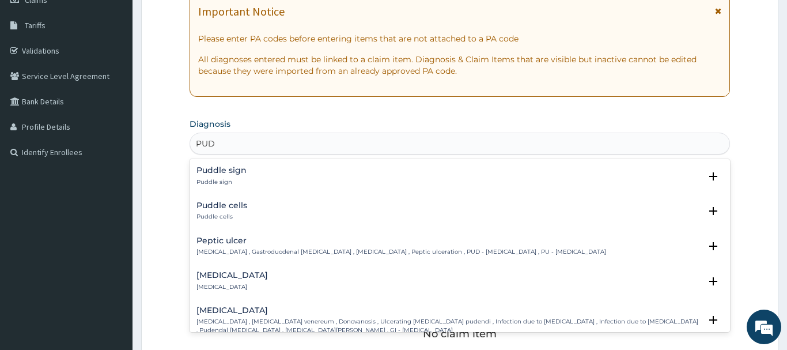
click at [215, 243] on h4 "Peptic ulcer" at bounding box center [401, 240] width 410 height 9
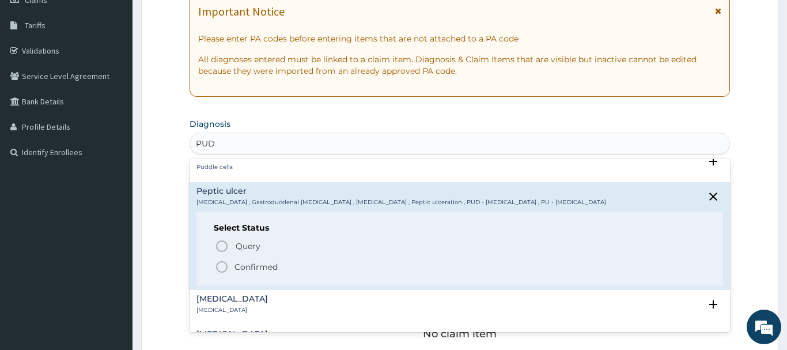
scroll to position [62, 0]
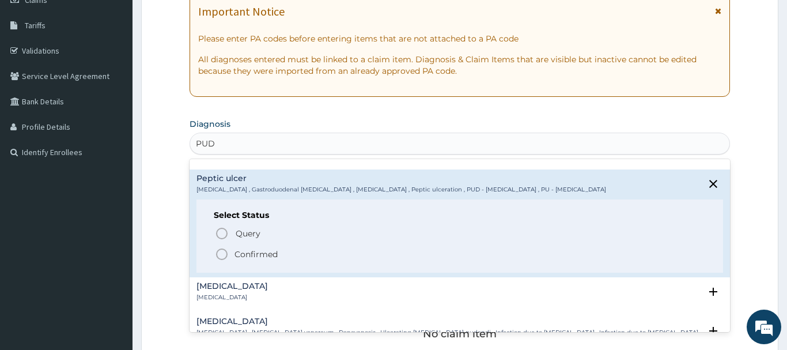
click at [228, 255] on icon "status option filled" at bounding box center [222, 254] width 14 height 14
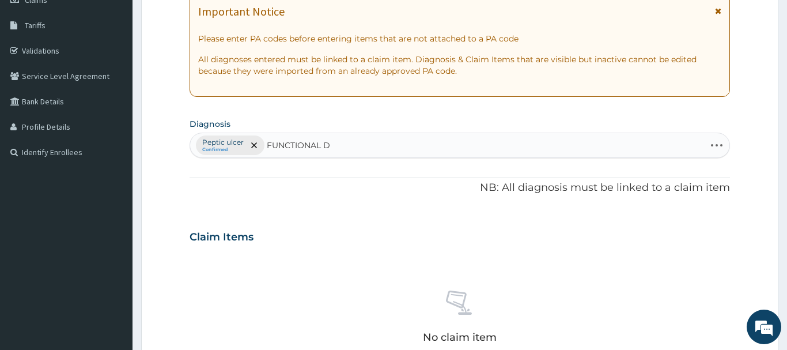
type input "FUNCTIONAL"
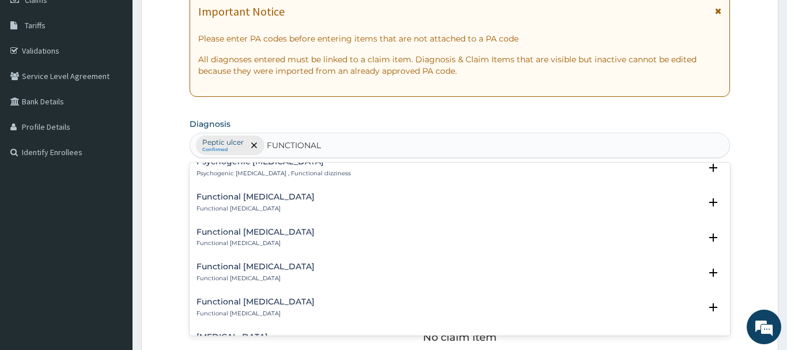
scroll to position [249, 0]
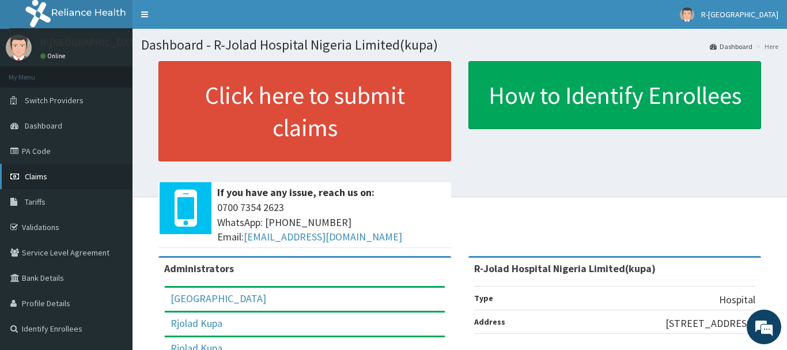
click at [45, 179] on span "Claims" at bounding box center [36, 176] width 22 height 10
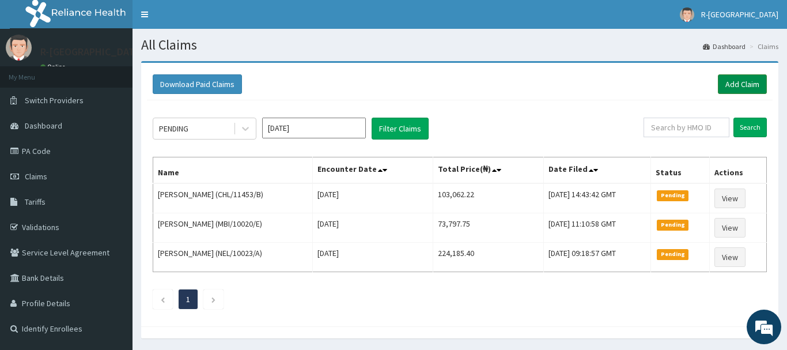
click at [737, 83] on link "Add Claim" at bounding box center [742, 84] width 49 height 20
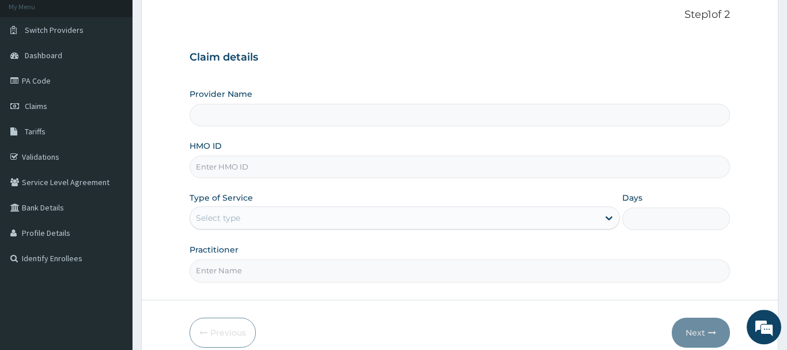
type input "R-Jolad Hospital Nigeria Limited(kupa)"
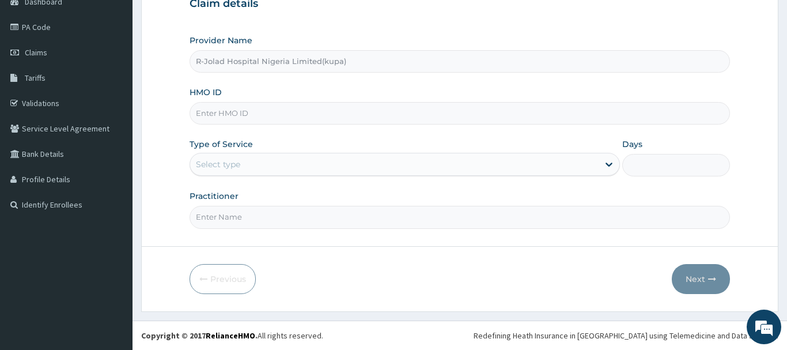
click at [207, 112] on input "HMO ID" at bounding box center [460, 113] width 540 height 22
paste input "Amarachi Onwuegbuchulam"
type input "Amarachi Onwuegbuchulam"
paste input "Amarachi Onwuegbuchulam"
type input "Amarachi Onwuegbuchulam"
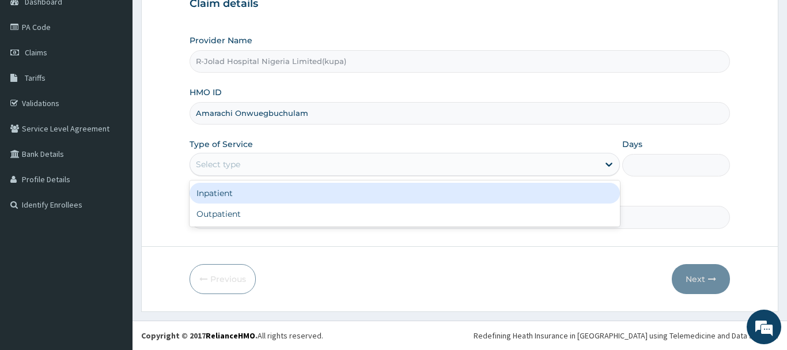
click at [221, 162] on div "Select type" at bounding box center [218, 164] width 44 height 12
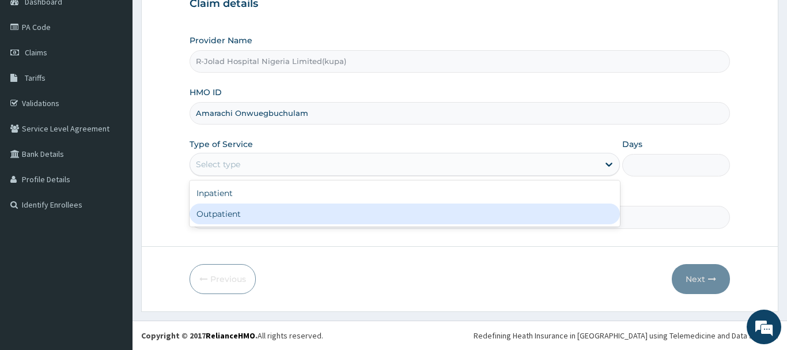
drag, startPoint x: 210, startPoint y: 213, endPoint x: 213, endPoint y: 206, distance: 8.0
click at [211, 210] on div "Outpatient" at bounding box center [405, 213] width 431 height 21
type input "1"
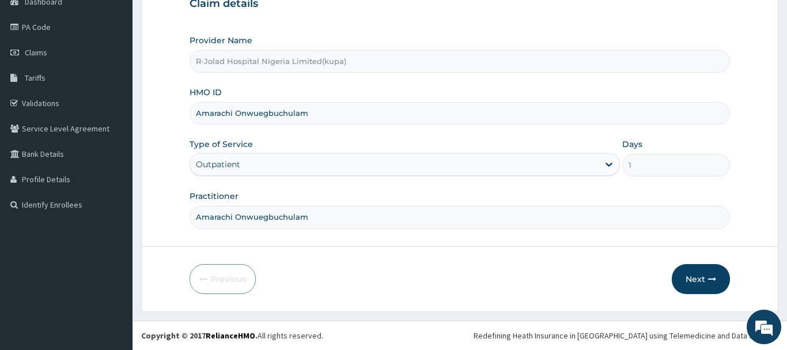
click at [320, 113] on input "Amarachi Onwuegbuchulam" at bounding box center [460, 113] width 540 height 22
type input "A"
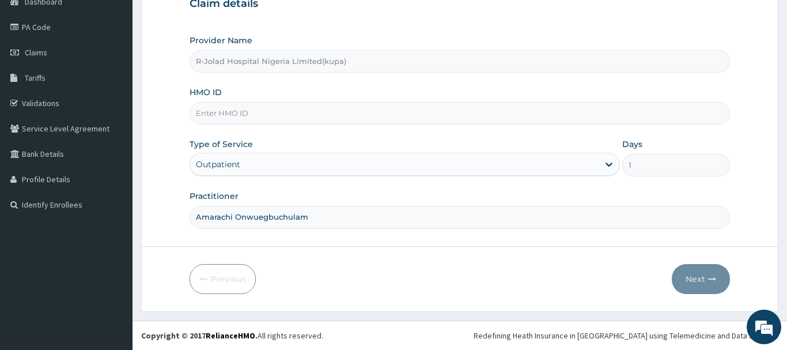
paste input "CIL/10052/D"
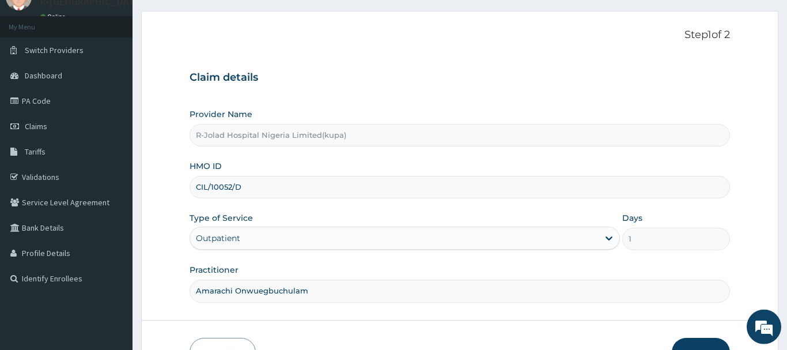
scroll to position [124, 0]
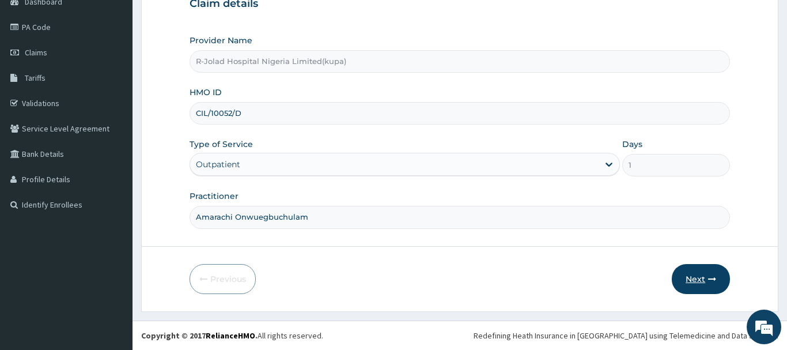
type input "CIL/10052/D"
click at [684, 276] on button "Next" at bounding box center [701, 279] width 58 height 30
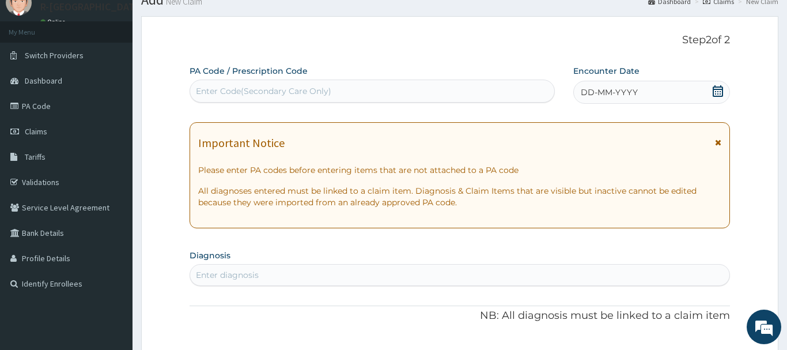
scroll to position [6, 0]
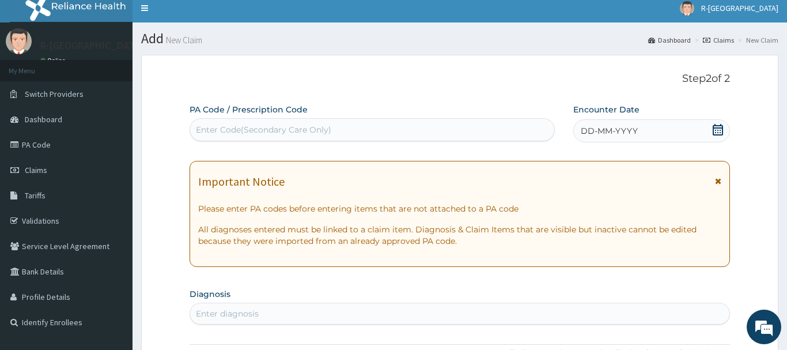
click at [716, 127] on icon at bounding box center [718, 130] width 12 height 12
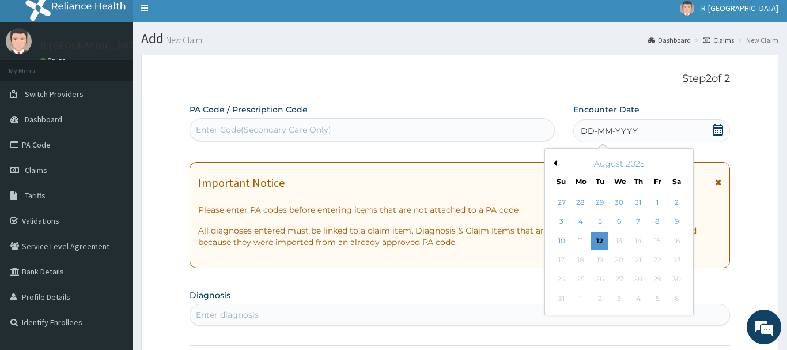
drag, startPoint x: 675, startPoint y: 220, endPoint x: 681, endPoint y: 211, distance: 11.5
click at [676, 220] on div "9" at bounding box center [676, 221] width 17 height 17
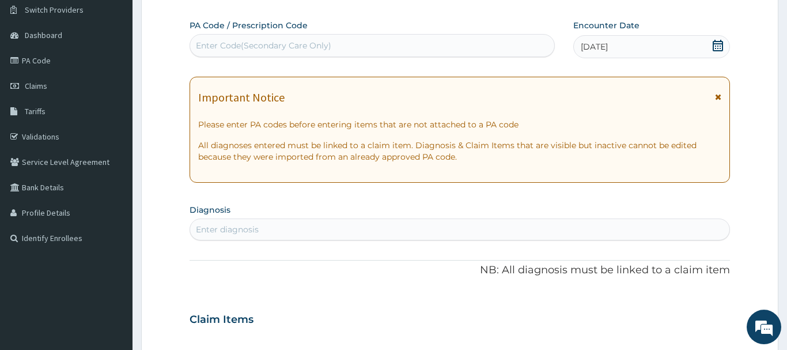
scroll to position [183, 0]
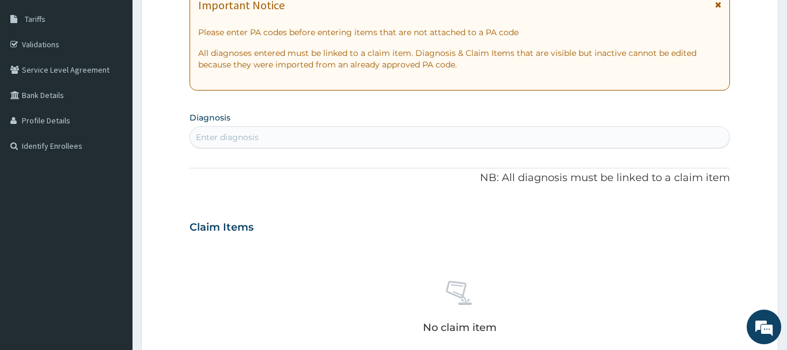
click at [214, 137] on div "Enter diagnosis" at bounding box center [227, 137] width 63 height 12
type input "PUD"
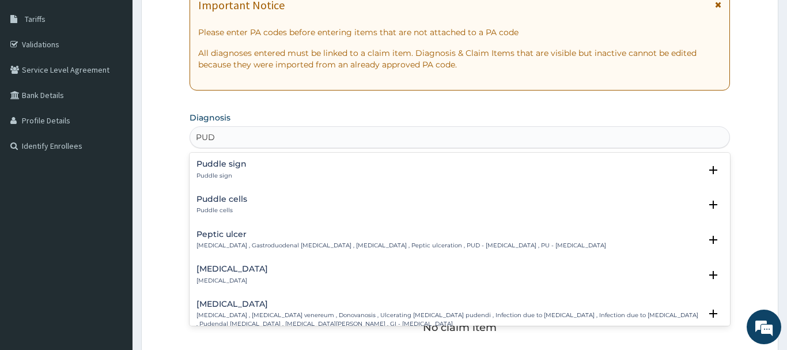
click at [219, 236] on h4 "Peptic ulcer" at bounding box center [401, 234] width 410 height 9
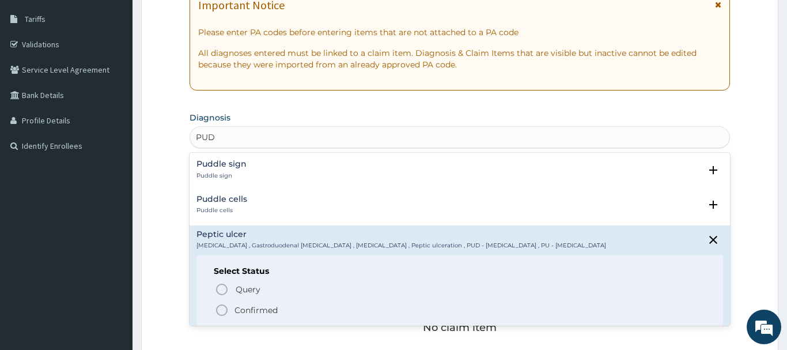
drag, startPoint x: 222, startPoint y: 312, endPoint x: 226, endPoint y: 297, distance: 16.1
click at [223, 307] on icon "status option filled" at bounding box center [222, 310] width 14 height 14
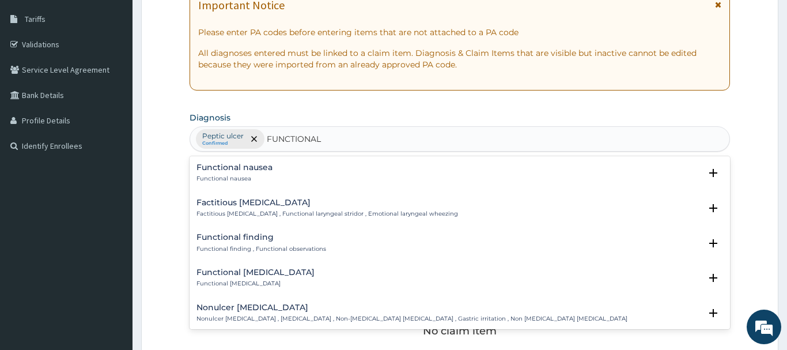
type input "FUNCTIONAL D"
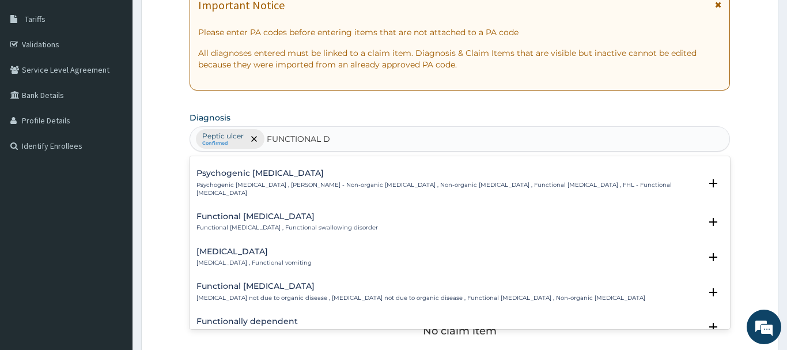
scroll to position [435, 0]
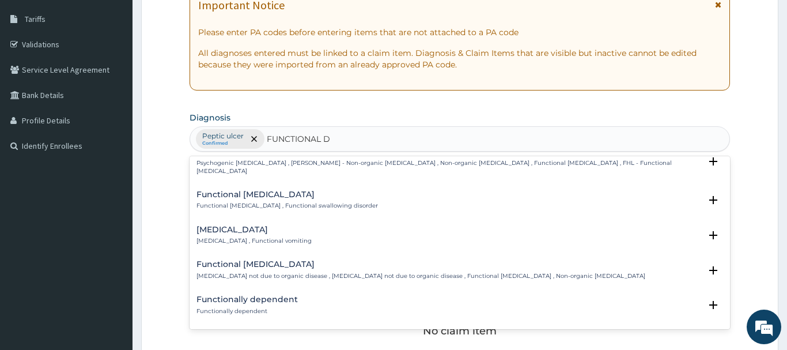
click at [241, 191] on h4 "Functional [MEDICAL_DATA]" at bounding box center [286, 194] width 181 height 9
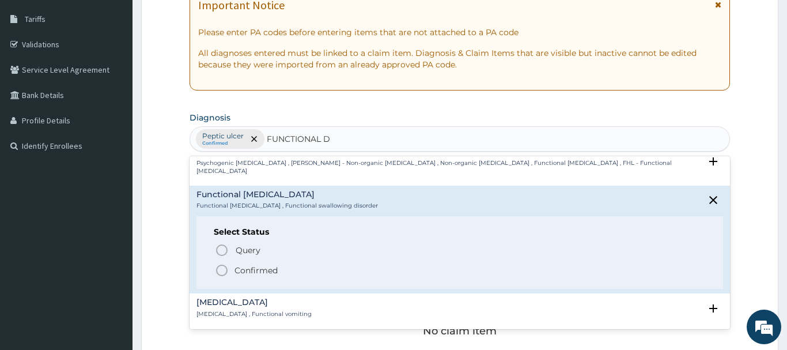
drag, startPoint x: 222, startPoint y: 263, endPoint x: 218, endPoint y: 249, distance: 13.8
click at [223, 263] on icon "status option filled" at bounding box center [222, 270] width 14 height 14
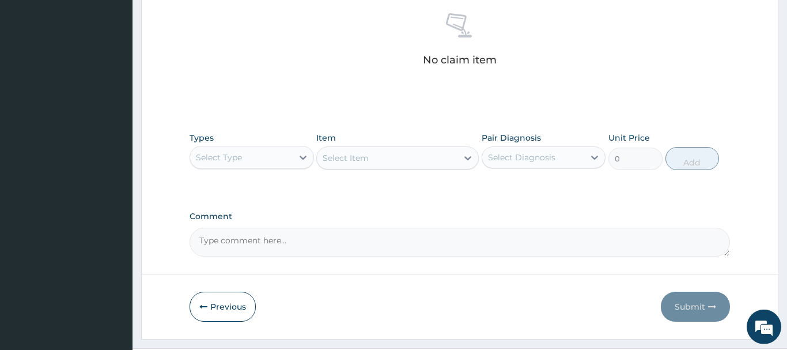
scroll to position [476, 0]
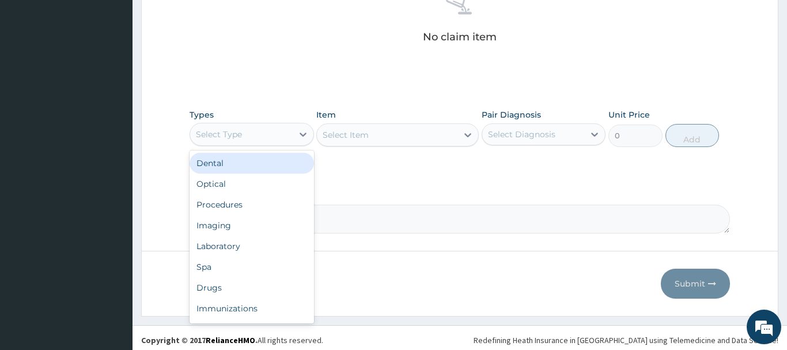
drag, startPoint x: 241, startPoint y: 136, endPoint x: 234, endPoint y: 181, distance: 46.0
click at [242, 136] on div "Select Type" at bounding box center [241, 134] width 103 height 18
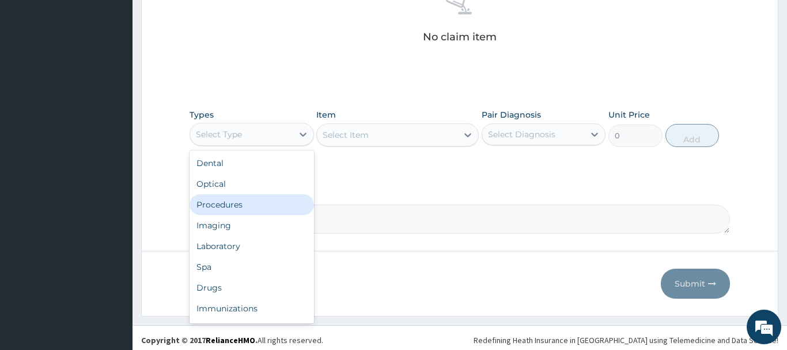
drag, startPoint x: 213, startPoint y: 204, endPoint x: 216, endPoint y: 196, distance: 8.8
click at [214, 203] on div "Procedures" at bounding box center [252, 204] width 124 height 21
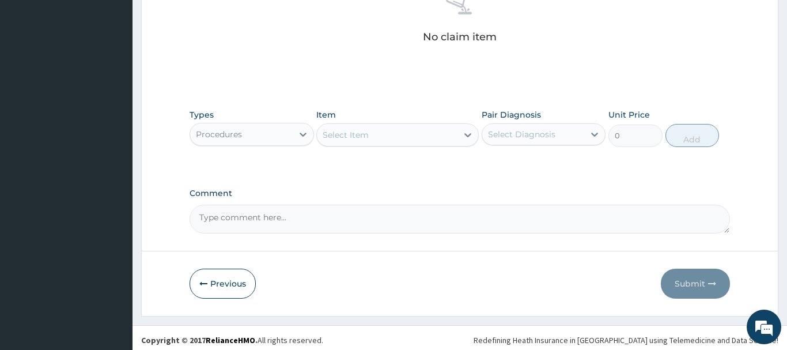
click at [351, 138] on div "Select Item" at bounding box center [346, 135] width 46 height 12
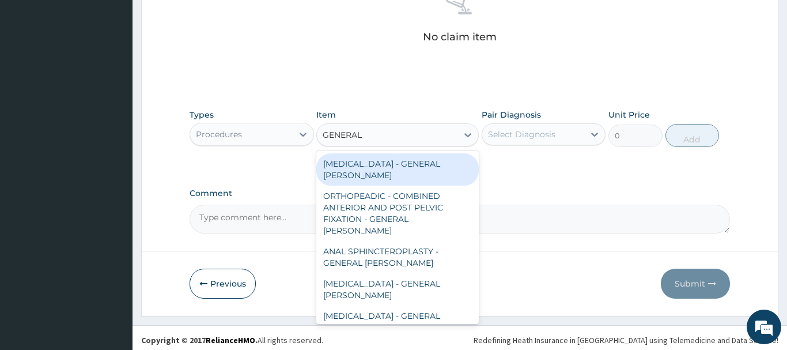
type input "GENERAL C"
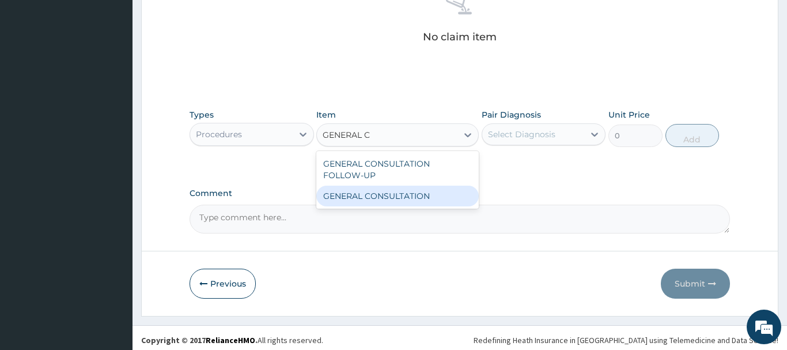
click at [404, 194] on div "GENERAL CONSULTATION" at bounding box center [397, 195] width 162 height 21
type input "6750"
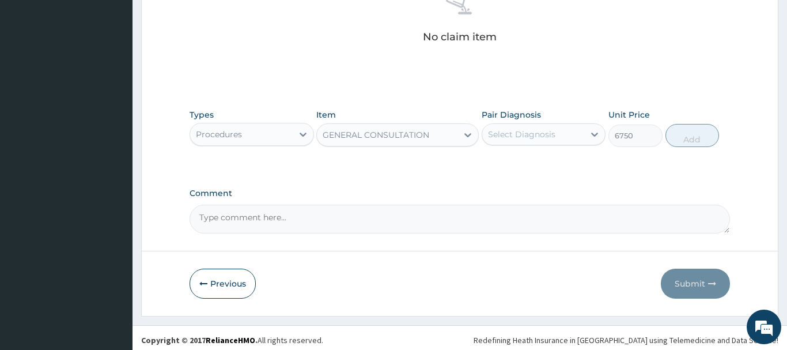
click at [531, 131] on div "Select Diagnosis" at bounding box center [521, 134] width 67 height 12
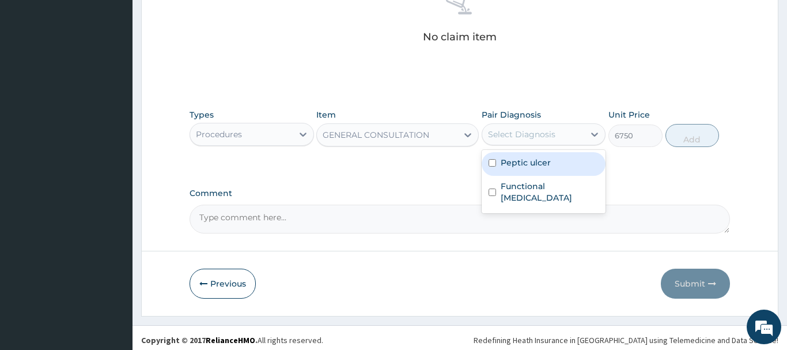
drag, startPoint x: 541, startPoint y: 163, endPoint x: 533, endPoint y: 153, distance: 13.1
click at [538, 162] on label "Peptic ulcer" at bounding box center [526, 163] width 50 height 12
checkbox input "true"
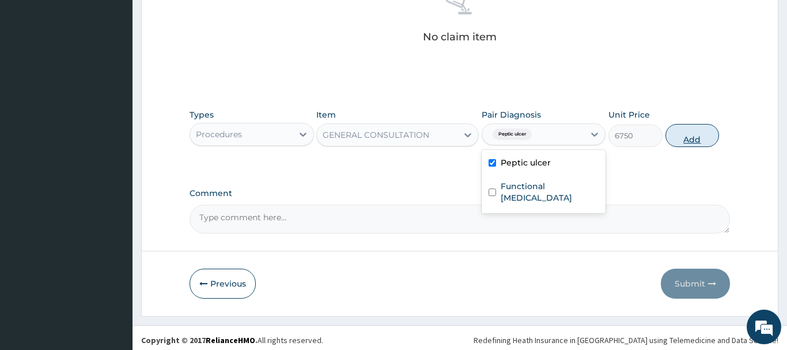
click at [681, 136] on button "Add" at bounding box center [692, 135] width 54 height 23
type input "0"
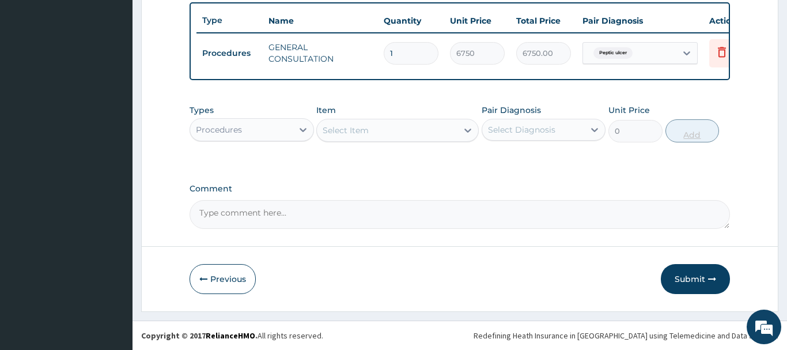
scroll to position [426, 0]
drag, startPoint x: 220, startPoint y: 126, endPoint x: 221, endPoint y: 115, distance: 11.0
click at [221, 124] on div "Procedures" at bounding box center [219, 130] width 46 height 12
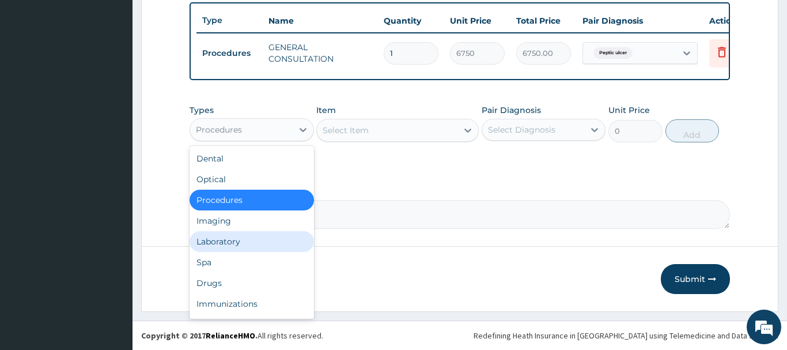
drag, startPoint x: 216, startPoint y: 240, endPoint x: 211, endPoint y: 225, distance: 16.2
click at [217, 239] on div "Laboratory" at bounding box center [252, 241] width 124 height 21
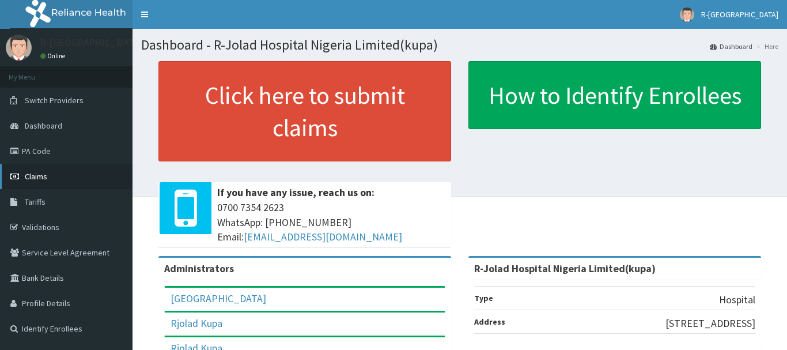
click at [41, 178] on span "Claims" at bounding box center [36, 176] width 22 height 10
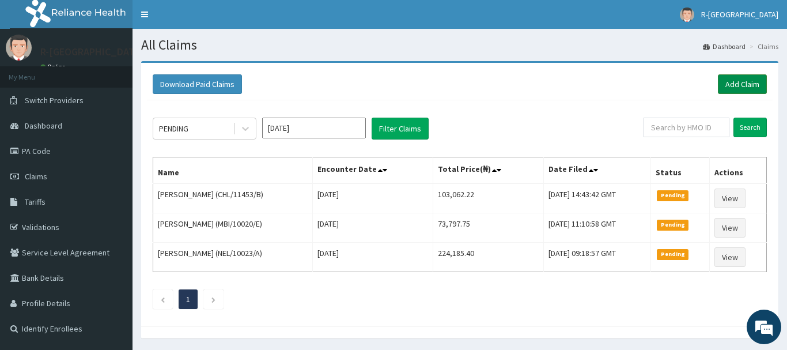
click at [738, 84] on link "Add Claim" at bounding box center [742, 84] width 49 height 20
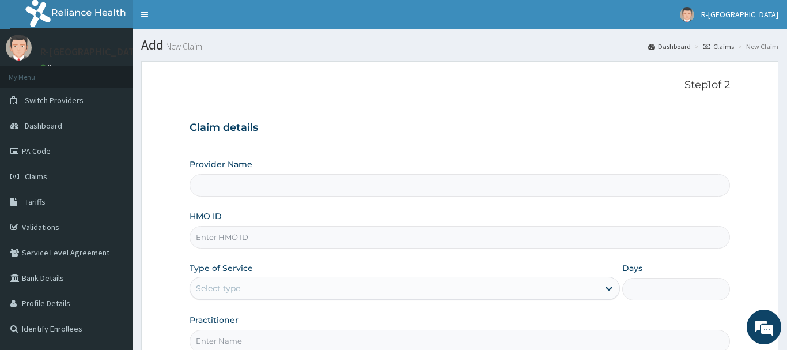
type input "R-Jolad Hospital Nigeria Limited(kupa)"
paste input "CIL/10052/D"
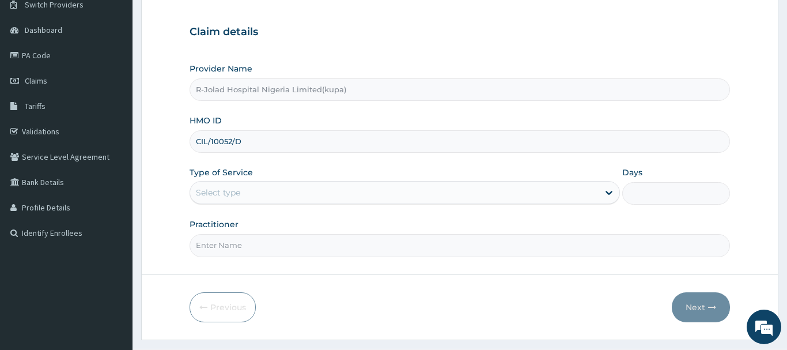
scroll to position [124, 0]
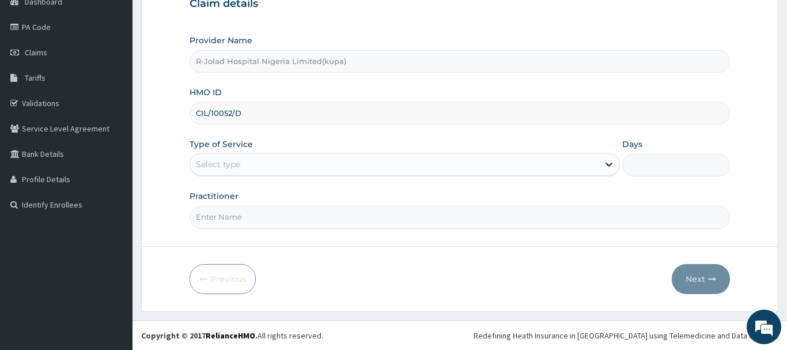
type input "CIL/10052/D"
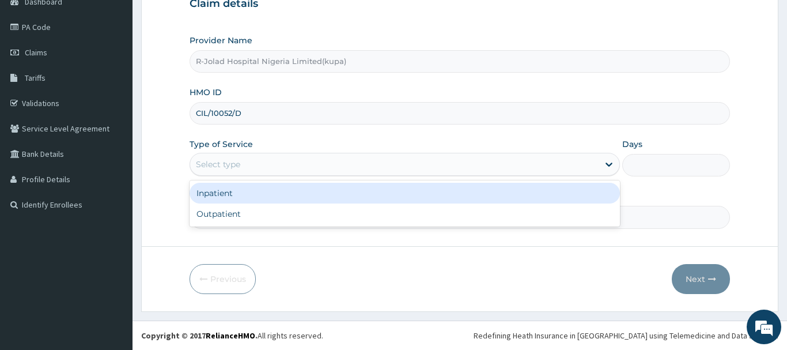
drag, startPoint x: 224, startPoint y: 166, endPoint x: 219, endPoint y: 172, distance: 7.8
click at [223, 166] on div "Select type" at bounding box center [218, 164] width 44 height 12
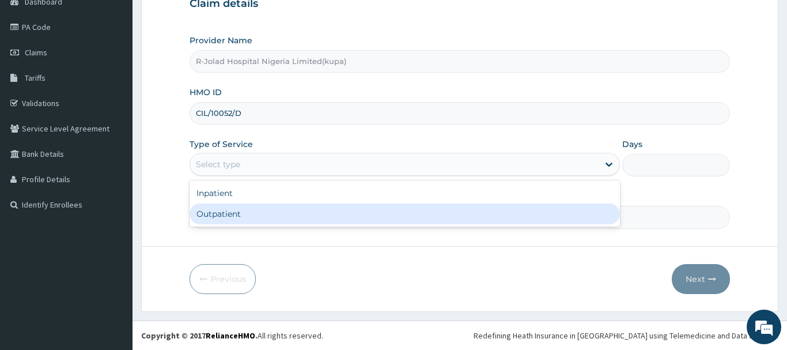
click at [205, 214] on div "Outpatient" at bounding box center [405, 213] width 431 height 21
type input "1"
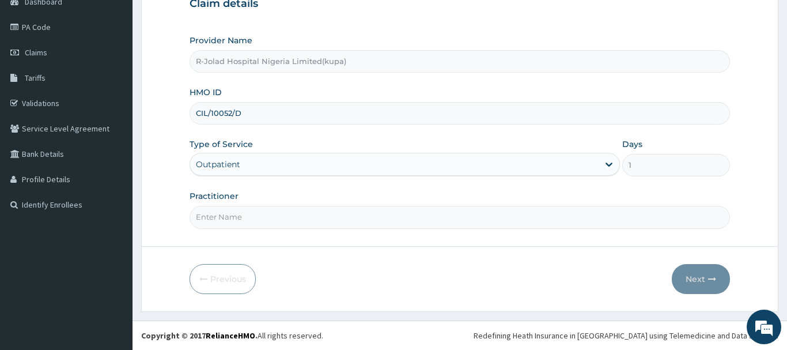
click at [210, 217] on input "Practitioner" at bounding box center [460, 217] width 540 height 22
paste input "Amarachi Onwuegbuchulam"
type input "Amarachi Onwuegbuchulam"
click at [697, 281] on button "Next" at bounding box center [701, 279] width 58 height 30
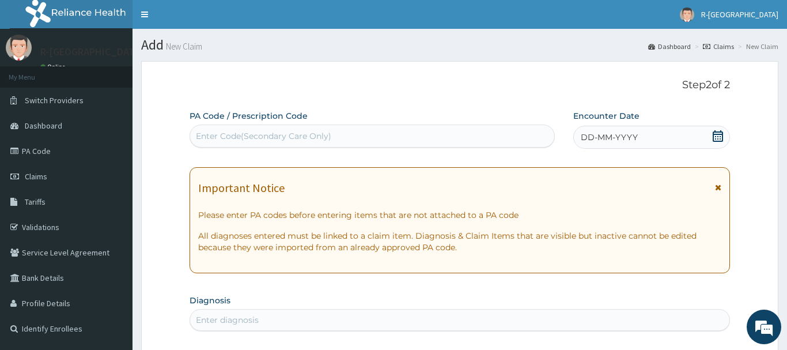
click at [714, 134] on icon at bounding box center [718, 136] width 10 height 12
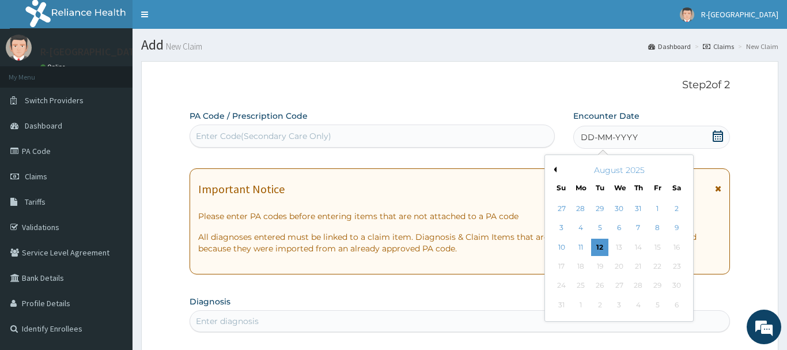
drag, startPoint x: 676, startPoint y: 229, endPoint x: 514, endPoint y: 218, distance: 162.3
click at [674, 229] on div "9" at bounding box center [676, 227] width 17 height 17
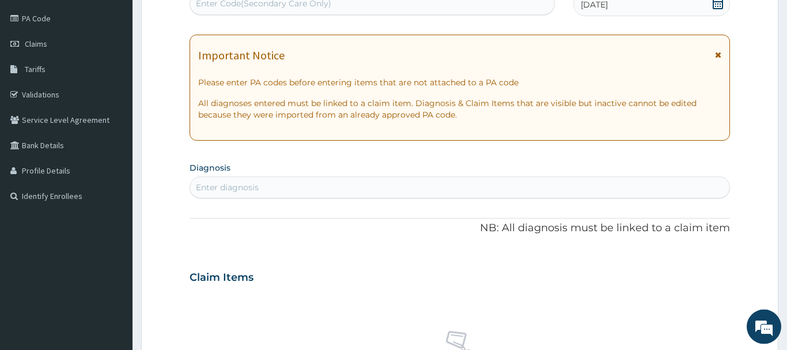
scroll to position [176, 0]
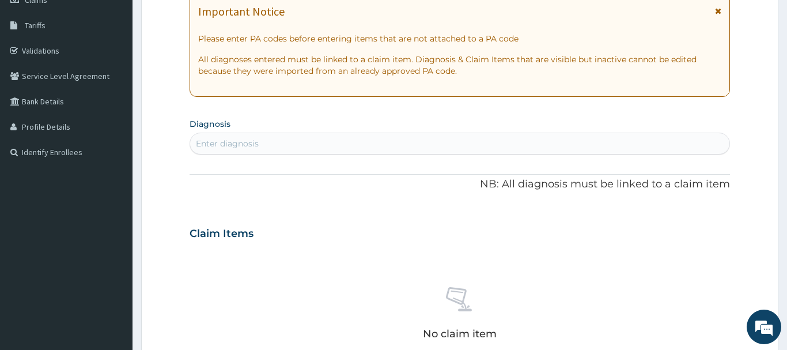
click at [214, 149] on div "Enter diagnosis" at bounding box center [459, 143] width 539 height 18
type input "PUD"
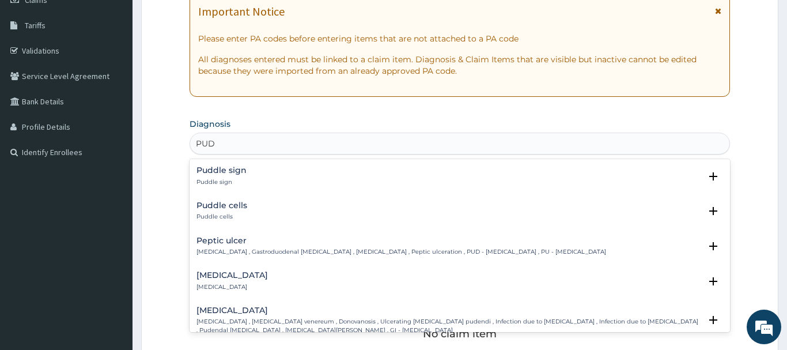
click at [214, 246] on div "Peptic ulcer Peptic ulcer , Gastroduodenal ulcer , Peptic ulcer disease , Pepti…" at bounding box center [401, 246] width 410 height 20
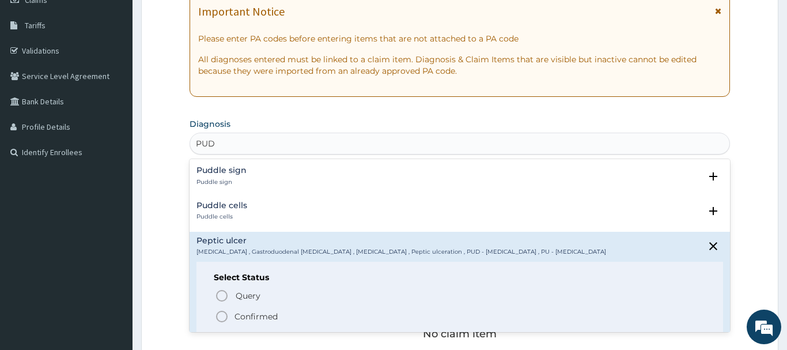
drag, startPoint x: 221, startPoint y: 316, endPoint x: 220, endPoint y: 275, distance: 41.5
click at [221, 313] on icon "status option filled" at bounding box center [222, 316] width 14 height 14
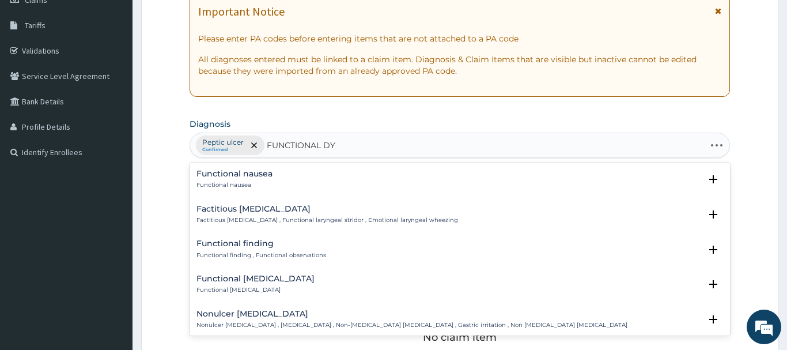
type input "FUNCTIONAL DYS"
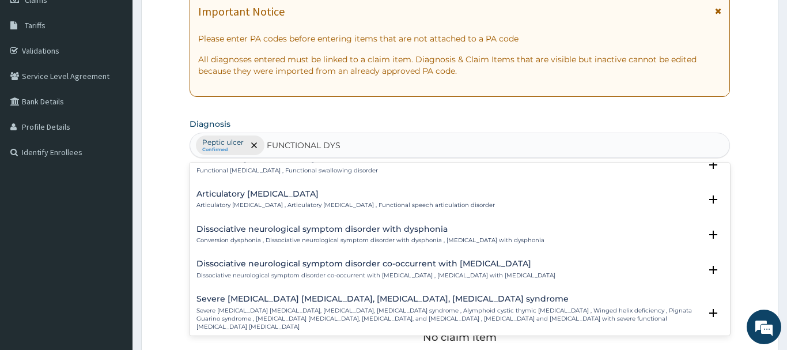
scroll to position [0, 0]
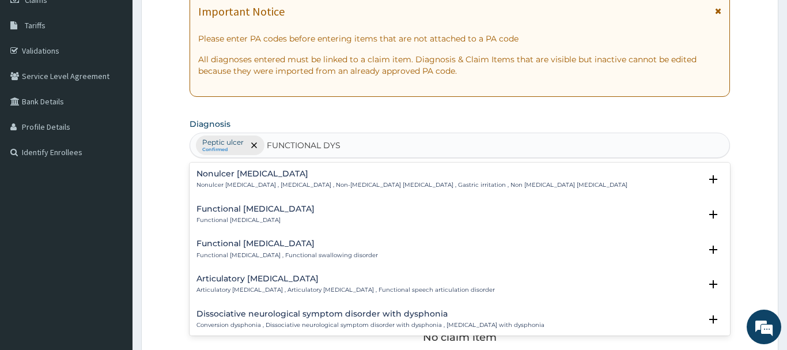
click at [216, 247] on h4 "Functional dysphagia" at bounding box center [286, 243] width 181 height 9
click at [229, 248] on h4 "Functional dysphagia" at bounding box center [286, 243] width 181 height 9
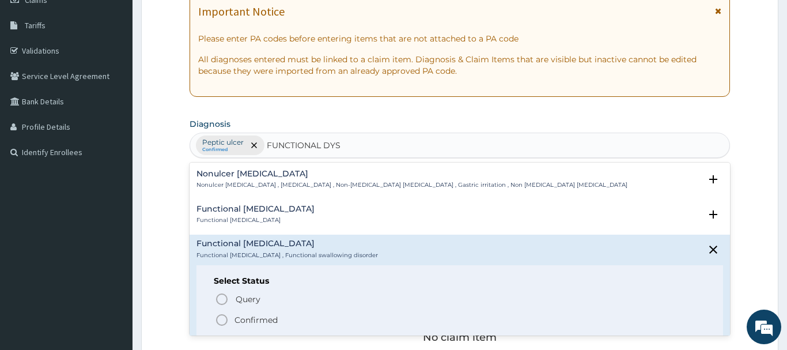
click at [223, 317] on icon "status option filled" at bounding box center [222, 320] width 14 height 14
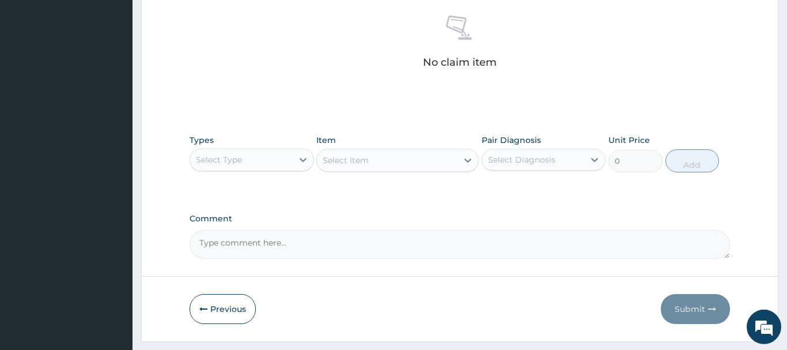
scroll to position [470, 0]
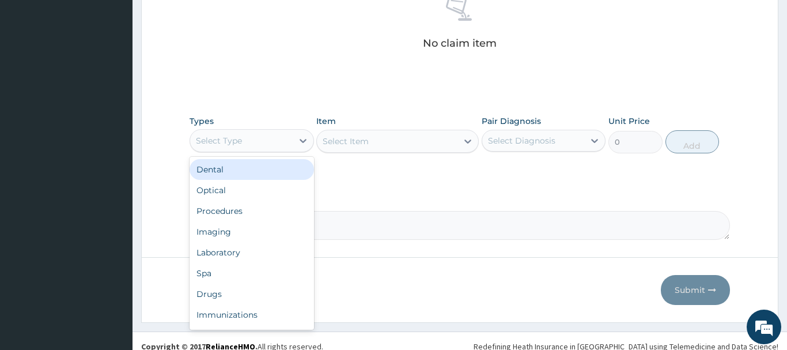
drag, startPoint x: 239, startPoint y: 142, endPoint x: 240, endPoint y: 180, distance: 38.6
click at [240, 146] on div "Select Type" at bounding box center [241, 140] width 103 height 18
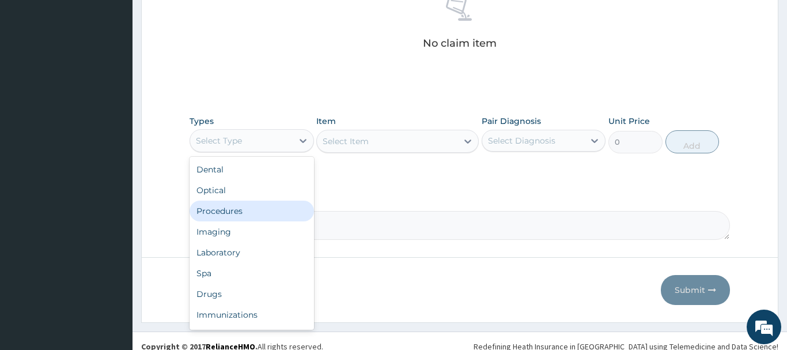
click at [230, 209] on div "Procedures" at bounding box center [252, 210] width 124 height 21
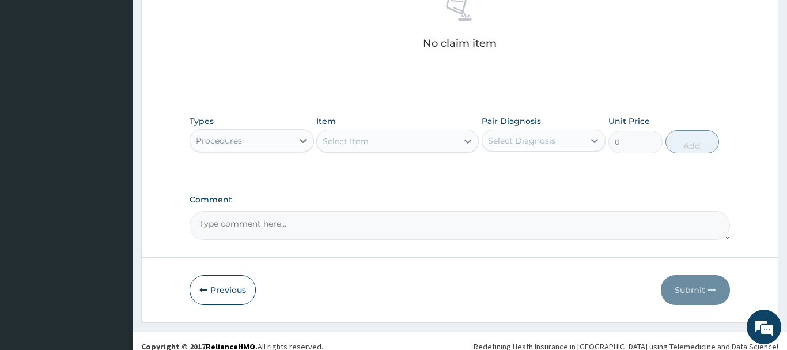
click at [353, 141] on div "Select Item" at bounding box center [346, 141] width 46 height 12
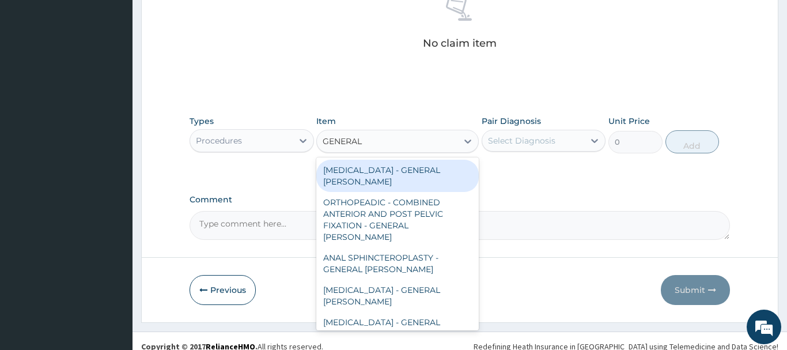
type input "GENERAL C"
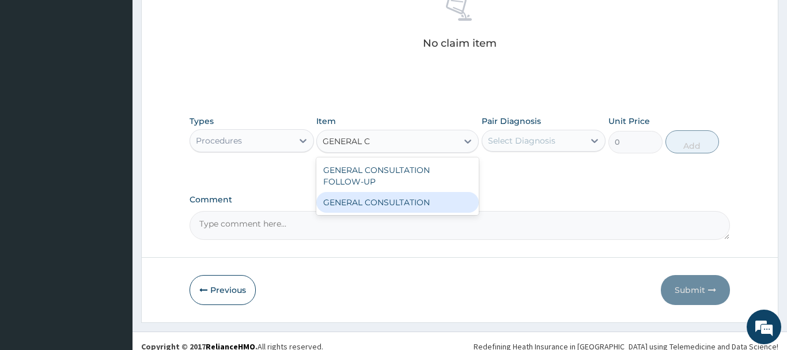
click at [406, 200] on div "GENERAL CONSULTATION" at bounding box center [397, 202] width 162 height 21
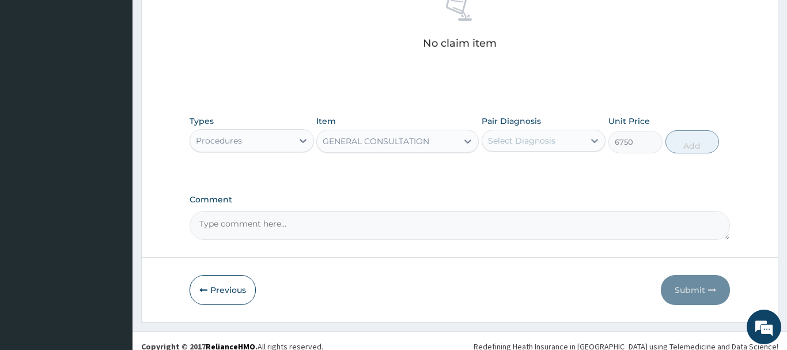
type input "6750"
click at [529, 139] on div "Select Diagnosis" at bounding box center [521, 141] width 67 height 12
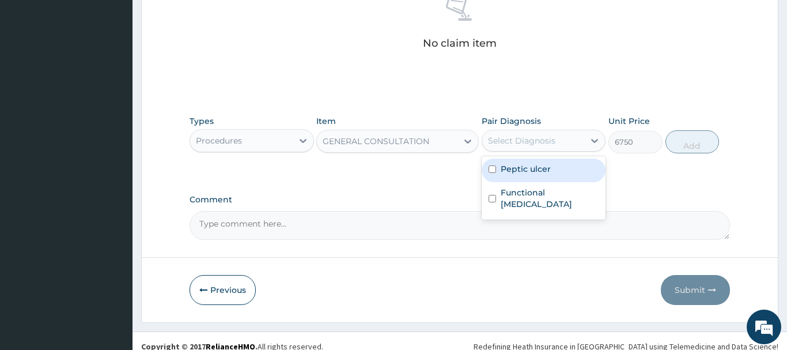
click at [522, 170] on label "Peptic ulcer" at bounding box center [526, 169] width 50 height 12
checkbox input "true"
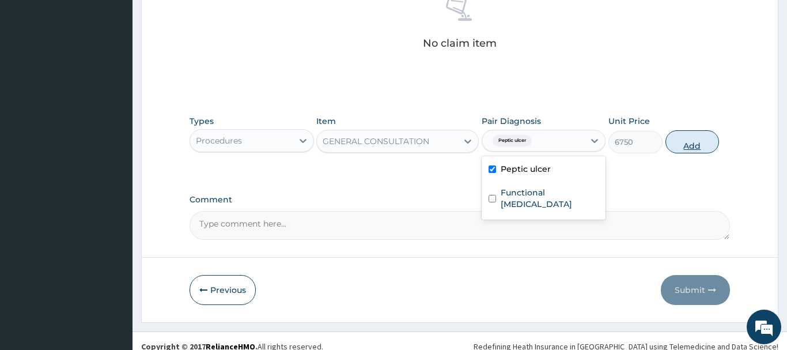
drag, startPoint x: 694, startPoint y: 141, endPoint x: 695, endPoint y: 134, distance: 6.4
click at [694, 141] on button "Add" at bounding box center [692, 141] width 54 height 23
type input "0"
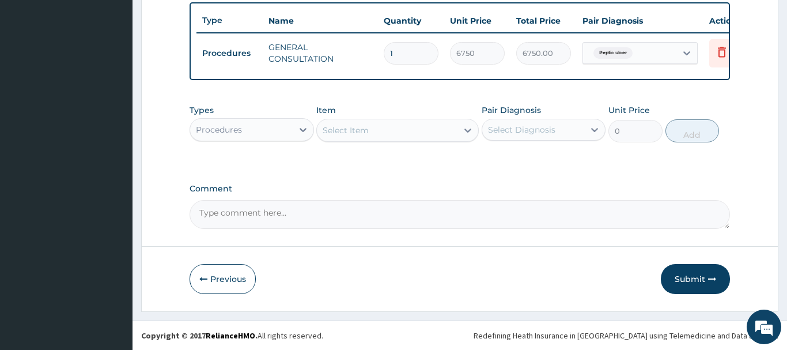
scroll to position [426, 0]
drag, startPoint x: 224, startPoint y: 130, endPoint x: 227, endPoint y: 124, distance: 6.4
click at [226, 130] on div "Procedures" at bounding box center [219, 130] width 46 height 12
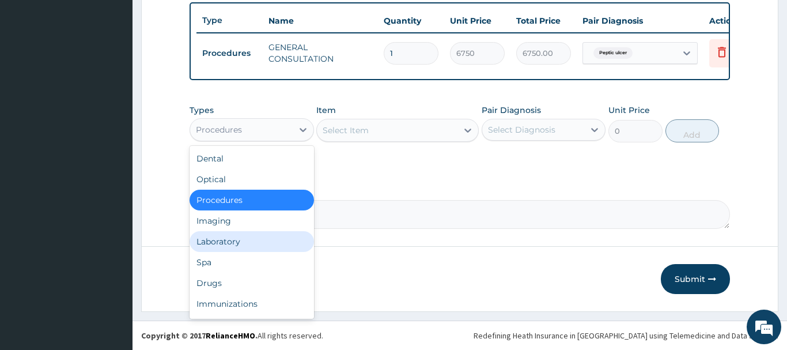
click at [221, 244] on div "Laboratory" at bounding box center [252, 241] width 124 height 21
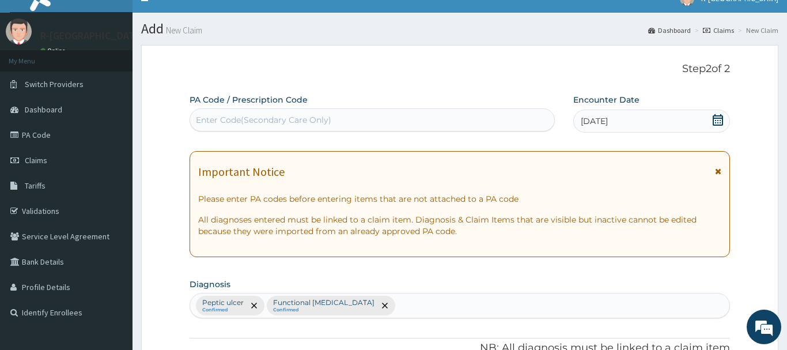
scroll to position [0, 0]
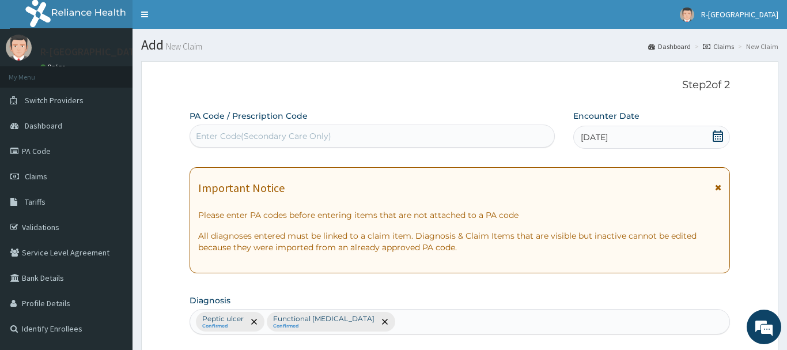
click at [204, 131] on div "Enter Code(Secondary Care Only)" at bounding box center [372, 136] width 364 height 18
paste input "PA/7227B2"
type input "PA/7227B2"
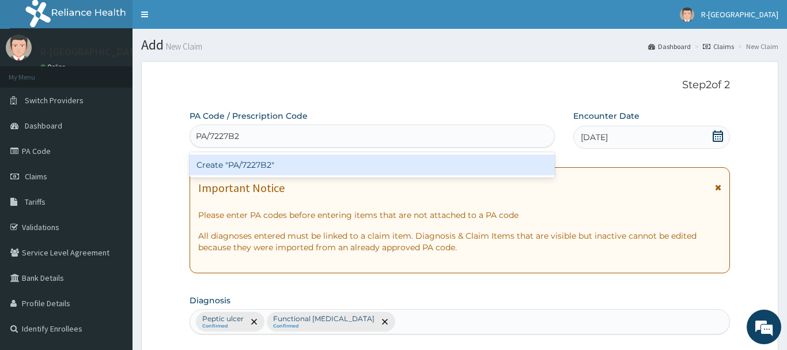
click at [255, 165] on div "Create "PA/7227B2"" at bounding box center [372, 164] width 365 height 21
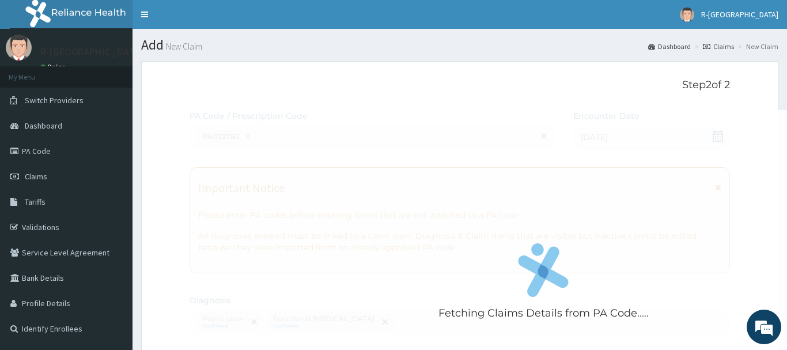
scroll to position [344, 0]
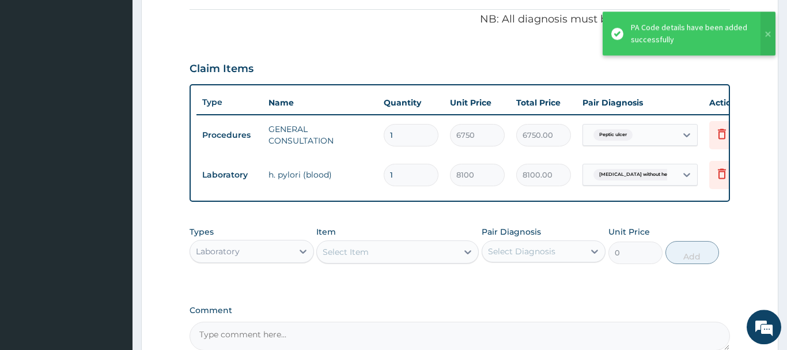
click at [343, 252] on div "Select Item" at bounding box center [346, 252] width 46 height 12
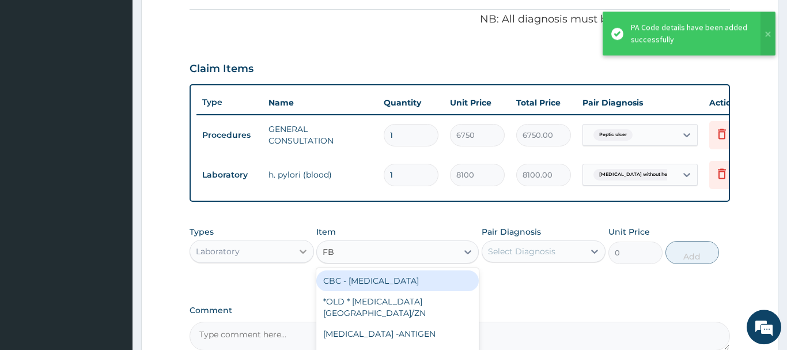
type input "FBC"
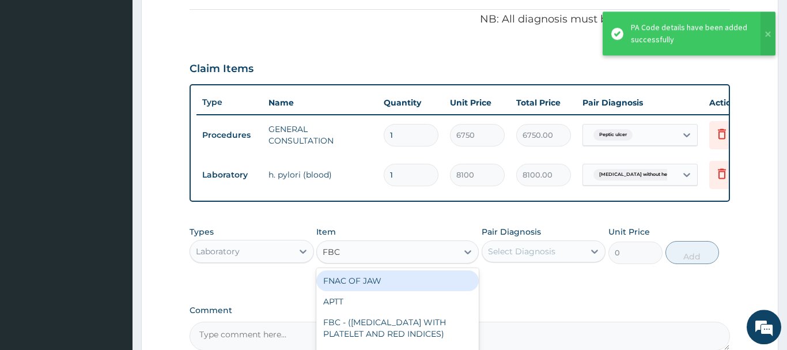
scroll to position [462, 0]
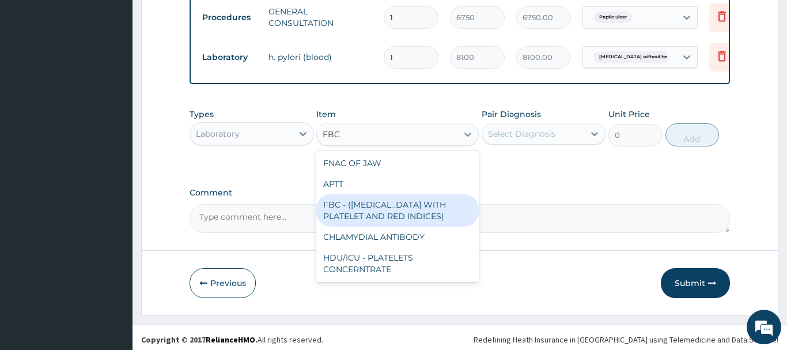
click at [397, 211] on div "FBC - (FULL BLOOD COUNT WITH PLATELET AND RED INDICES)" at bounding box center [397, 210] width 162 height 32
type input "5400"
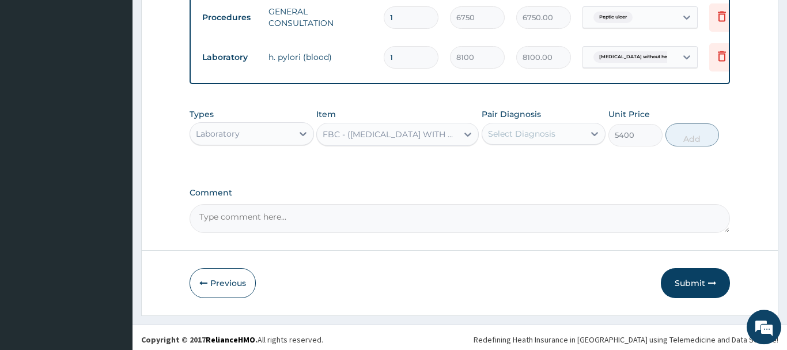
click at [525, 130] on div "Select Diagnosis" at bounding box center [521, 134] width 67 height 12
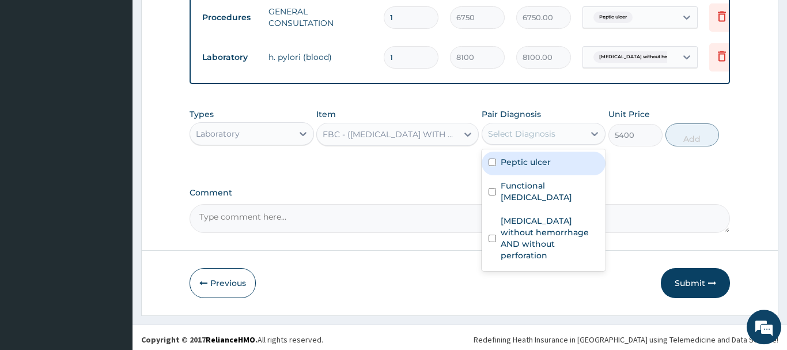
click at [537, 167] on label "Peptic ulcer" at bounding box center [526, 162] width 50 height 12
checkbox input "true"
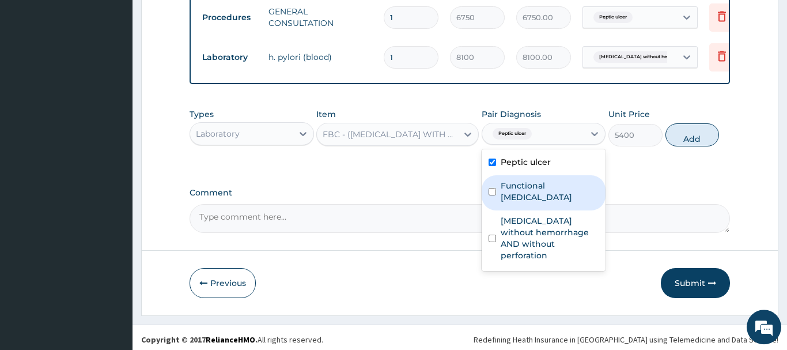
click at [568, 187] on label "Functional dysphagia" at bounding box center [550, 191] width 98 height 23
checkbox input "true"
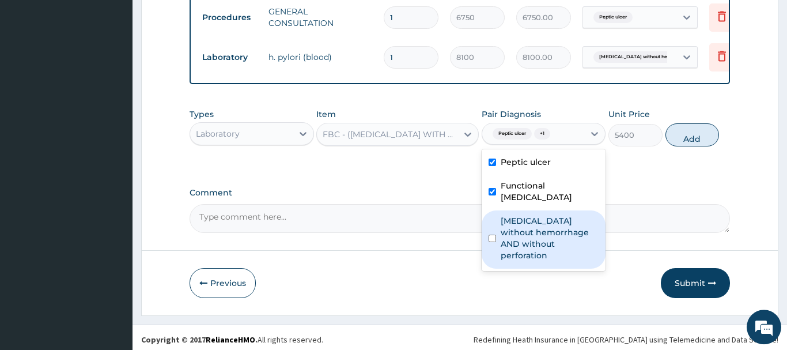
click at [567, 222] on label "Peptic ulcer without hemorrhage AND without perforation" at bounding box center [550, 238] width 98 height 46
checkbox input "true"
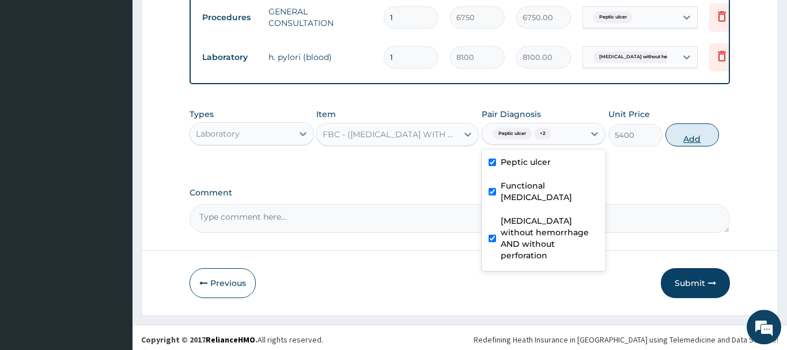
click at [689, 137] on button "Add" at bounding box center [692, 134] width 54 height 23
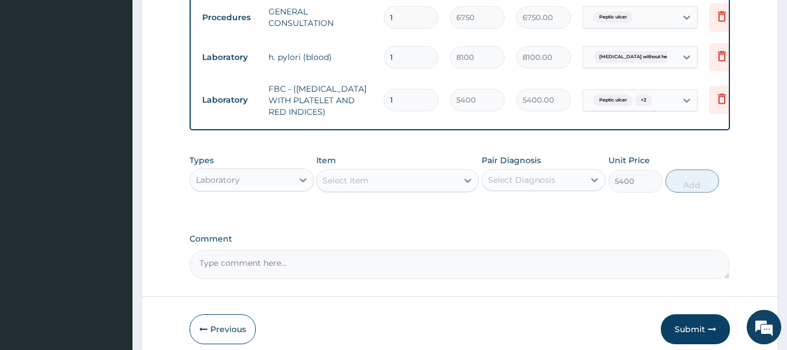
type input "0"
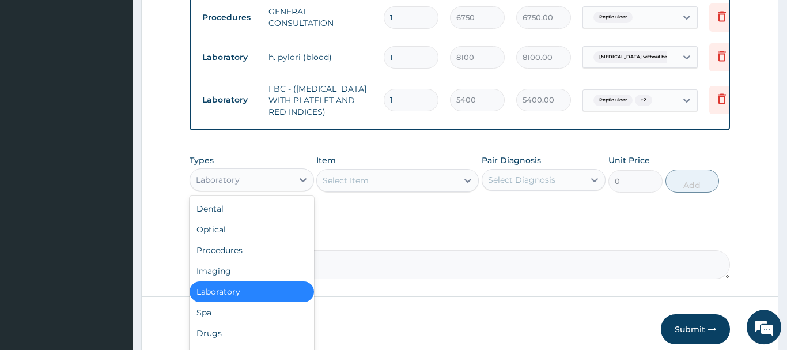
drag, startPoint x: 241, startPoint y: 184, endPoint x: 248, endPoint y: 157, distance: 28.5
click at [246, 176] on div "Laboratory" at bounding box center [241, 179] width 103 height 18
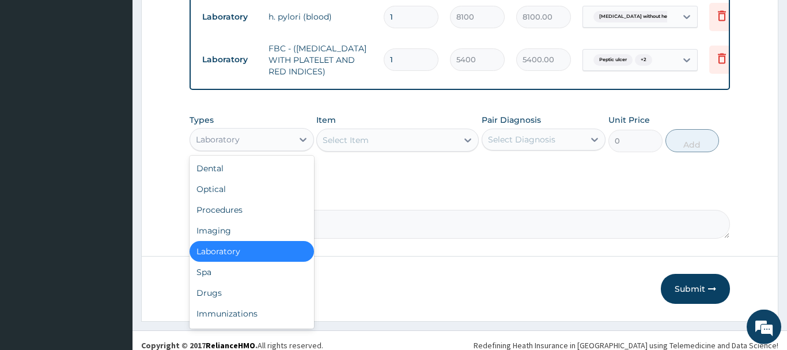
scroll to position [512, 0]
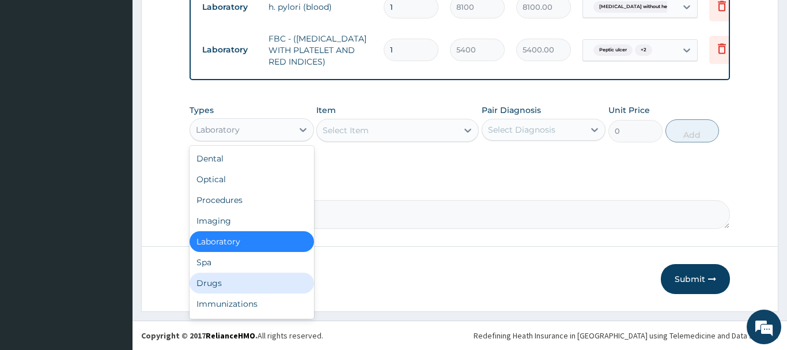
click at [206, 282] on div "Drugs" at bounding box center [252, 282] width 124 height 21
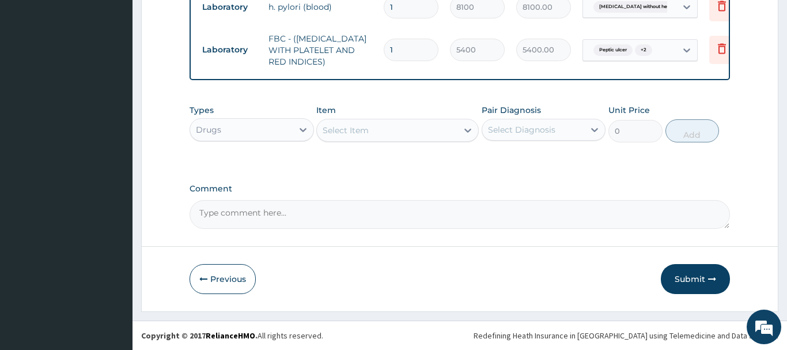
click at [337, 132] on div "Select Item" at bounding box center [346, 130] width 46 height 12
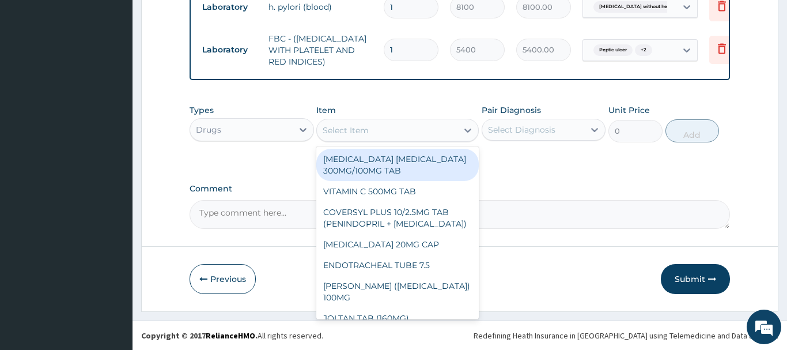
paste input "OMEPRAZOLE 20MG CAP"
type input "OMEPRAZOLE 20MG CAP"
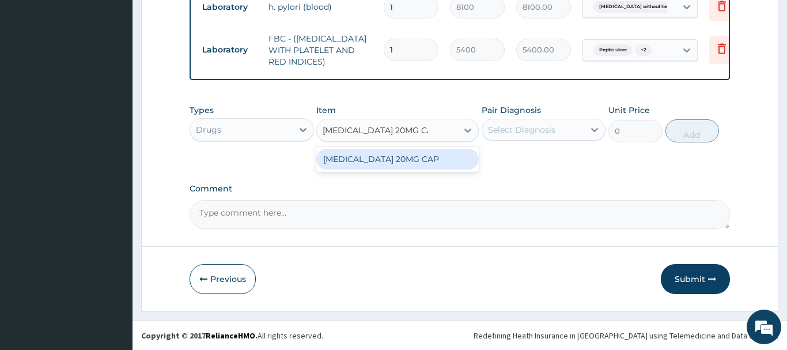
drag, startPoint x: 377, startPoint y: 158, endPoint x: 361, endPoint y: 152, distance: 16.8
click at [371, 156] on div "OMEPRAZOLE 20MG CAP" at bounding box center [397, 159] width 162 height 21
type input "102.375"
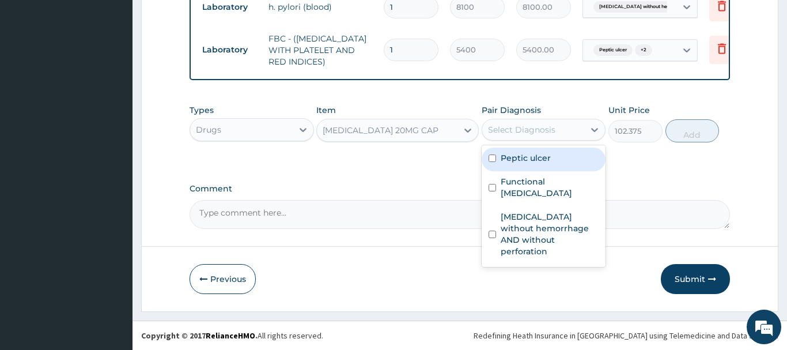
click at [560, 128] on div "Select Diagnosis" at bounding box center [533, 129] width 103 height 18
drag, startPoint x: 521, startPoint y: 158, endPoint x: 518, endPoint y: 153, distance: 6.2
click at [521, 159] on label "Peptic ulcer" at bounding box center [526, 158] width 50 height 12
checkbox input "true"
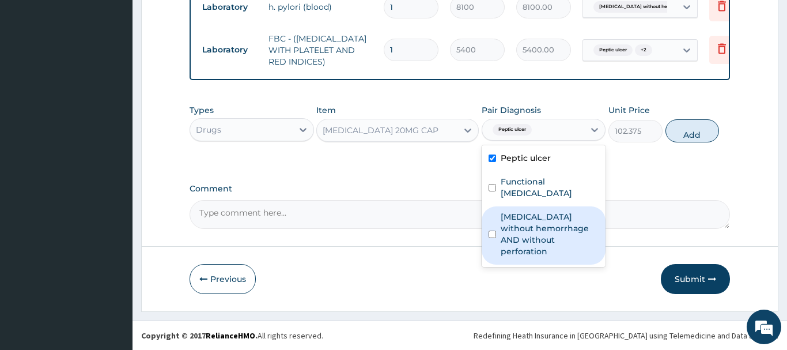
click at [588, 219] on label "Peptic ulcer without hemorrhage AND without perforation" at bounding box center [550, 234] width 98 height 46
checkbox input "true"
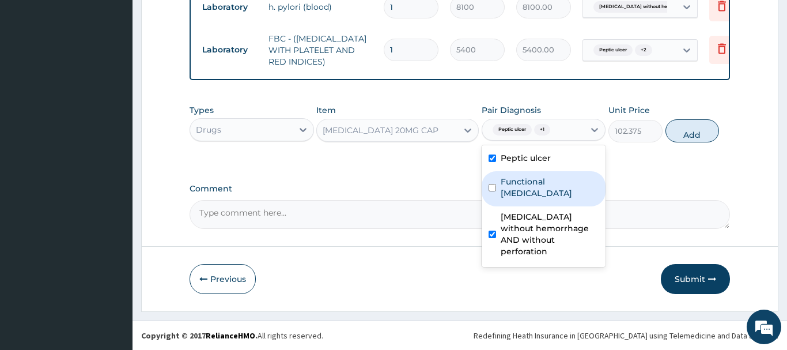
click at [583, 188] on div "Functional dysphagia" at bounding box center [544, 188] width 124 height 35
checkbox input "true"
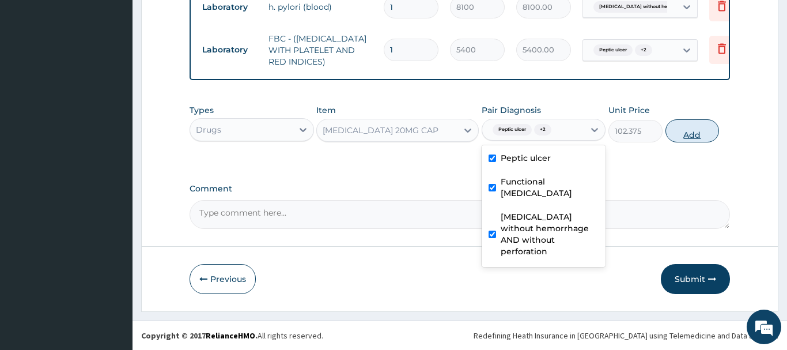
click at [682, 131] on button "Add" at bounding box center [692, 130] width 54 height 23
type input "0"
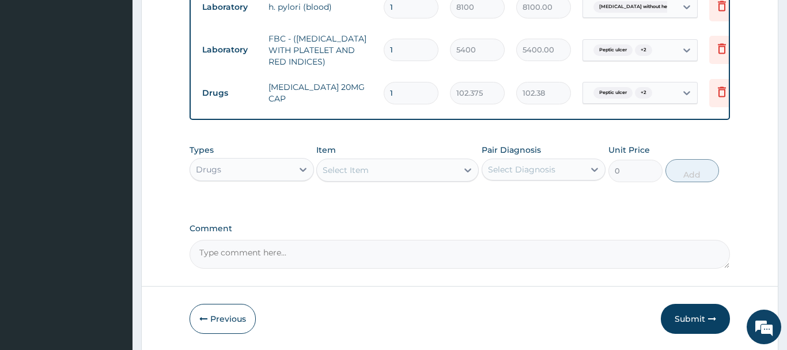
type input "14"
type input "1433.25"
type input "14"
click at [327, 172] on div "Select Item" at bounding box center [346, 170] width 46 height 12
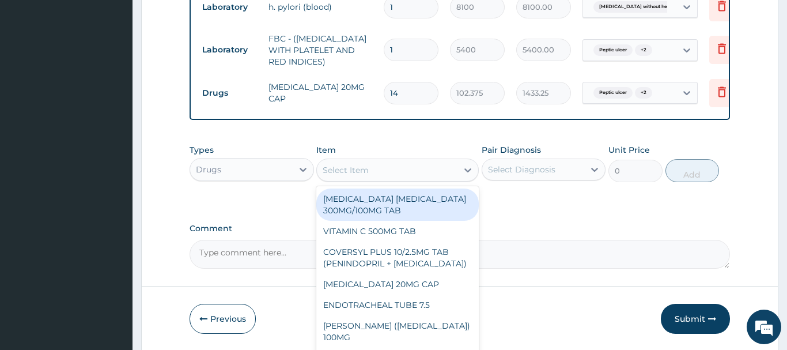
paste input "METRONIDAZOLE 200MG TAB"
type input "METRONIDAZOLE 200MG TAB"
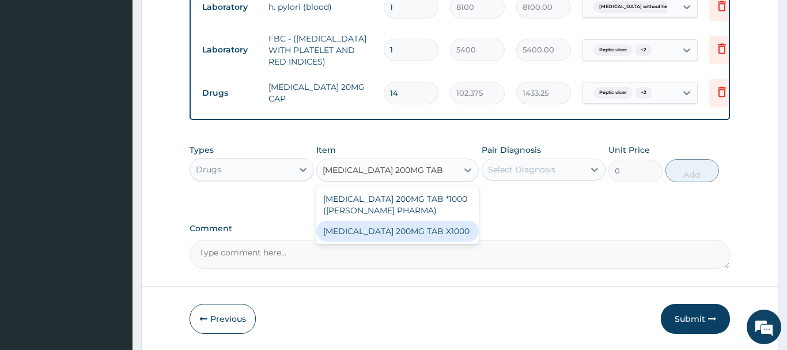
click at [388, 232] on div "METRONIDAZOLE 200MG TAB X1000" at bounding box center [397, 231] width 162 height 21
type input "20.79999923706055"
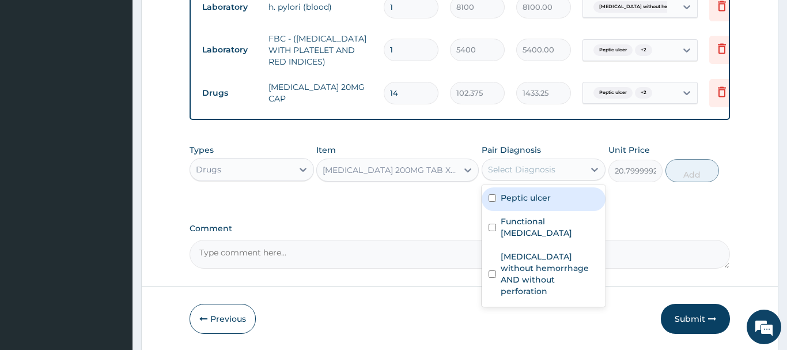
click at [537, 166] on div "Select Diagnosis" at bounding box center [521, 170] width 67 height 12
click at [534, 198] on label "Peptic ulcer" at bounding box center [526, 198] width 50 height 12
checkbox input "true"
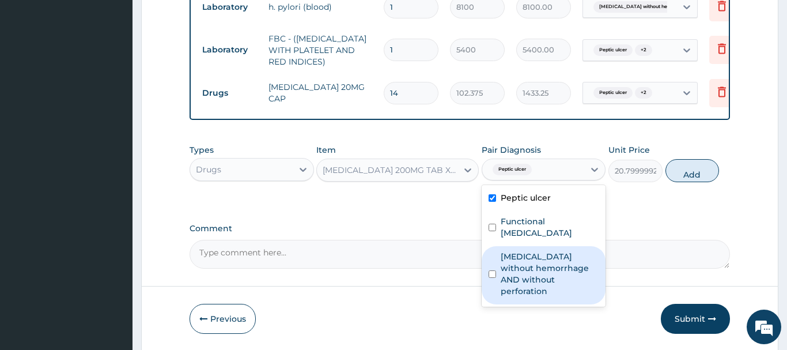
drag, startPoint x: 571, startPoint y: 245, endPoint x: 567, endPoint y: 223, distance: 22.2
click at [570, 246] on div "Peptic ulcer without hemorrhage AND without perforation" at bounding box center [544, 275] width 124 height 58
checkbox input "true"
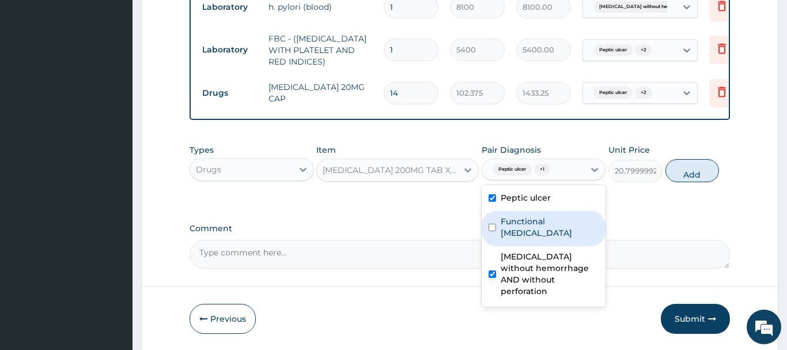
click at [573, 212] on div "Functional dysphagia" at bounding box center [544, 228] width 124 height 35
checkbox input "true"
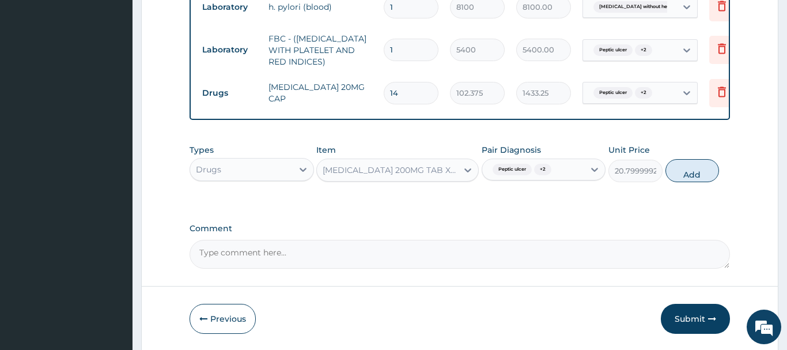
drag, startPoint x: 686, startPoint y: 168, endPoint x: 682, endPoint y: 162, distance: 6.6
click at [684, 168] on button "Add" at bounding box center [692, 170] width 54 height 23
type input "0"
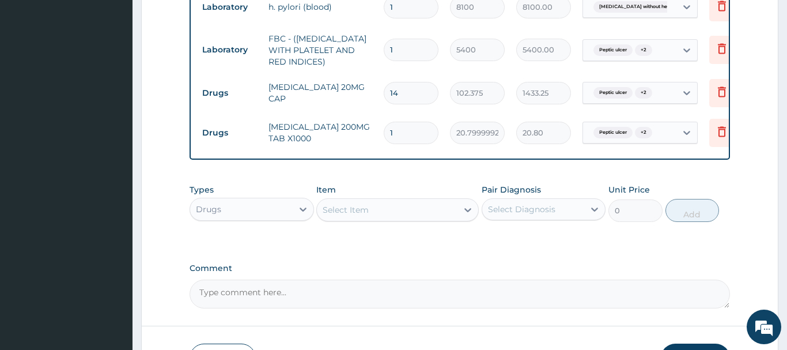
drag, startPoint x: 411, startPoint y: 134, endPoint x: 380, endPoint y: 141, distance: 31.9
click at [384, 141] on input "1" at bounding box center [411, 133] width 55 height 22
type input "4"
type input "83.20"
type input "42"
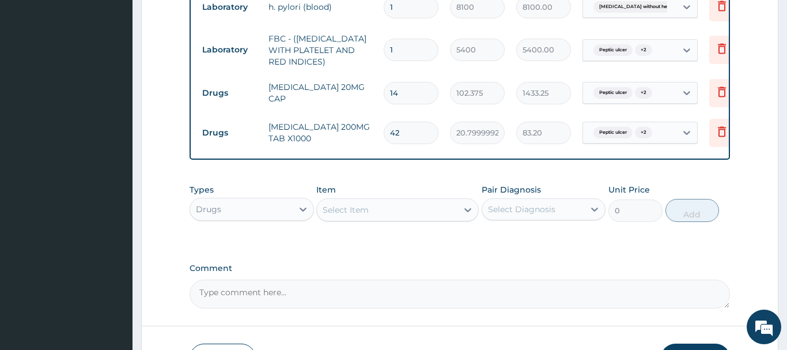
type input "873.60"
type input "42"
click at [343, 206] on div "Select Item" at bounding box center [346, 210] width 46 height 12
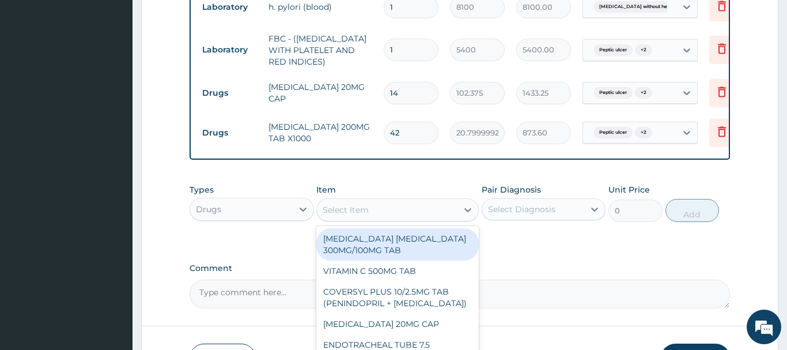
paste input "AMOXICILLIN 250MG CAP"
type input "AMOXICILLIN 250MG CAP"
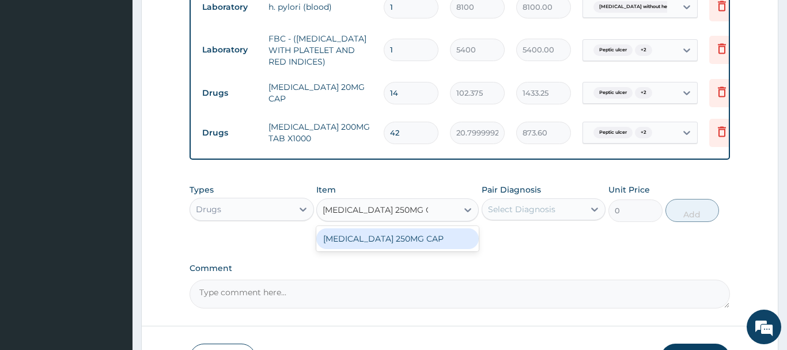
click at [413, 242] on div "AMOXICILLIN 250MG CAP" at bounding box center [397, 238] width 162 height 21
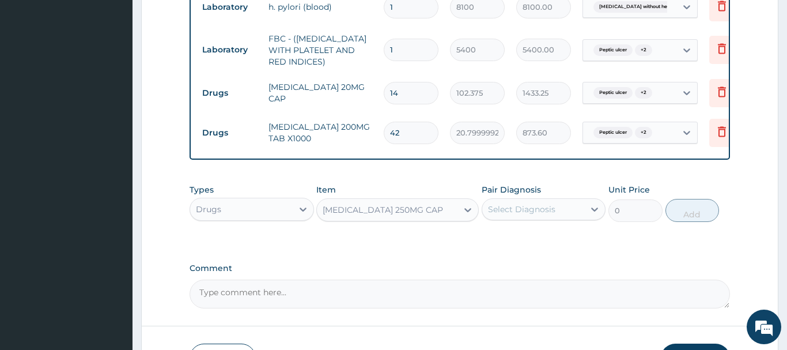
type input "175"
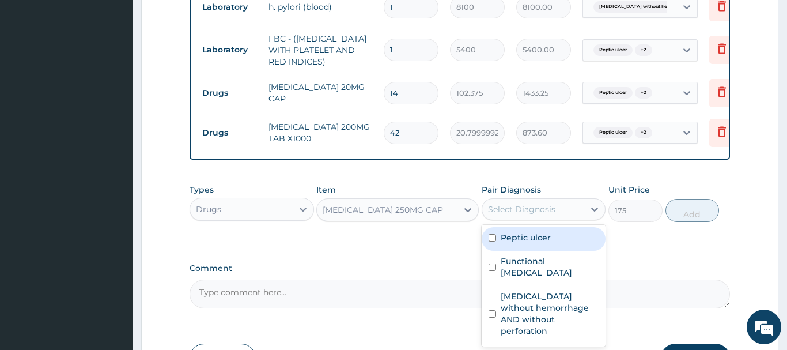
click at [525, 203] on div "Select Diagnosis" at bounding box center [521, 209] width 67 height 12
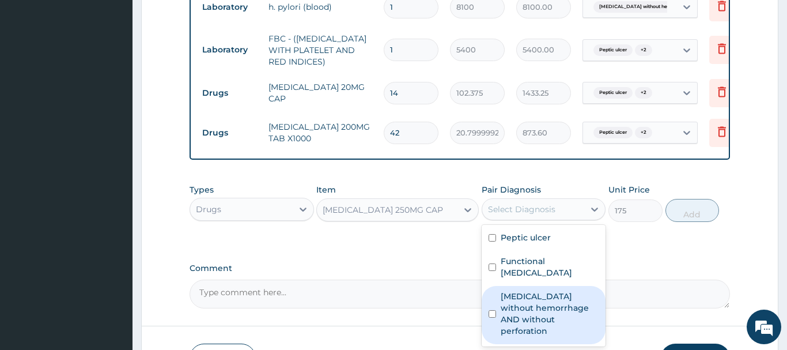
drag, startPoint x: 555, startPoint y: 299, endPoint x: 553, endPoint y: 291, distance: 8.4
click at [554, 293] on label "Peptic ulcer without hemorrhage AND without perforation" at bounding box center [550, 313] width 98 height 46
checkbox input "true"
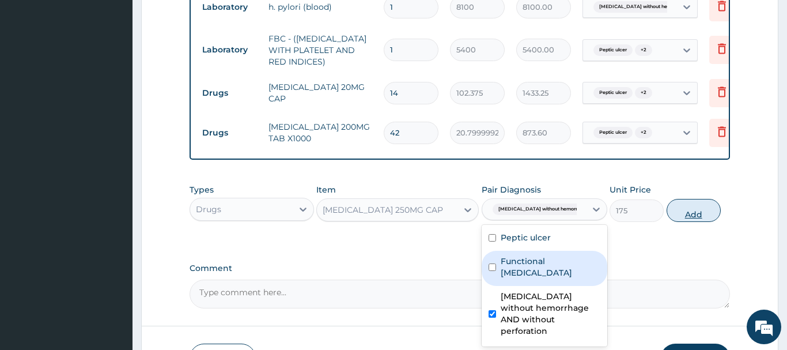
click at [691, 209] on button "Add" at bounding box center [693, 210] width 54 height 23
type input "0"
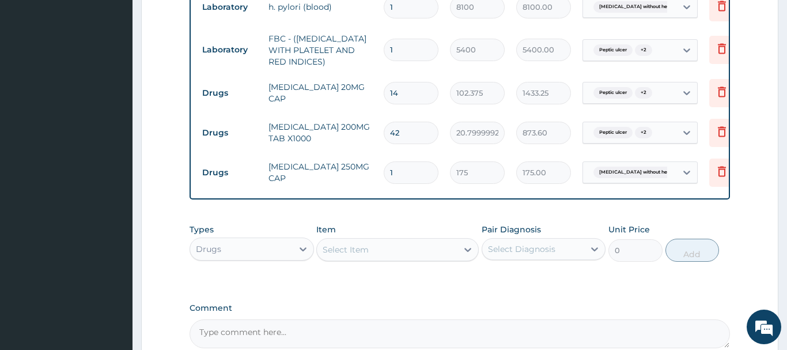
drag, startPoint x: 371, startPoint y: 179, endPoint x: 359, endPoint y: 179, distance: 11.5
click at [384, 179] on input "1" at bounding box center [411, 172] width 55 height 22
type input "2"
type input "350.00"
type input "28"
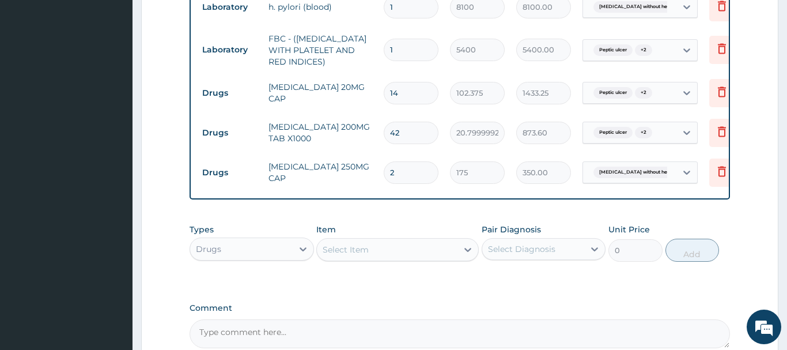
type input "4900.00"
type input "28"
click at [354, 251] on div "Select Item" at bounding box center [346, 250] width 46 height 12
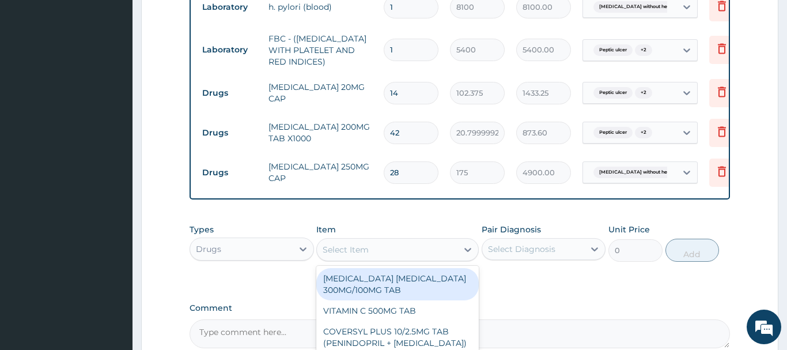
paste input "ANTACID (EMTRISIL SUSPENSI"
type input "ANTACID (EMTRISIL SUSPENSI"
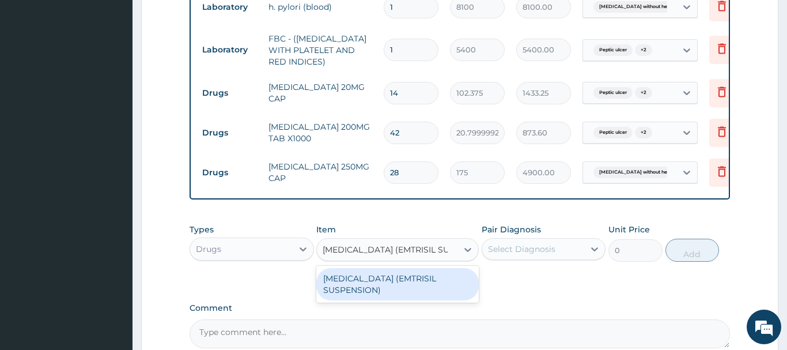
drag, startPoint x: 432, startPoint y: 282, endPoint x: 431, endPoint y: 276, distance: 5.9
click at [433, 282] on div "ANTACID (EMTRISIL SUSPENSION)" at bounding box center [397, 284] width 162 height 32
type input "2969.39990234375"
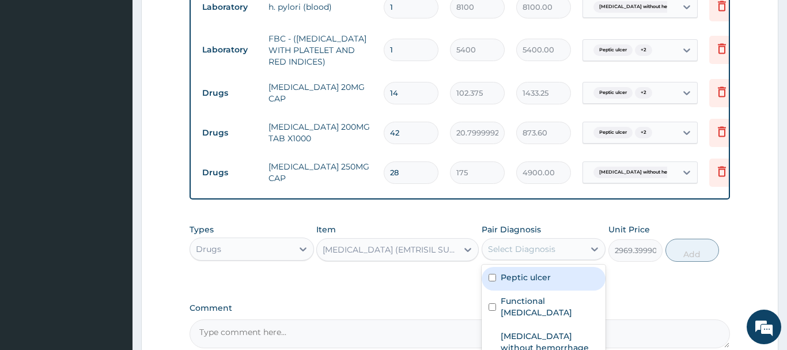
click at [552, 248] on div "Select Diagnosis" at bounding box center [521, 249] width 67 height 12
click at [518, 277] on label "Peptic ulcer" at bounding box center [526, 277] width 50 height 12
checkbox input "true"
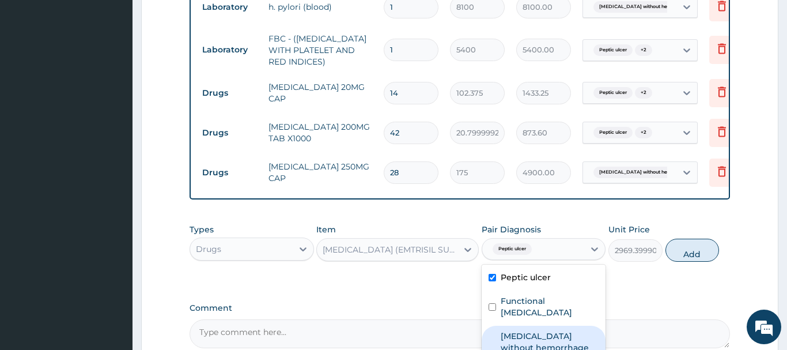
click at [560, 305] on label "Functional dysphagia" at bounding box center [550, 306] width 98 height 23
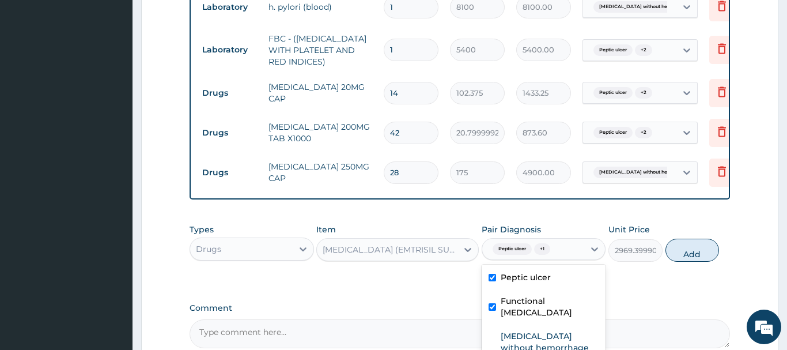
checkbox input "true"
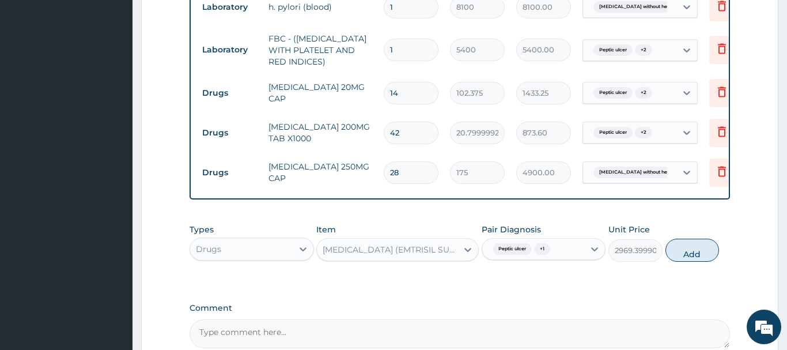
drag, startPoint x: 694, startPoint y: 255, endPoint x: 670, endPoint y: 260, distance: 23.6
click at [693, 254] on button "Add" at bounding box center [692, 249] width 54 height 23
type input "0"
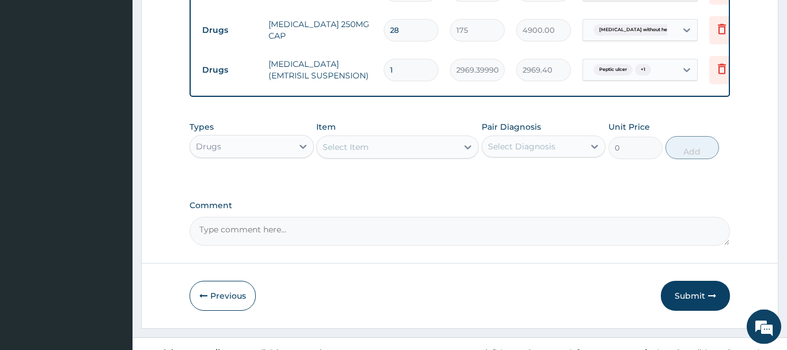
scroll to position [671, 0]
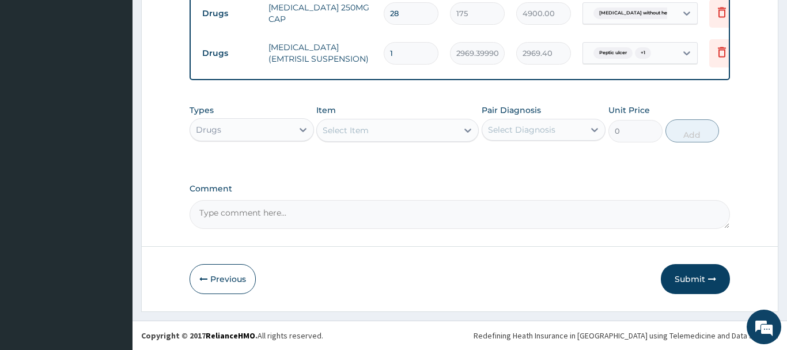
drag, startPoint x: 686, startPoint y: 281, endPoint x: 675, endPoint y: 274, distance: 13.4
click at [686, 280] on button "Submit" at bounding box center [695, 279] width 69 height 30
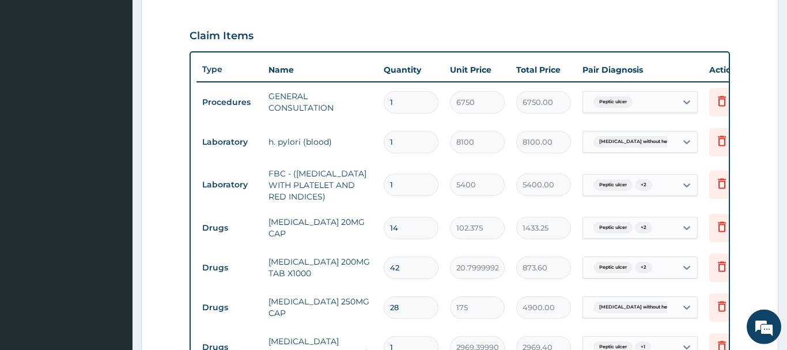
scroll to position [340, 0]
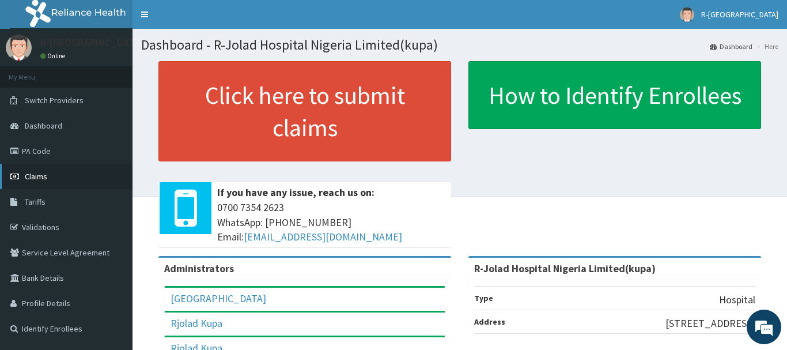
click at [34, 176] on span "Claims" at bounding box center [36, 176] width 22 height 10
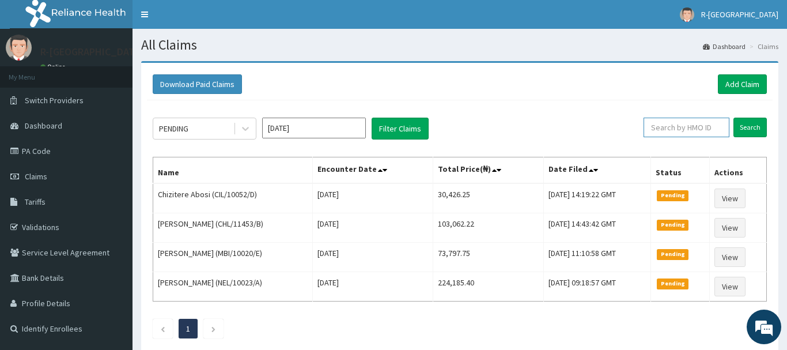
click at [665, 132] on input "text" at bounding box center [686, 128] width 86 height 20
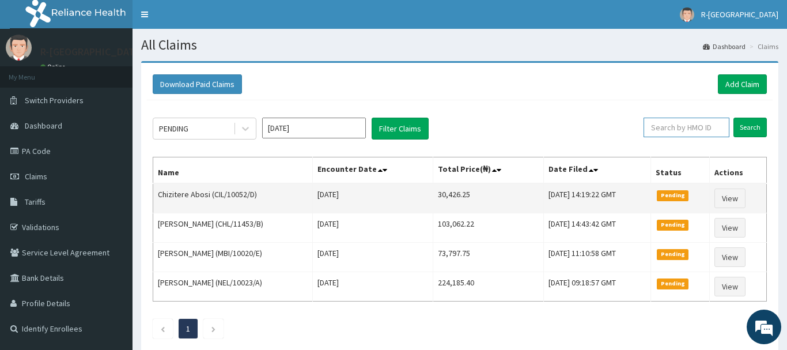
paste input "CIL/10052/D"
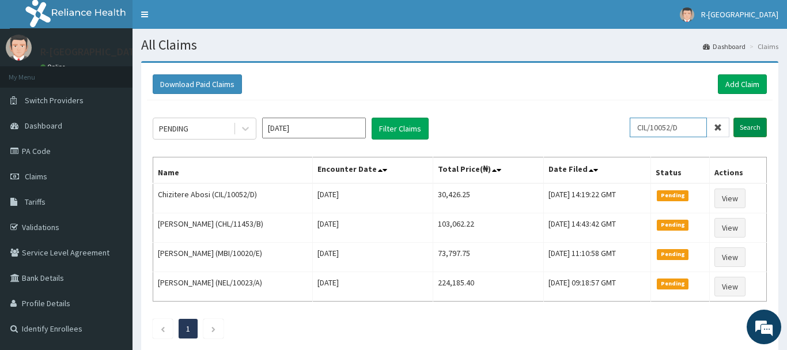
type input "CIL/10052/D"
click at [758, 130] on input "Search" at bounding box center [749, 128] width 33 height 20
